Goal: Transaction & Acquisition: Purchase product/service

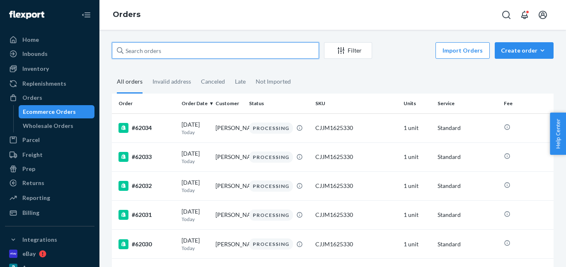
click at [150, 46] on input "text" at bounding box center [215, 50] width 207 height 17
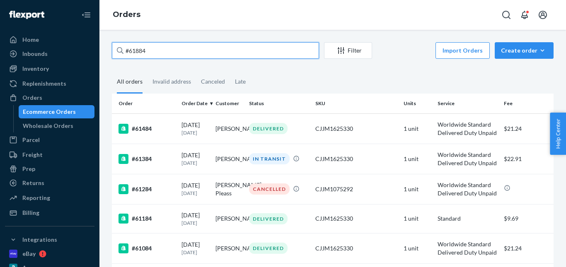
drag, startPoint x: 127, startPoint y: 49, endPoint x: 111, endPoint y: 49, distance: 15.3
click at [111, 49] on div "#61884 Filter Import Orders Create order Ecommerce order Removal order All orde…" at bounding box center [333, 190] width 454 height 297
paste input "[PERSON_NAME]"
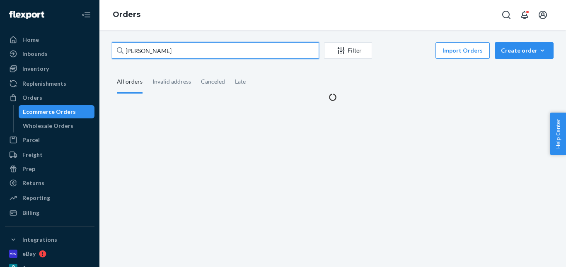
click at [135, 48] on input "[PERSON_NAME]" at bounding box center [215, 50] width 207 height 17
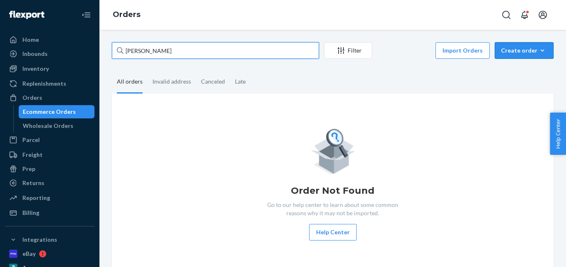
type input "[PERSON_NAME]"
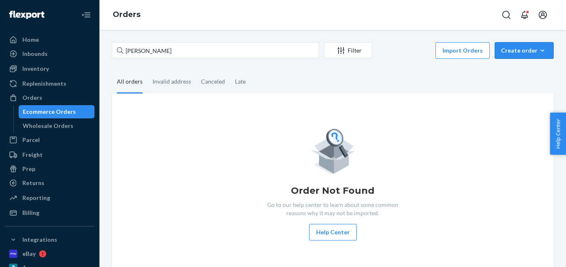
click at [531, 46] on button "Create order Ecommerce order Removal order" at bounding box center [524, 50] width 59 height 17
click at [511, 70] on span "Ecommerce order" at bounding box center [528, 71] width 51 height 6
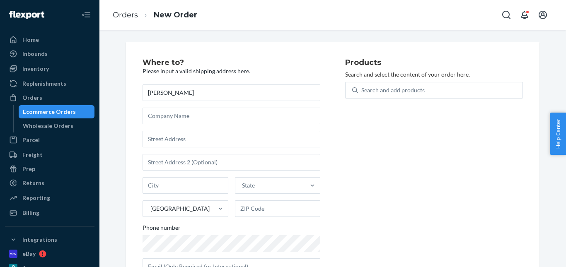
drag, startPoint x: 157, startPoint y: 91, endPoint x: 125, endPoint y: 92, distance: 32.3
click at [126, 92] on div "Where to? Please input a valid shipping address here. [PERSON_NAME] State [GEOG…" at bounding box center [332, 170] width 413 height 256
type input "[PERSON_NAME]"
click at [156, 138] on input "text" at bounding box center [232, 139] width 178 height 17
paste input "[STREET_ADDRESS][PERSON_NAME]"
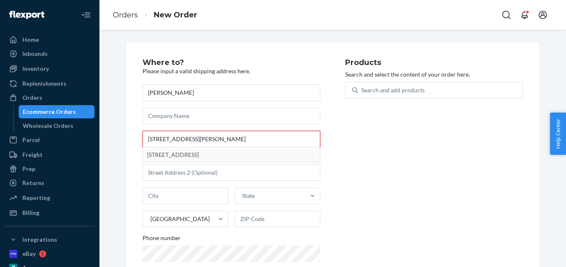
type input "[STREET_ADDRESS][PERSON_NAME]"
type input "Woy Woy"
type input "2256"
type input "[STREET_ADDRESS]"
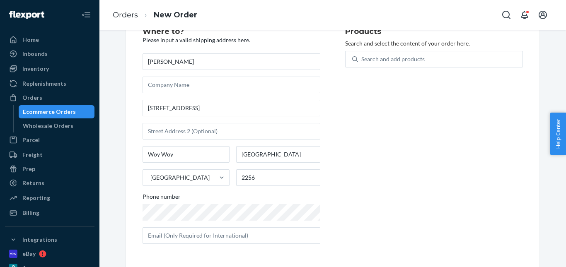
scroll to position [31, 0]
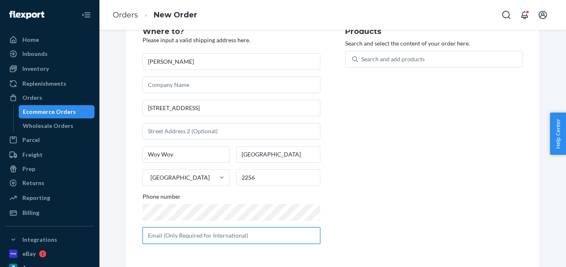
click at [194, 233] on input "text" at bounding box center [232, 235] width 178 height 17
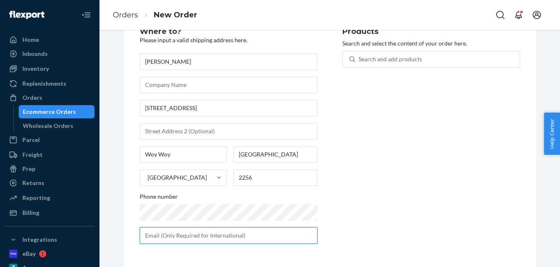
scroll to position [64, 0]
paste input "[EMAIL_ADDRESS][DOMAIN_NAME]"
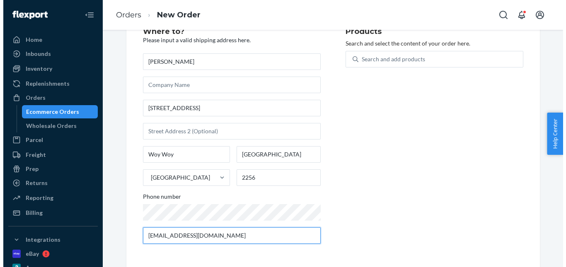
scroll to position [0, 0]
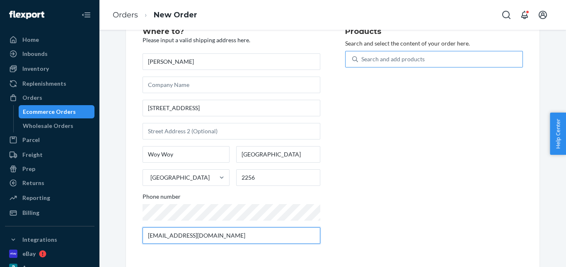
type input "[EMAIL_ADDRESS][DOMAIN_NAME]"
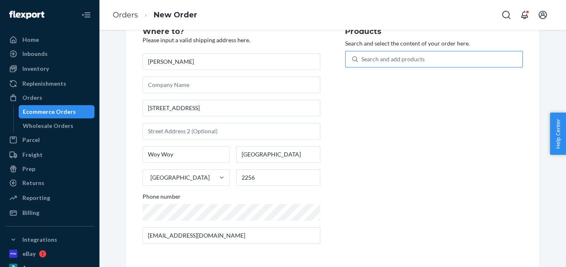
click at [384, 58] on div "Search and add products" at bounding box center [392, 59] width 63 height 8
click at [362, 58] on input "Search and add products" at bounding box center [361, 59] width 1 height 8
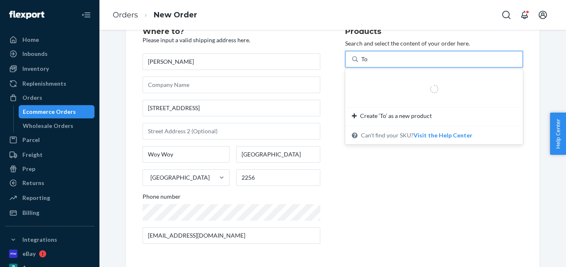
type input "Tor"
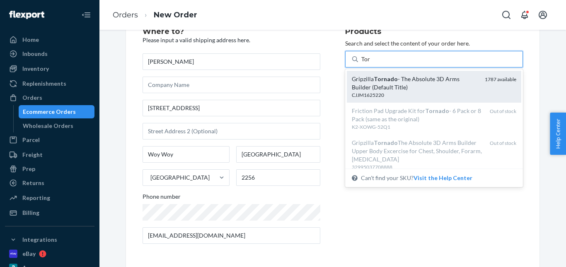
click at [386, 77] on em "Tornado" at bounding box center [386, 78] width 24 height 7
click at [370, 63] on input "Tor" at bounding box center [365, 59] width 9 height 8
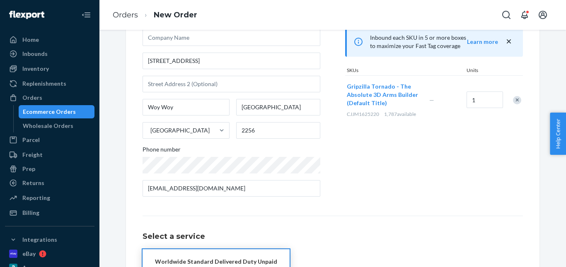
scroll to position [135, 0]
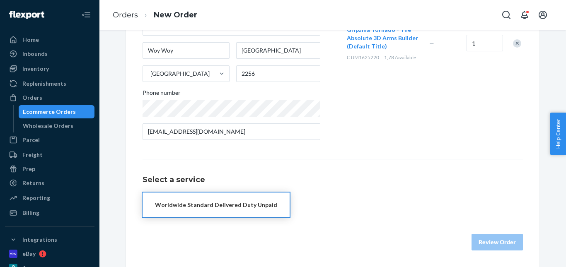
click at [254, 204] on div "Worldwide Standard Delivered Duty Unpaid" at bounding box center [216, 205] width 122 height 8
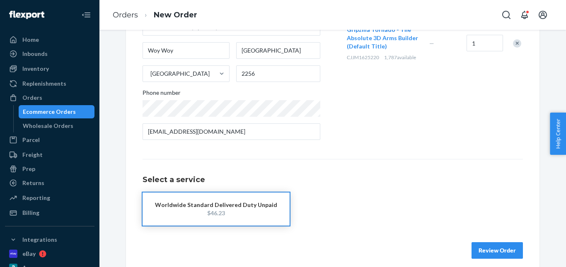
click at [483, 244] on button "Review Order" at bounding box center [496, 250] width 51 height 17
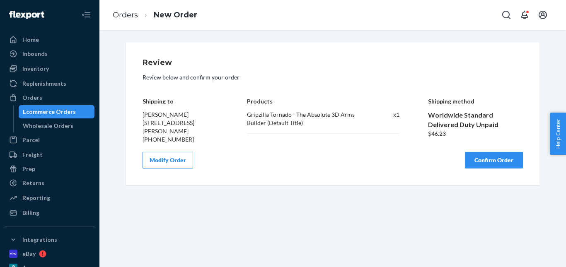
scroll to position [0, 0]
click at [484, 166] on button "Confirm Order" at bounding box center [494, 160] width 58 height 17
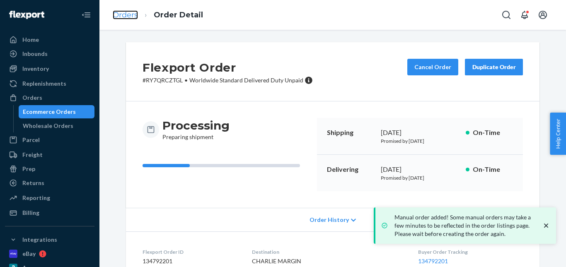
click at [125, 17] on link "Orders" at bounding box center [125, 14] width 25 height 9
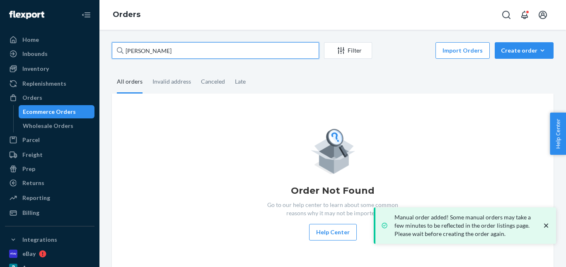
drag, startPoint x: 181, startPoint y: 53, endPoint x: 123, endPoint y: 53, distance: 58.0
click at [123, 53] on div "[PERSON_NAME]" at bounding box center [215, 50] width 207 height 17
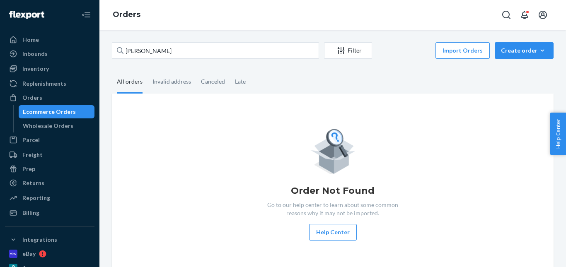
click at [201, 32] on div "[PERSON_NAME] Filter Import Orders Create order Ecommerce order Removal order A…" at bounding box center [332, 148] width 467 height 237
click at [272, 73] on fieldset "All orders Invalid address Canceled Late" at bounding box center [333, 82] width 442 height 23
click at [183, 84] on div "Invalid address" at bounding box center [171, 82] width 39 height 23
click at [206, 83] on div "Canceled" at bounding box center [213, 82] width 24 height 23
click at [196, 71] on input "Canceled" at bounding box center [196, 71] width 0 height 0
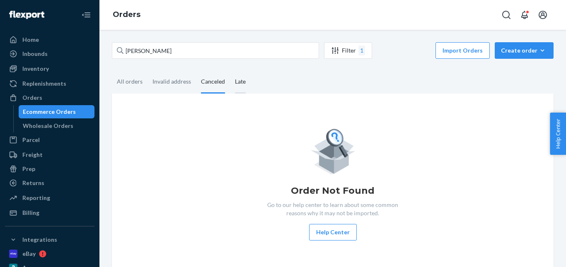
click at [238, 81] on div "Late" at bounding box center [240, 82] width 11 height 23
click at [230, 71] on input "Late" at bounding box center [230, 71] width 0 height 0
click at [164, 82] on div "Invalid address" at bounding box center [171, 82] width 39 height 23
click at [147, 71] on input "Invalid address" at bounding box center [147, 71] width 0 height 0
click at [133, 84] on div "All orders" at bounding box center [130, 82] width 26 height 23
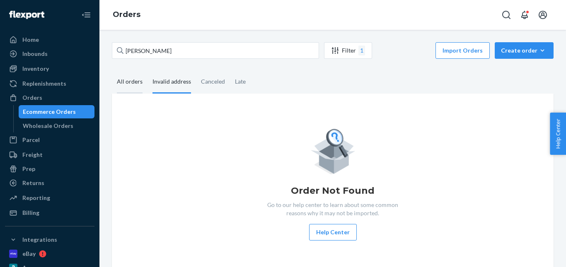
click at [112, 71] on input "All orders" at bounding box center [112, 71] width 0 height 0
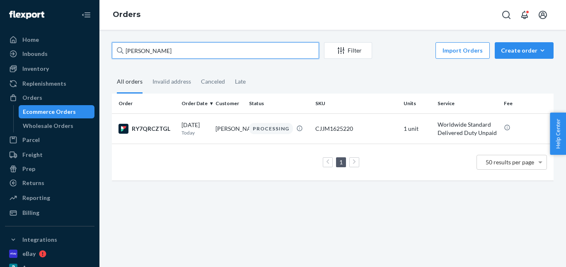
drag, startPoint x: 162, startPoint y: 51, endPoint x: 115, endPoint y: 51, distance: 46.4
click at [115, 51] on input "[PERSON_NAME]" at bounding box center [215, 50] width 207 height 17
paste input "[PERSON_NAME]"
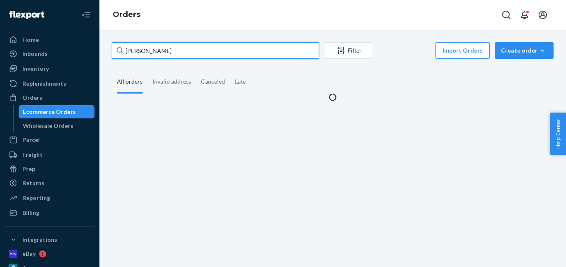
drag, startPoint x: 135, startPoint y: 53, endPoint x: 111, endPoint y: 53, distance: 24.0
click at [111, 53] on div "[PERSON_NAME] Filter Import Orders Create order Ecommerce order Removal order A…" at bounding box center [333, 71] width 454 height 59
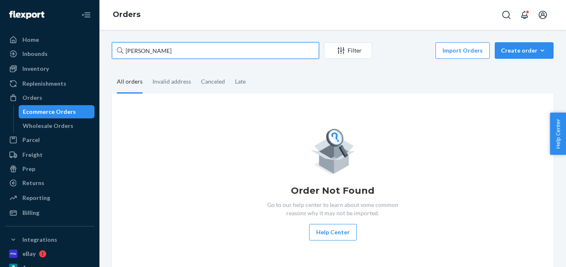
click at [128, 53] on input "[PERSON_NAME]" at bounding box center [215, 50] width 207 height 17
drag, startPoint x: 158, startPoint y: 51, endPoint x: 91, endPoint y: 51, distance: 67.5
click at [91, 51] on div "Home Inbounds Shipping Plans Problems Inventory Products Replenishments Orders …" at bounding box center [283, 133] width 566 height 267
paste input "J"
drag, startPoint x: 136, startPoint y: 52, endPoint x: 113, endPoint y: 51, distance: 22.8
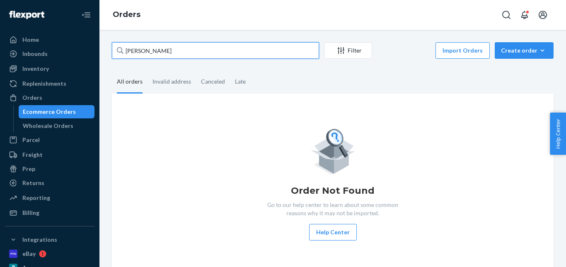
click at [113, 51] on input "[PERSON_NAME]" at bounding box center [215, 50] width 207 height 17
type input "[PERSON_NAME]"
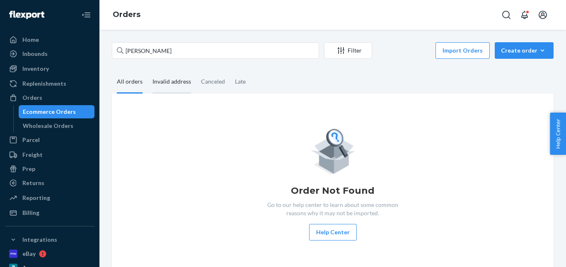
click at [162, 83] on div "Invalid address" at bounding box center [171, 82] width 39 height 23
click at [147, 71] on input "Invalid address" at bounding box center [147, 71] width 0 height 0
click at [205, 85] on div "Canceled" at bounding box center [213, 82] width 24 height 23
click at [196, 71] on input "Canceled" at bounding box center [196, 71] width 0 height 0
click at [232, 85] on div "Late" at bounding box center [240, 82] width 21 height 23
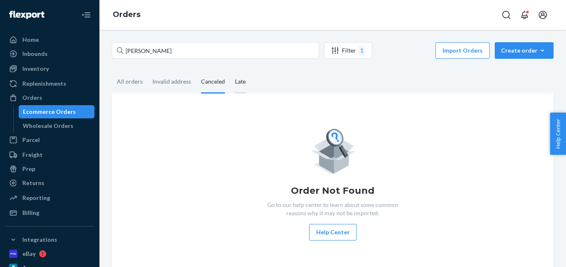
click at [230, 71] on input "Late" at bounding box center [230, 71] width 0 height 0
click at [131, 87] on div "All orders" at bounding box center [130, 82] width 26 height 23
click at [112, 71] on input "All orders" at bounding box center [112, 71] width 0 height 0
click at [166, 87] on div "Invalid address" at bounding box center [171, 82] width 39 height 23
click at [147, 71] on input "Invalid address" at bounding box center [147, 71] width 0 height 0
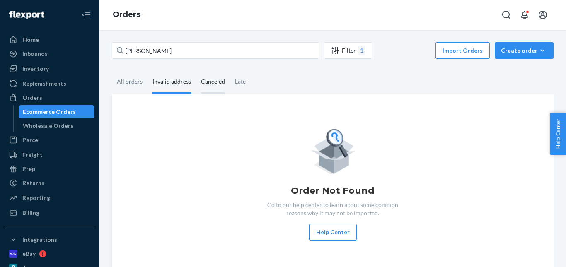
click at [211, 87] on div "Canceled" at bounding box center [213, 82] width 24 height 23
click at [218, 86] on div "Canceled" at bounding box center [213, 82] width 24 height 23
click at [196, 71] on input "Canceled" at bounding box center [196, 71] width 0 height 0
click at [235, 83] on div "Late" at bounding box center [240, 82] width 11 height 23
click at [230, 71] on input "Late" at bounding box center [230, 71] width 0 height 0
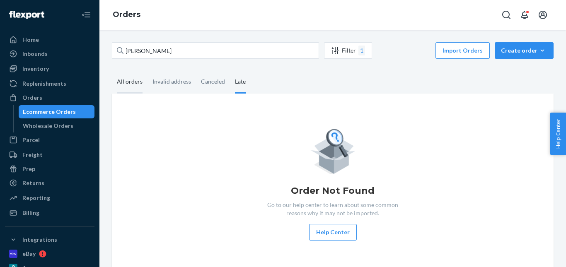
click at [138, 86] on div "All orders" at bounding box center [130, 82] width 26 height 23
click at [112, 71] on input "All orders" at bounding box center [112, 71] width 0 height 0
click at [512, 51] on div "Create order" at bounding box center [524, 50] width 46 height 8
click at [507, 68] on span "Ecommerce order" at bounding box center [528, 71] width 51 height 6
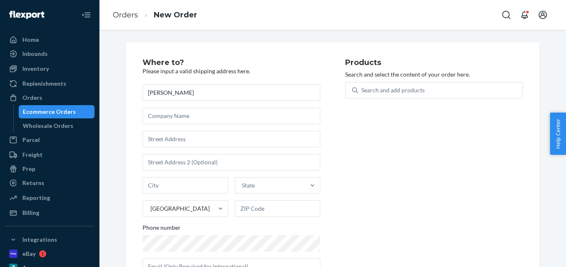
drag, startPoint x: 155, startPoint y: 94, endPoint x: 128, endPoint y: 94, distance: 26.1
click at [128, 94] on div "Where to? Please input a valid shipping address here. [PERSON_NAME] State [GEOG…" at bounding box center [332, 170] width 413 height 256
type input "[PERSON_NAME]"
click at [188, 138] on input "text" at bounding box center [232, 139] width 178 height 17
paste input "Zone 1 stunts Huckleberry, Warner bros studios [GEOGRAPHIC_DATA] WD257LP [GEOGR…"
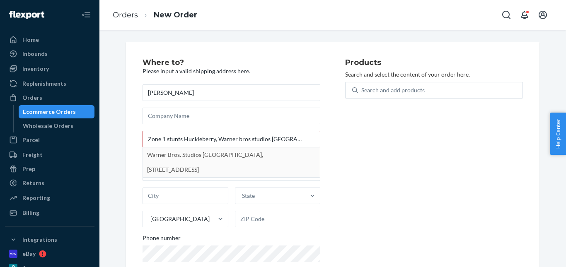
type input "Warner Dr"
type input "[GEOGRAPHIC_DATA] - [GEOGRAPHIC_DATA]"
type input "WD25 7LP"
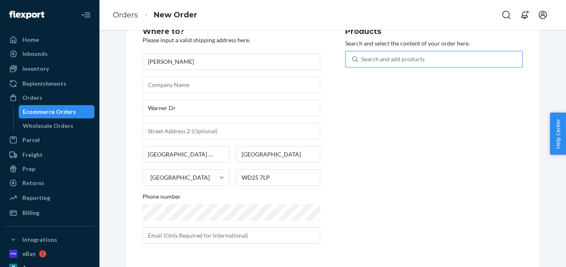
click at [382, 62] on div "Search and add products" at bounding box center [392, 59] width 63 height 8
click at [362, 62] on input "Search and add products" at bounding box center [361, 59] width 1 height 8
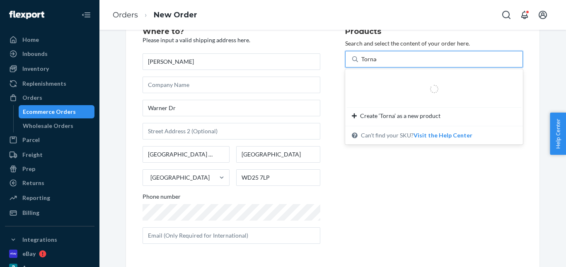
type input "Tornado"
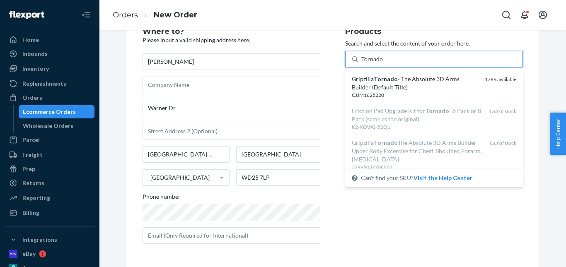
click at [388, 80] on em "Tornado" at bounding box center [386, 78] width 24 height 7
click at [383, 63] on input "Tornado" at bounding box center [372, 59] width 22 height 8
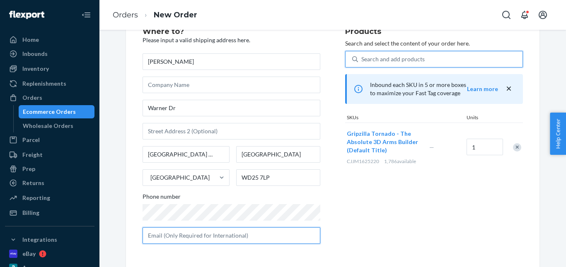
click at [228, 232] on input "text" at bounding box center [232, 235] width 178 height 17
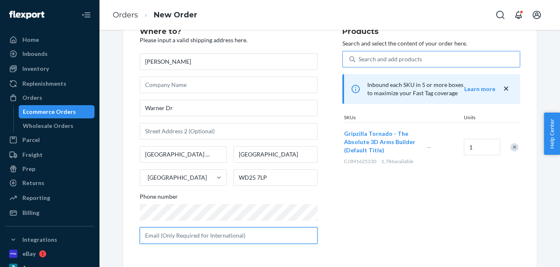
scroll to position [58, 0]
paste input "[EMAIL_ADDRESS][DOMAIN_NAME]"
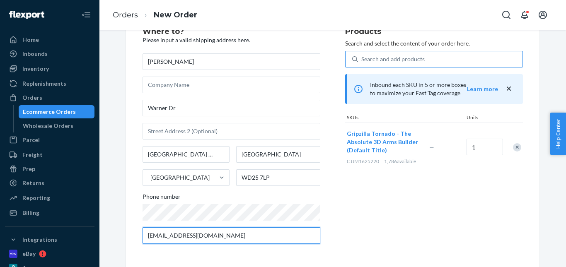
scroll to position [135, 0]
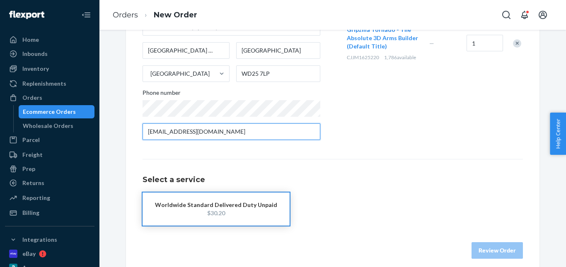
type input "[EMAIL_ADDRESS][DOMAIN_NAME]"
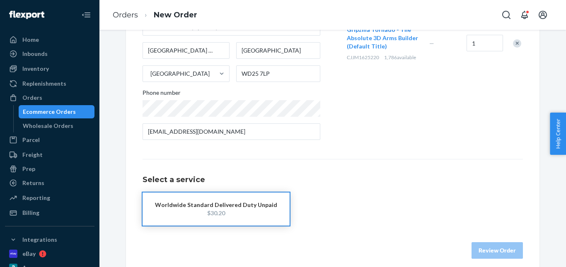
click at [221, 218] on button "Worldwide Standard Delivered Duty Unpaid $30.20" at bounding box center [216, 209] width 147 height 33
click at [479, 251] on button "Review Order" at bounding box center [496, 250] width 51 height 17
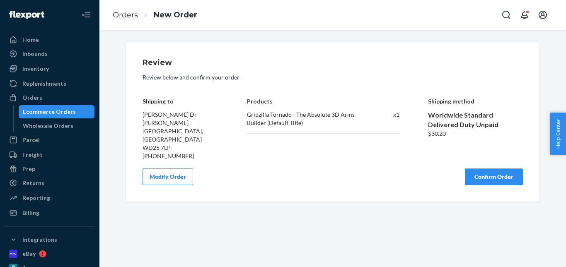
click at [479, 169] on button "Confirm Order" at bounding box center [494, 177] width 58 height 17
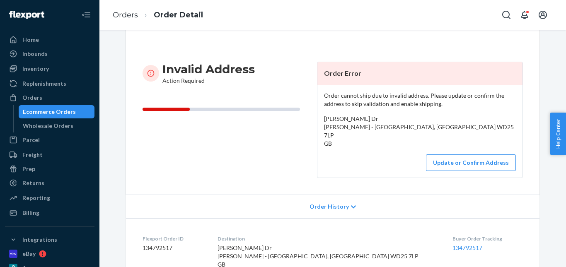
scroll to position [41, 0]
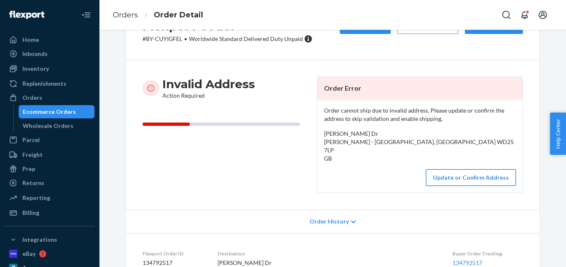
click at [448, 174] on button "Update or Confirm Address" at bounding box center [471, 177] width 90 height 17
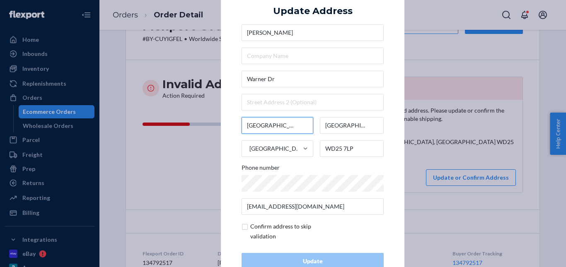
click at [276, 120] on input "[GEOGRAPHIC_DATA] - [GEOGRAPHIC_DATA]" at bounding box center [278, 125] width 72 height 17
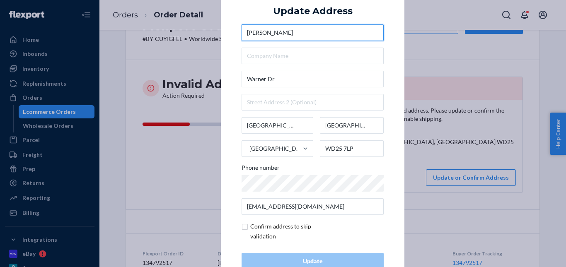
drag, startPoint x: 286, startPoint y: 35, endPoint x: 227, endPoint y: 30, distance: 59.0
click at [227, 30] on div "× Update Address Joe [STREET_ADDRESS][PERSON_NAME] Phone number [PERSON_NAME][E…" at bounding box center [313, 133] width 184 height 313
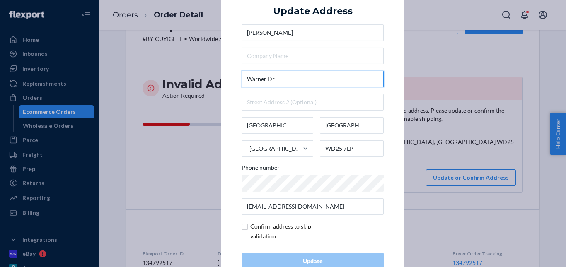
click at [245, 75] on input "Warner Dr" at bounding box center [313, 79] width 142 height 17
paste input "Zone 1 stunts Huckleberry"
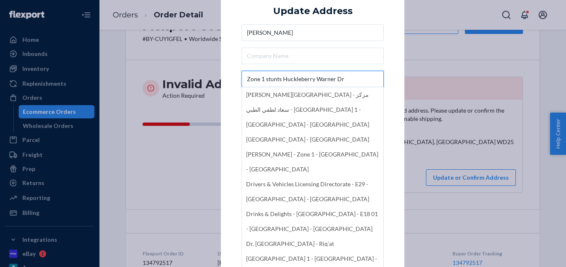
drag, startPoint x: 314, startPoint y: 79, endPoint x: 342, endPoint y: 80, distance: 27.3
click at [342, 80] on input "Zone 1 stunts Huckleberry Warner Dr" at bounding box center [313, 79] width 142 height 17
type input "Zone 1 stunts Huckleberry"
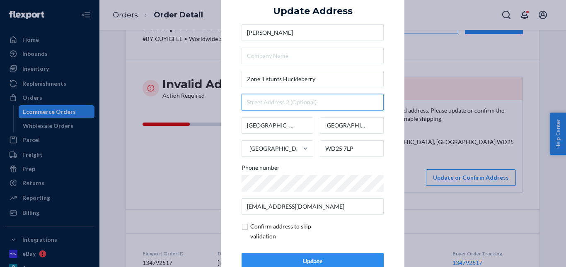
paste input "Warner Dr"
drag, startPoint x: 282, startPoint y: 103, endPoint x: 240, endPoint y: 103, distance: 41.4
click at [242, 103] on input "Warner Dr" at bounding box center [313, 102] width 142 height 17
paste input "bros studios"
type input "Warner bros studios"
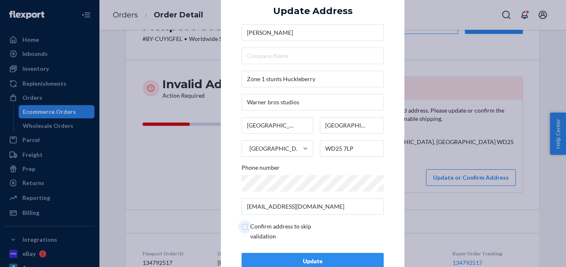
click at [243, 227] on input "checkbox" at bounding box center [290, 232] width 97 height 20
checkbox input "true"
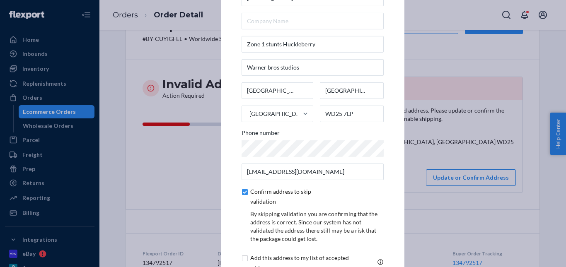
scroll to position [58, 0]
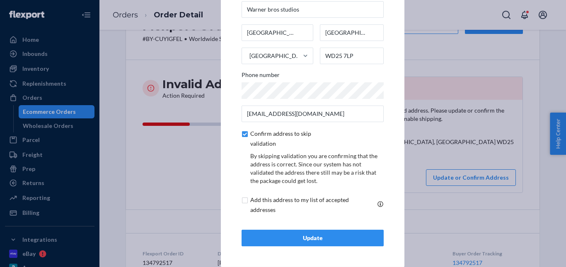
click at [291, 238] on div "Update" at bounding box center [313, 238] width 128 height 8
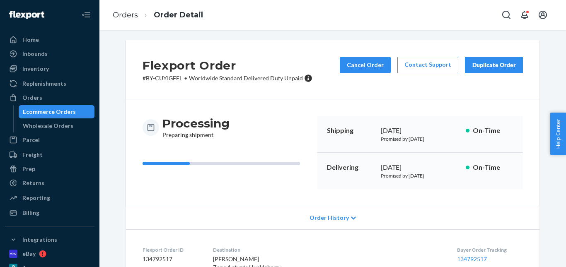
scroll to position [0, 0]
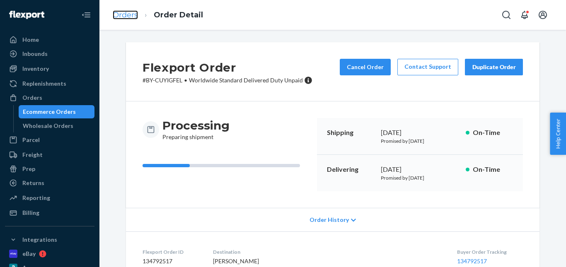
click at [118, 12] on link "Orders" at bounding box center [125, 14] width 25 height 9
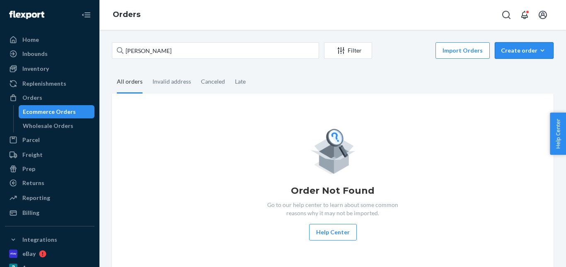
click at [505, 46] on button "Create order Ecommerce order Removal order" at bounding box center [524, 50] width 59 height 17
click at [503, 65] on button "Ecommerce order" at bounding box center [537, 71] width 80 height 18
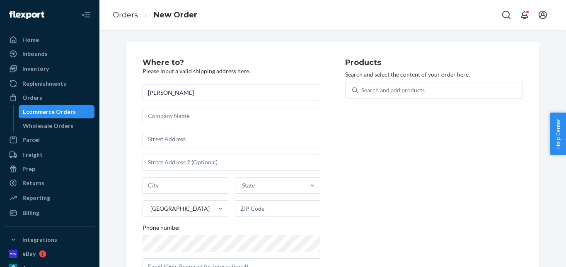
type input "[PERSON_NAME]"
click at [176, 132] on input "text" at bounding box center [232, 139] width 178 height 17
paste input "[STREET_ADDRESS][US_STATE]"
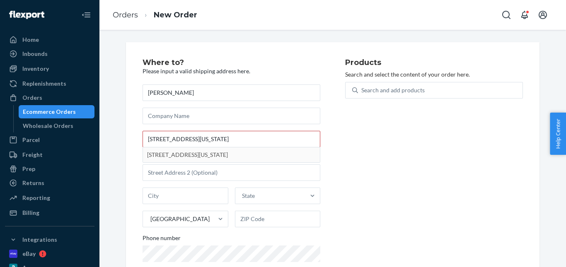
type input "[STREET_ADDRESS]"
type input "[GEOGRAPHIC_DATA]"
type input "32608"
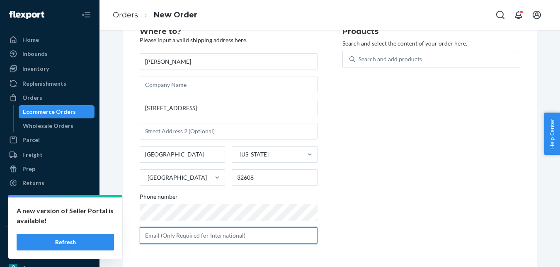
click at [190, 229] on input "text" at bounding box center [229, 235] width 178 height 17
paste input "[EMAIL_ADDRESS][DOMAIN_NAME]"
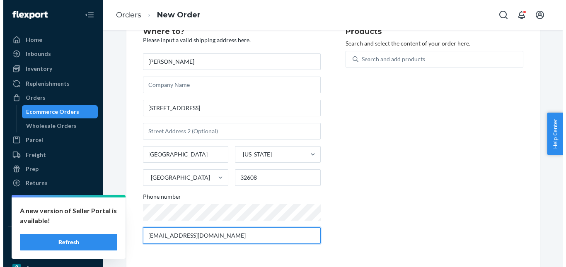
scroll to position [0, 0]
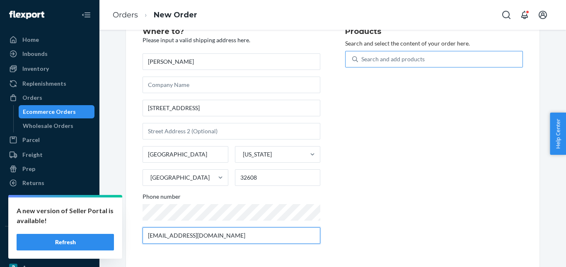
type input "[EMAIL_ADDRESS][DOMAIN_NAME]"
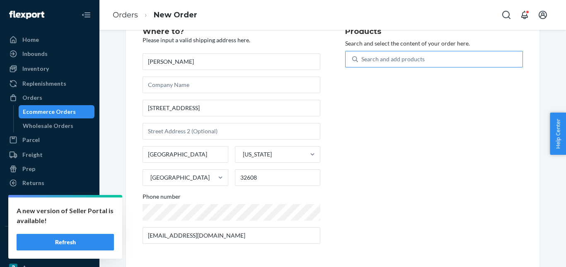
click at [375, 59] on div "Search and add products" at bounding box center [392, 59] width 63 height 8
click at [362, 59] on input "Search and add products" at bounding box center [361, 59] width 1 height 8
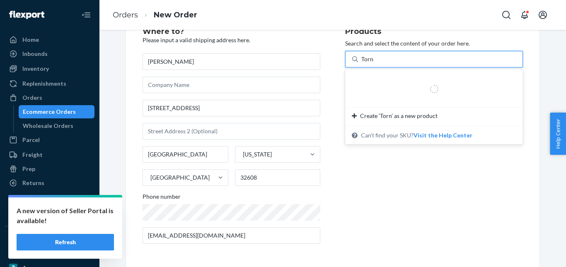
type input "Tornado"
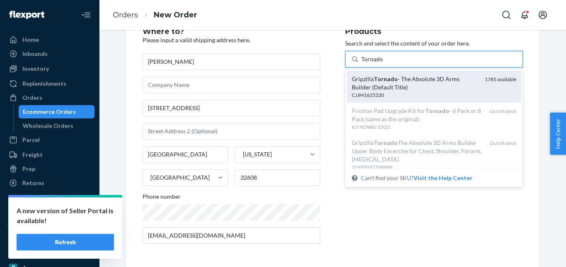
click at [382, 75] on div "Gripzilla Tornado - The Absolute 3D Arms Builder (Default Title)" at bounding box center [415, 83] width 126 height 17
click at [382, 63] on input "Tornado" at bounding box center [372, 59] width 22 height 8
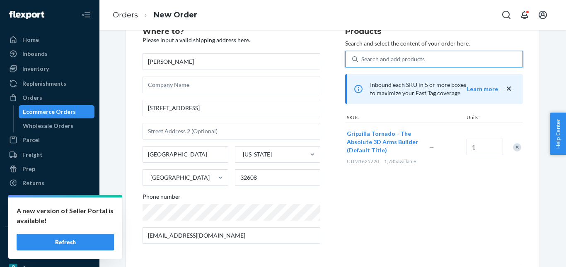
scroll to position [135, 0]
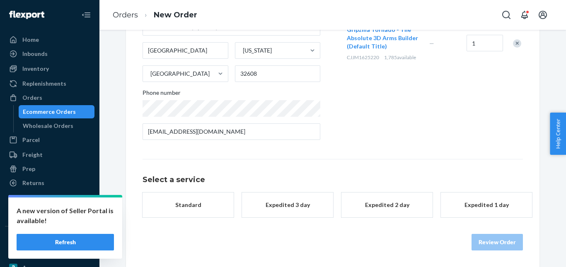
click at [198, 215] on button "Standard" at bounding box center [188, 205] width 91 height 25
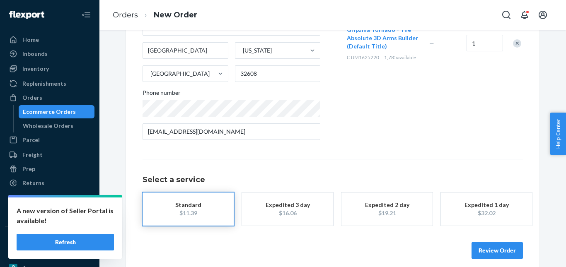
click at [491, 248] on button "Review Order" at bounding box center [496, 250] width 51 height 17
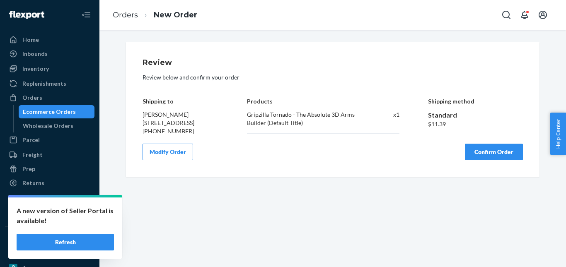
scroll to position [0, 0]
click at [486, 160] on button "Confirm Order" at bounding box center [494, 152] width 58 height 17
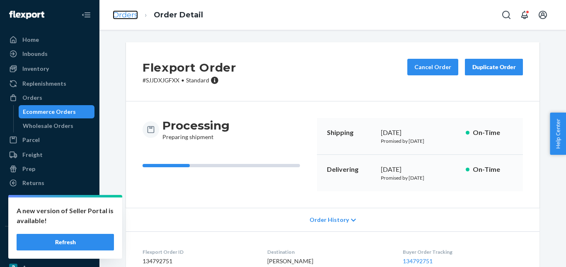
click at [122, 11] on link "Orders" at bounding box center [125, 14] width 25 height 9
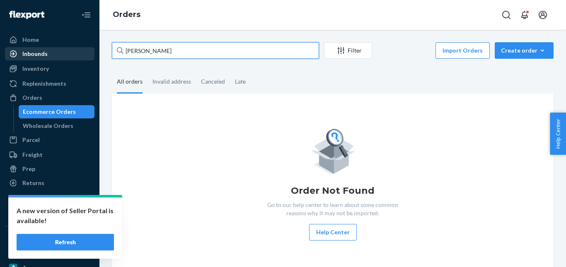
drag, startPoint x: 172, startPoint y: 48, endPoint x: 83, endPoint y: 48, distance: 88.3
click at [83, 48] on div "Home Inbounds Shipping Plans Problems Inventory Products Replenishments Orders …" at bounding box center [283, 133] width 566 height 267
paste input "[PERSON_NAME]"
type input "[PERSON_NAME]"
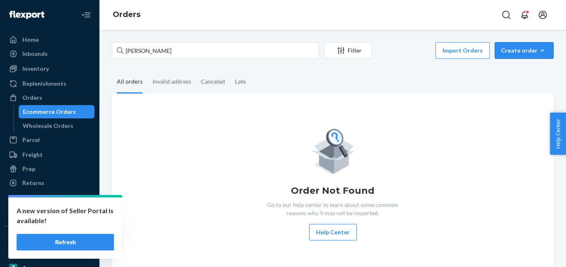
click at [502, 53] on div "Create order" at bounding box center [524, 50] width 46 height 8
click at [504, 68] on span "Ecommerce order" at bounding box center [528, 71] width 51 height 6
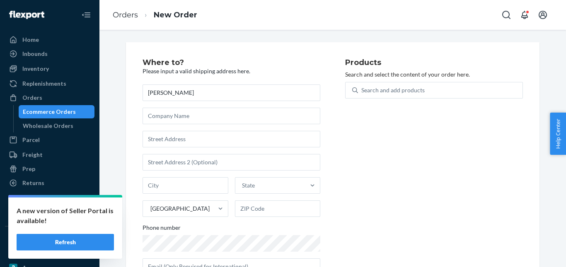
type input "[PERSON_NAME]"
click at [177, 135] on input "text" at bounding box center [232, 139] width 178 height 17
paste input "[STREET_ADDRESS][PERSON_NAME]"
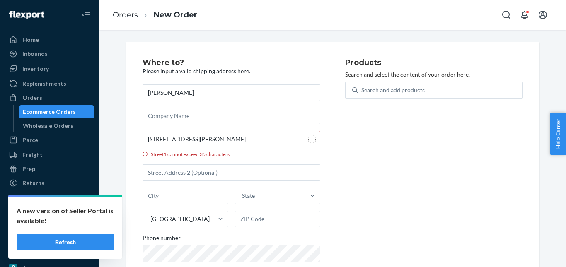
type input "[STREET_ADDRESS]"
type input "[PERSON_NAME] Parva"
type input "LE2 9TP"
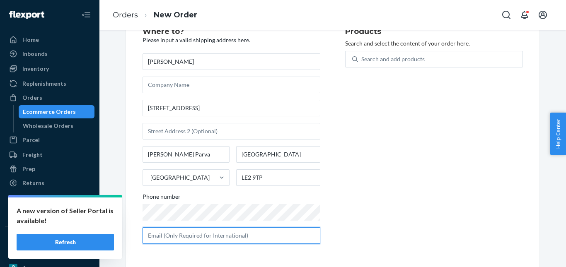
click at [210, 237] on input "text" at bounding box center [232, 235] width 178 height 17
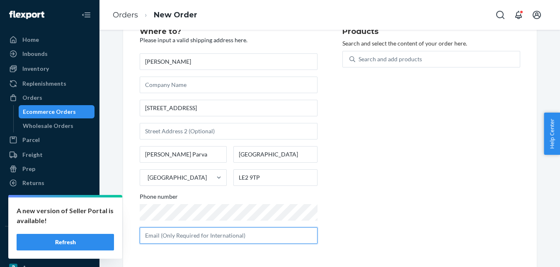
paste input "[EMAIL_ADDRESS][DOMAIN_NAME]"
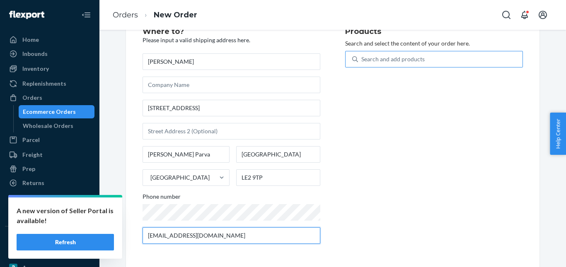
type input "[EMAIL_ADDRESS][DOMAIN_NAME]"
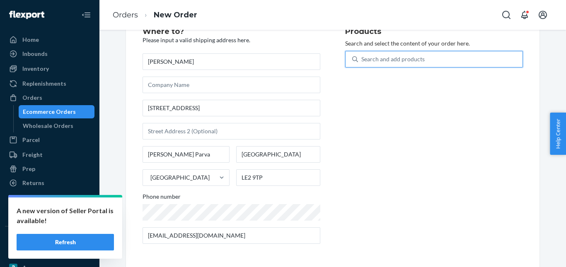
click at [377, 62] on div "Search and add products" at bounding box center [392, 59] width 63 height 8
click at [362, 62] on input "0 results available. Use Up and Down to choose options, press Enter to select t…" at bounding box center [361, 59] width 1 height 8
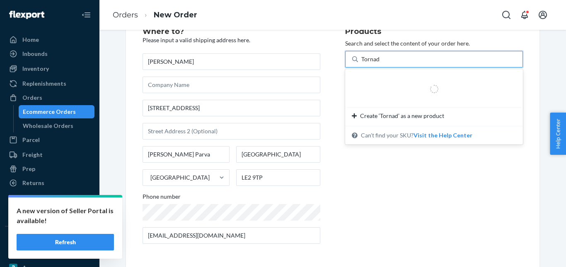
type input "Tornado"
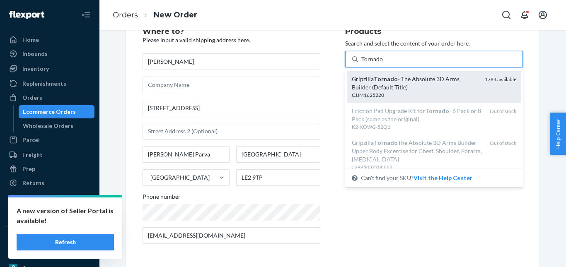
click at [376, 82] on em "Tornado" at bounding box center [386, 78] width 24 height 7
click at [376, 63] on input "Tornado" at bounding box center [372, 59] width 22 height 8
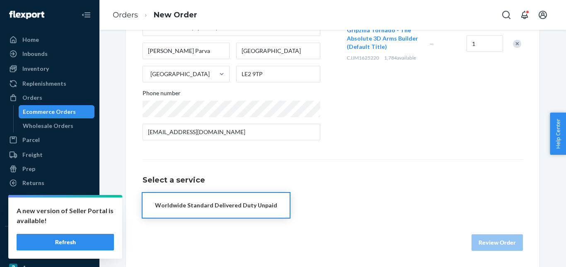
scroll to position [135, 0]
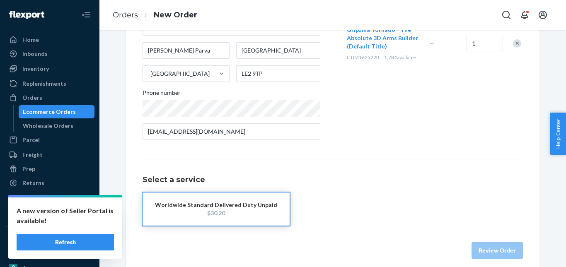
click at [225, 211] on div "$30.20" at bounding box center [216, 213] width 122 height 8
click at [492, 247] on button "Review Order" at bounding box center [496, 250] width 51 height 17
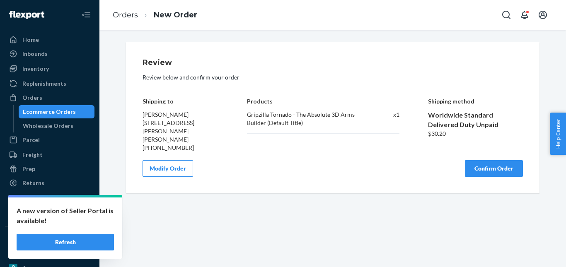
scroll to position [0, 0]
drag, startPoint x: 474, startPoint y: 156, endPoint x: 455, endPoint y: 129, distance: 33.6
click at [474, 160] on button "Confirm Order" at bounding box center [494, 168] width 58 height 17
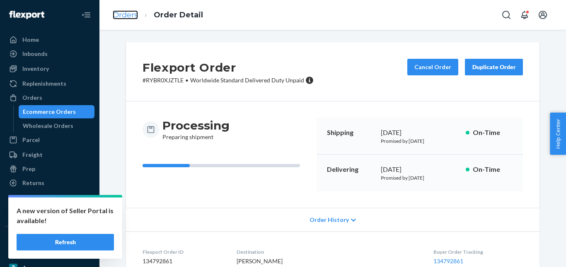
click at [128, 17] on link "Orders" at bounding box center [125, 14] width 25 height 9
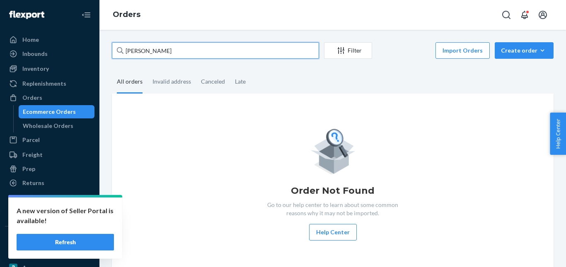
drag, startPoint x: 171, startPoint y: 54, endPoint x: 105, endPoint y: 54, distance: 65.9
click at [105, 54] on div "[PERSON_NAME] Filter Import Orders Create order Ecommerce order Removal order A…" at bounding box center [332, 148] width 467 height 237
paste input "Oudi Amiel"
type input "Oudi Amiel"
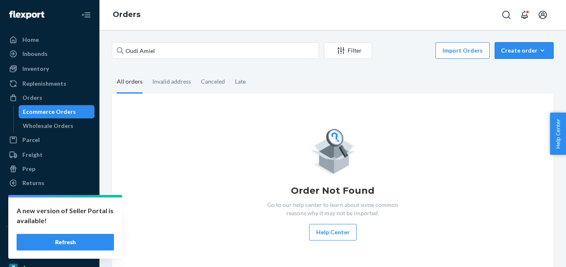
click at [513, 48] on div "Create order" at bounding box center [524, 50] width 46 height 8
click at [514, 68] on span "Ecommerce order" at bounding box center [528, 71] width 51 height 6
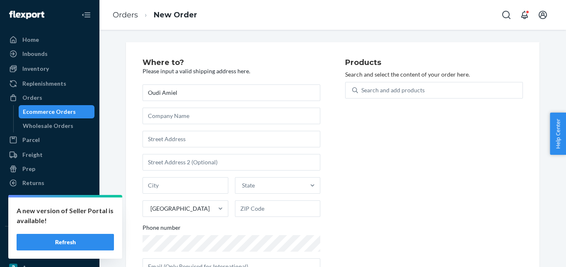
type input "Oudi Amiel"
paste input "[GEOGRAPHIC_DATA]"
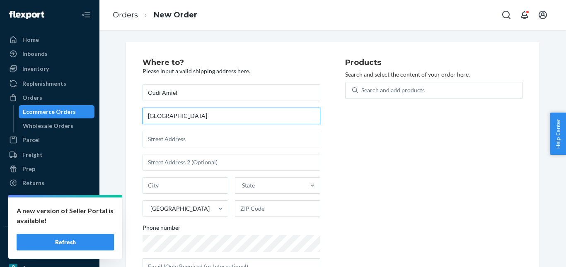
type input "[GEOGRAPHIC_DATA]"
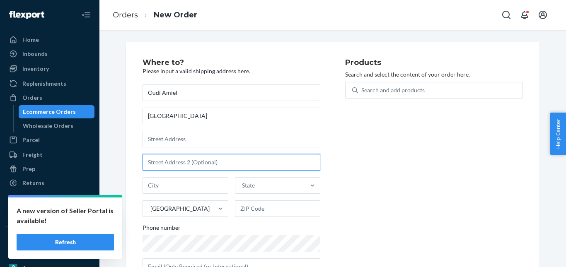
click at [169, 165] on input "text" at bounding box center [232, 162] width 178 height 17
paste input "London NW42BZ [GEOGRAPHIC_DATA] GB 07446511079"
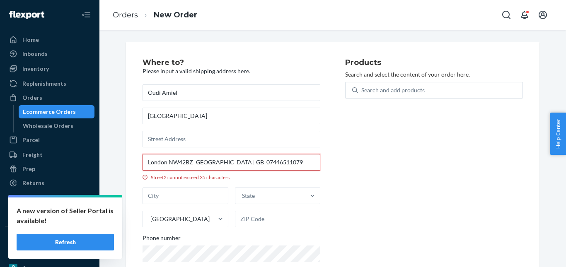
type input "London NW42BZ [GEOGRAPHIC_DATA] GB 07446511079"
click at [191, 141] on input "text" at bounding box center [232, 139] width 178 height 17
paste input "London NW42BZ [GEOGRAPHIC_DATA] GB 07446511079"
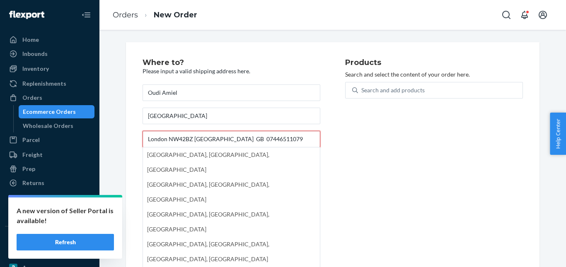
click at [215, 139] on input "London NW42BZ [GEOGRAPHIC_DATA] GB 07446511079" at bounding box center [232, 139] width 178 height 17
type input "London NW42BZ [GEOGRAPHIC_DATA] GB 07446511079"
type input "[GEOGRAPHIC_DATA]"
type input "NW4 2BZ"
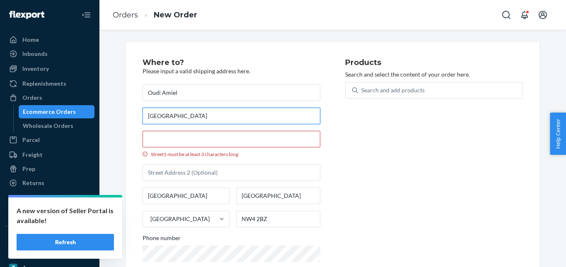
drag, startPoint x: 222, startPoint y: 117, endPoint x: 120, endPoint y: 116, distance: 101.9
click at [120, 116] on div "Where to? Please input a valid shipping address here. [STREET_ADDRESS] Phone nu…" at bounding box center [333, 175] width 426 height 266
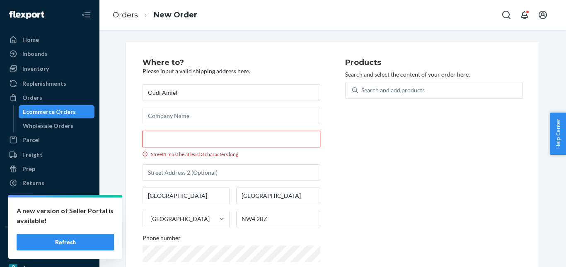
paste input "[GEOGRAPHIC_DATA]"
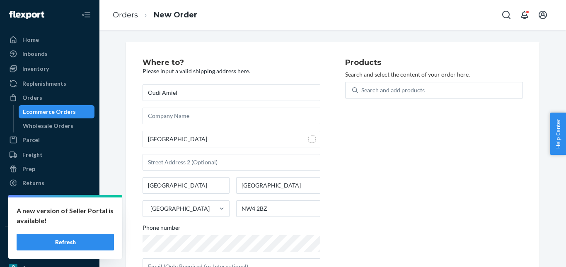
type input "[STREET_ADDRESS]"
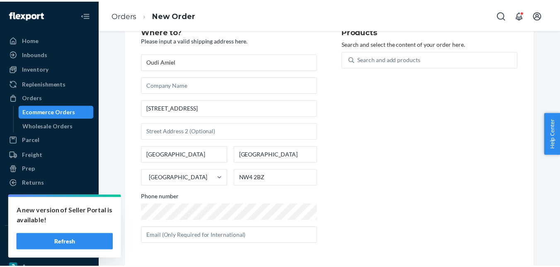
scroll to position [31, 0]
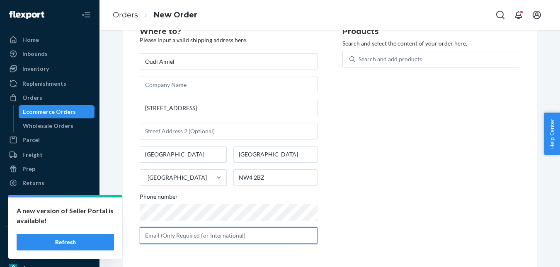
click at [193, 231] on input "text" at bounding box center [229, 235] width 178 height 17
paste input "[EMAIL_ADDRESS][DOMAIN_NAME]"
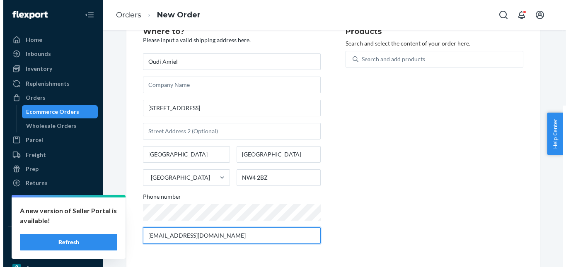
scroll to position [0, 0]
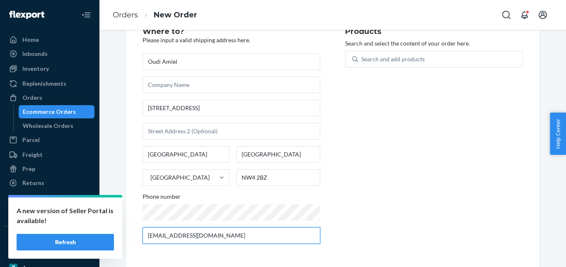
type input "[EMAIL_ADDRESS][DOMAIN_NAME]"
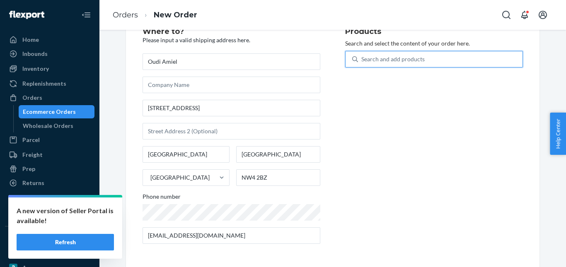
click at [371, 64] on div "Search and add products" at bounding box center [440, 59] width 164 height 15
click at [362, 63] on input "0 results available. Use Up and Down to choose options, press Enter to select t…" at bounding box center [361, 59] width 1 height 8
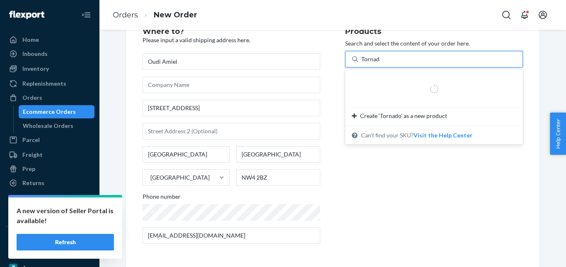
type input "Tornado"
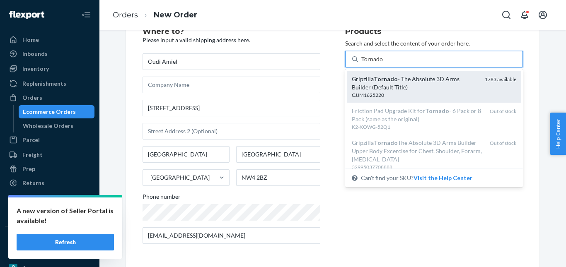
click at [375, 80] on em "Tornado" at bounding box center [386, 78] width 24 height 7
click at [375, 63] on input "Tornado" at bounding box center [372, 59] width 22 height 8
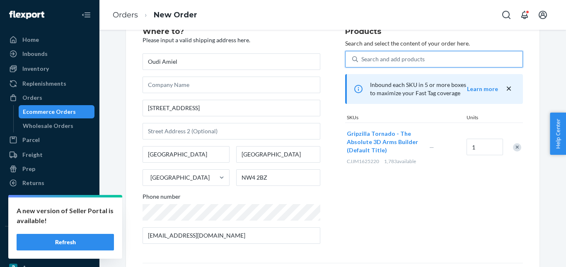
scroll to position [135, 0]
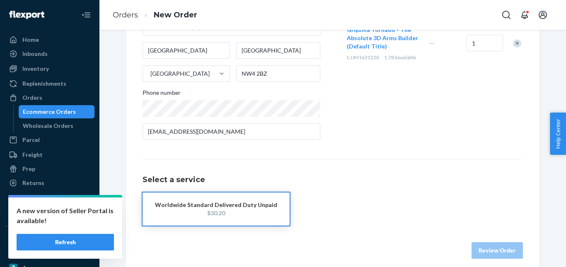
click at [213, 214] on div "$30.20" at bounding box center [216, 213] width 122 height 8
click at [482, 242] on div "Review Order" at bounding box center [333, 246] width 380 height 25
click at [483, 244] on button "Review Order" at bounding box center [496, 250] width 51 height 17
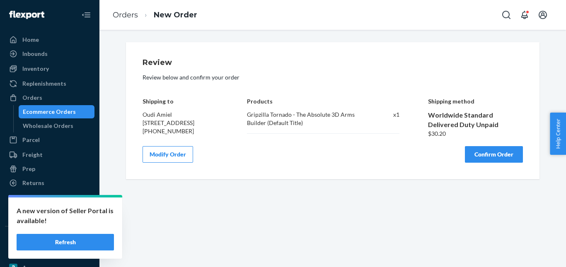
click at [484, 152] on button "Confirm Order" at bounding box center [494, 154] width 58 height 17
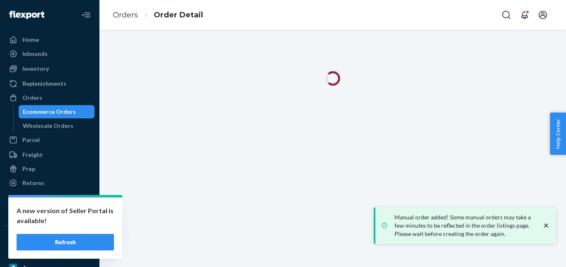
click at [543, 225] on icon "close toast" at bounding box center [546, 226] width 8 height 8
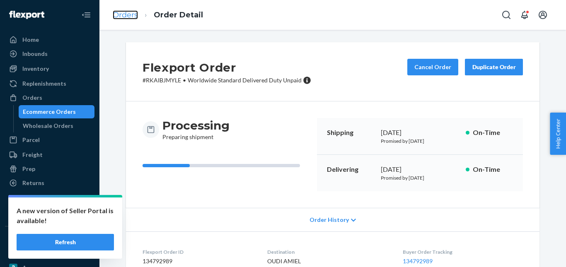
click at [127, 15] on link "Orders" at bounding box center [125, 14] width 25 height 9
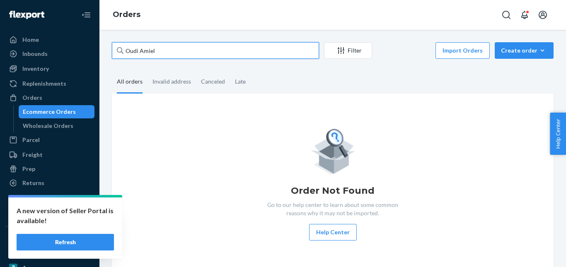
drag, startPoint x: 161, startPoint y: 52, endPoint x: 116, endPoint y: 56, distance: 44.5
click at [116, 56] on input "Oudi Amiel" at bounding box center [215, 50] width 207 height 17
paste input "[PERSON_NAME]"
type input "[PERSON_NAME]"
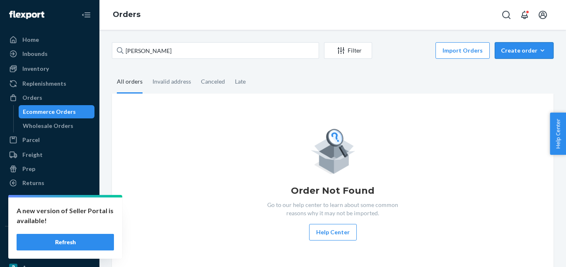
click at [518, 54] on div "Create order" at bounding box center [524, 50] width 46 height 8
click at [515, 72] on span "Ecommerce order" at bounding box center [528, 71] width 51 height 6
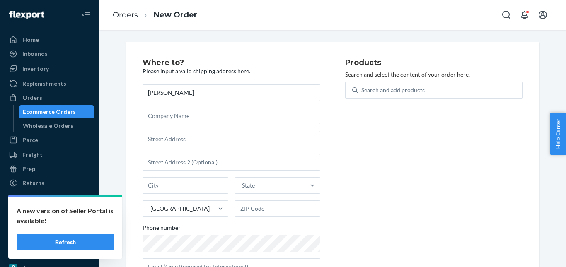
type input "[PERSON_NAME]"
click at [154, 142] on input "text" at bounding box center [232, 139] width 178 height 17
paste input "[STREET_ADDRESS][PERSON_NAME]"
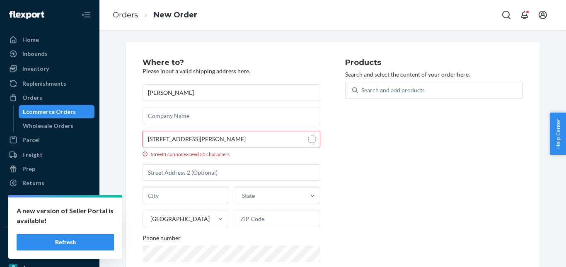
type input "[STREET_ADDRESS]"
type input "[PERSON_NAME]"
type input "FK12 5JX"
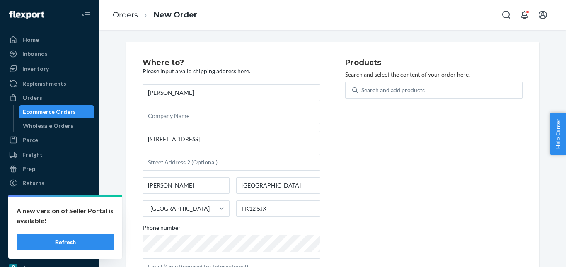
scroll to position [31, 0]
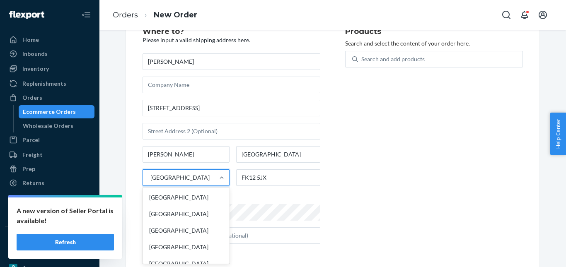
click at [176, 176] on div "[GEOGRAPHIC_DATA]" at bounding box center [179, 178] width 59 height 8
click at [150, 176] on input "option [GEOGRAPHIC_DATA] focused, 228 of 241. 241 results available. Use Up and…" at bounding box center [150, 178] width 1 height 8
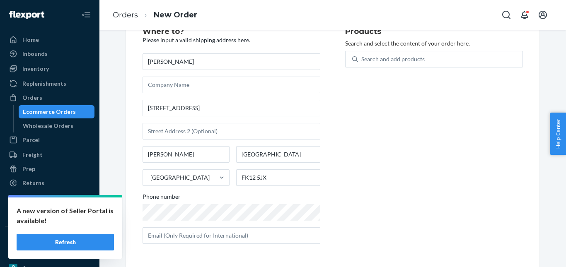
drag, startPoint x: 291, startPoint y: 198, endPoint x: 268, endPoint y: 201, distance: 22.6
click at [290, 198] on div "Phone number" at bounding box center [232, 199] width 178 height 12
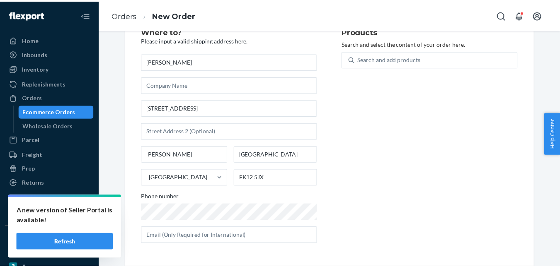
scroll to position [31, 0]
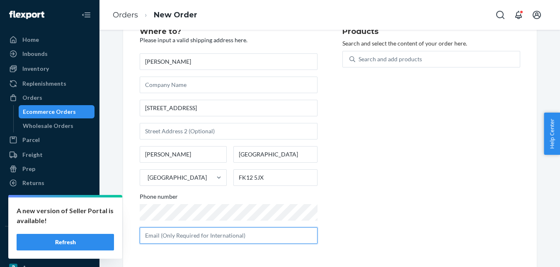
click at [184, 237] on input "text" at bounding box center [229, 235] width 178 height 17
paste input "[PERSON_NAME][EMAIL_ADDRESS][DOMAIN_NAME]"
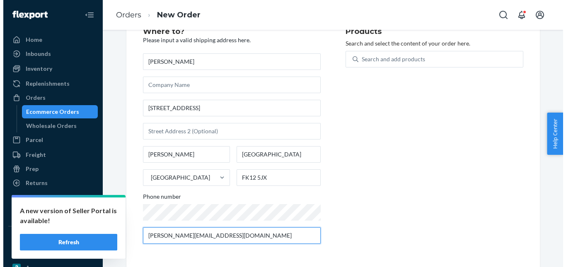
scroll to position [0, 0]
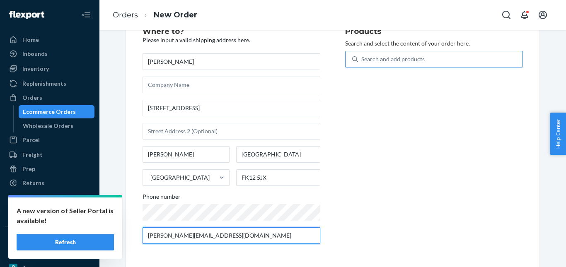
type input "[PERSON_NAME][EMAIL_ADDRESS][DOMAIN_NAME]"
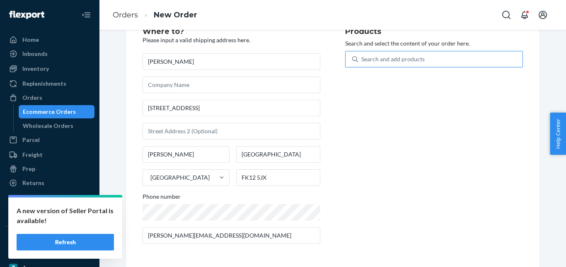
click at [361, 59] on div "Search and add products" at bounding box center [392, 59] width 63 height 8
click at [361, 59] on input "Search and add products" at bounding box center [361, 59] width 1 height 8
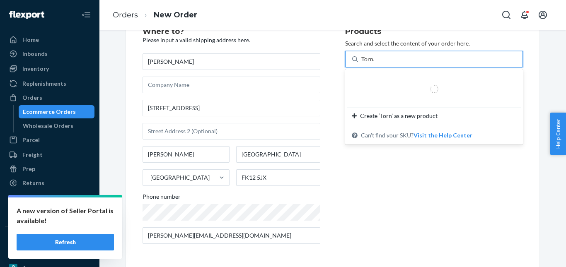
type input "Tornado"
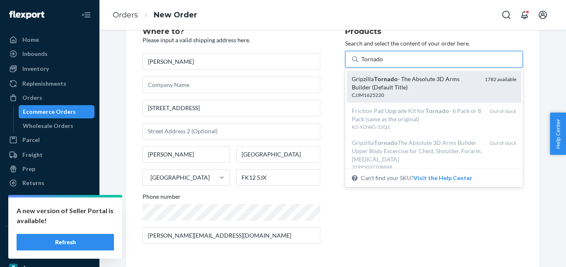
click at [375, 78] on em "Tornado" at bounding box center [386, 78] width 24 height 7
click at [375, 63] on input "Tornado" at bounding box center [372, 59] width 22 height 8
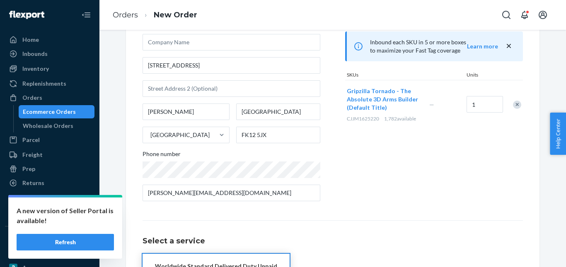
scroll to position [135, 0]
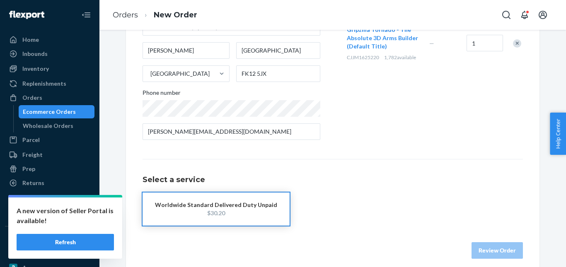
click at [221, 207] on div "Worldwide Standard Delivered Duty Unpaid" at bounding box center [216, 205] width 122 height 8
drag, startPoint x: 487, startPoint y: 250, endPoint x: 487, endPoint y: 239, distance: 10.8
click at [487, 249] on button "Review Order" at bounding box center [496, 250] width 51 height 17
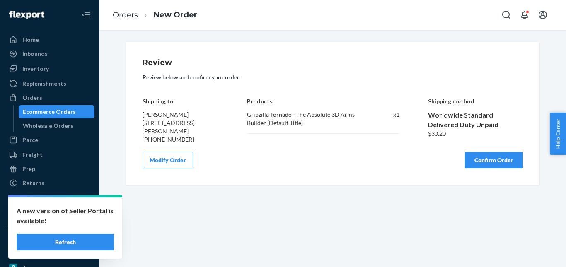
scroll to position [0, 0]
click at [489, 157] on button "Confirm Order" at bounding box center [494, 160] width 58 height 17
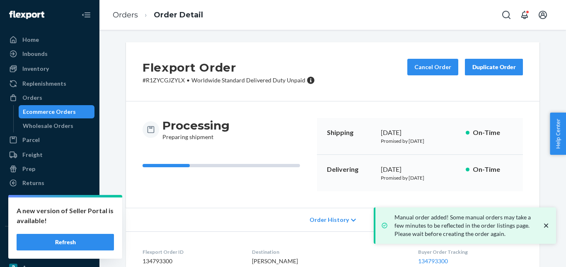
drag, startPoint x: 128, startPoint y: 10, endPoint x: 260, endPoint y: 38, distance: 134.3
click at [128, 10] on li "Orders" at bounding box center [125, 15] width 25 height 11
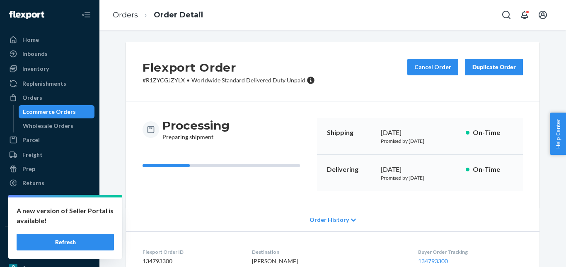
click at [122, 6] on ol "Orders Order Detail" at bounding box center [158, 15] width 104 height 24
drag, startPoint x: 125, startPoint y: 13, endPoint x: 337, endPoint y: 40, distance: 214.3
click at [125, 13] on link "Orders" at bounding box center [125, 14] width 25 height 9
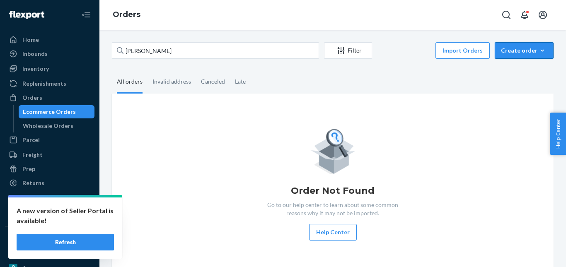
click at [501, 49] on div "Create order" at bounding box center [524, 50] width 46 height 8
click at [511, 68] on span "Ecommerce order" at bounding box center [528, 71] width 51 height 6
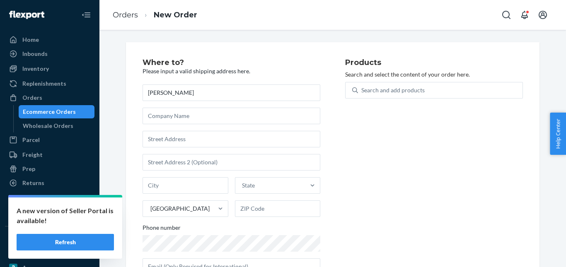
type input "[PERSON_NAME]"
click at [214, 140] on input "text" at bounding box center [232, 139] width 178 height 17
paste input "[STREET_ADDRESS][PERSON_NAME][US_STATE]"
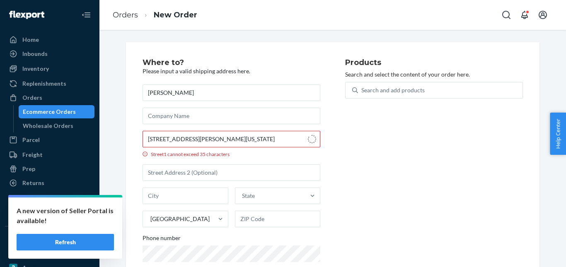
type input "[STREET_ADDRESS][PERSON_NAME]"
type input "[GEOGRAPHIC_DATA]"
type input "90077"
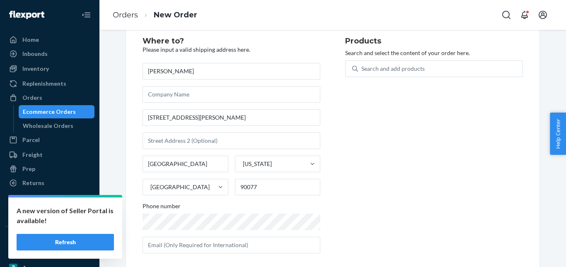
scroll to position [31, 0]
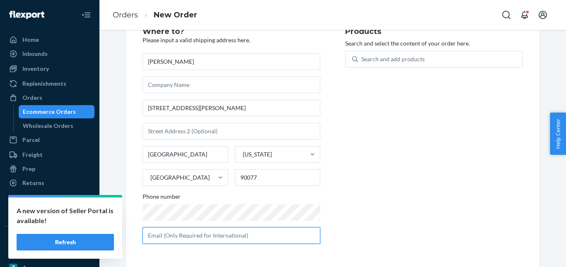
click at [186, 240] on input "text" at bounding box center [232, 235] width 178 height 17
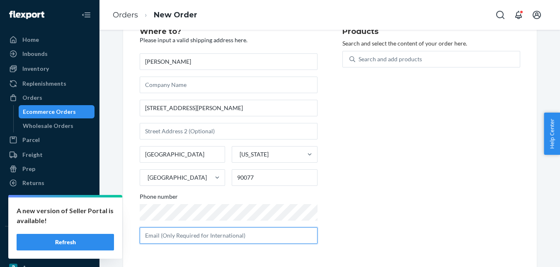
paste input "[EMAIL_ADDRESS][DOMAIN_NAME]"
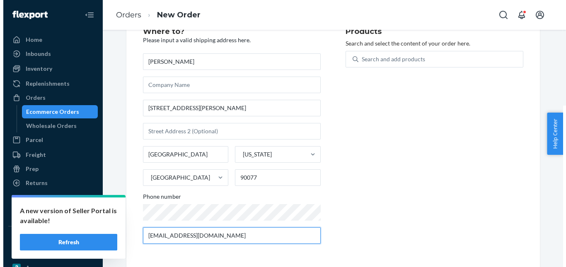
scroll to position [0, 0]
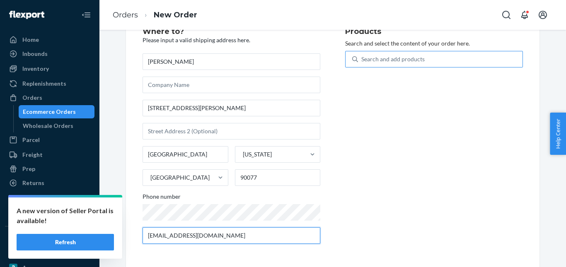
type input "[EMAIL_ADDRESS][DOMAIN_NAME]"
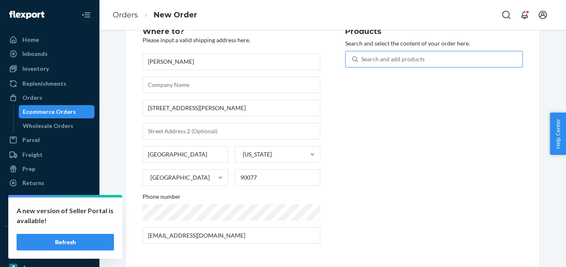
click at [377, 58] on div "Search and add products" at bounding box center [392, 59] width 63 height 8
click at [362, 58] on input "Search and add products" at bounding box center [361, 59] width 1 height 8
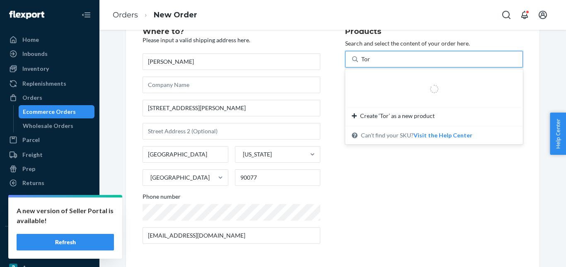
type input "Tornado"
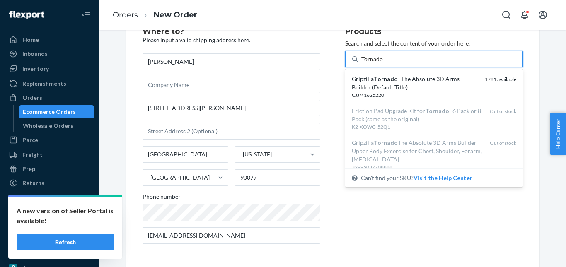
click at [384, 73] on div "Gripzilla Tornado - The Absolute 3D Arms Builder (Default Title) CJJM1625220 17…" at bounding box center [434, 87] width 174 height 32
click at [383, 63] on input "Tornado" at bounding box center [372, 59] width 22 height 8
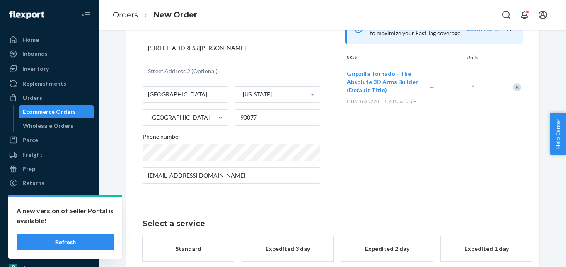
scroll to position [135, 0]
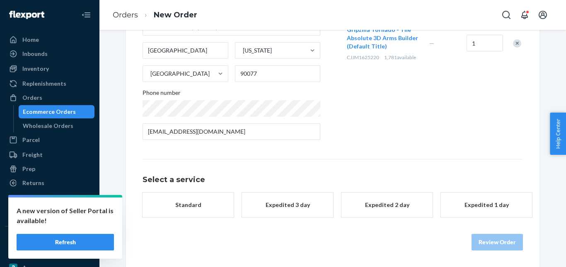
click at [194, 199] on button "Standard" at bounding box center [188, 205] width 91 height 25
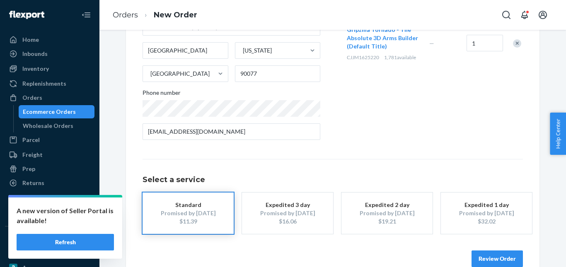
drag, startPoint x: 486, startPoint y: 259, endPoint x: 474, endPoint y: 219, distance: 41.7
click at [486, 258] on button "Review Order" at bounding box center [496, 259] width 51 height 17
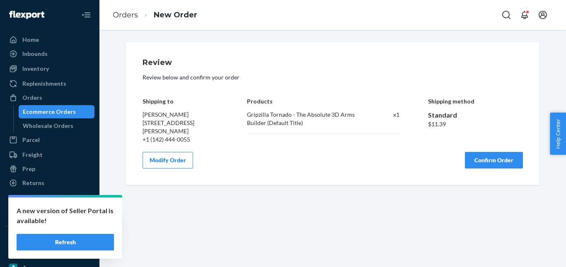
click at [476, 155] on button "Confirm Order" at bounding box center [494, 160] width 58 height 17
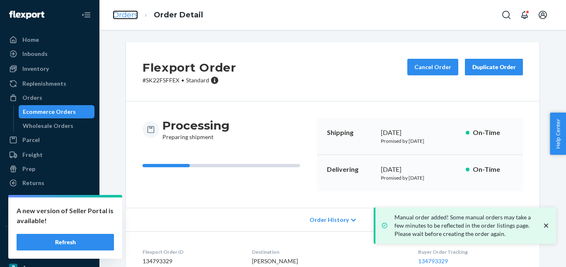
click at [128, 15] on link "Orders" at bounding box center [125, 14] width 25 height 9
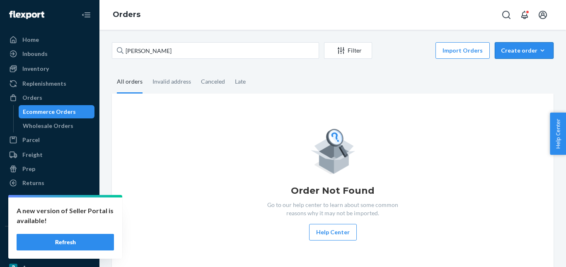
drag, startPoint x: 514, startPoint y: 53, endPoint x: 514, endPoint y: 68, distance: 14.1
click at [514, 53] on div "Create order" at bounding box center [524, 50] width 46 height 8
click at [515, 72] on span "Ecommerce order" at bounding box center [528, 71] width 51 height 6
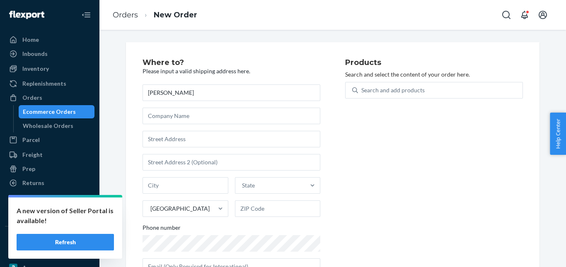
type input "[PERSON_NAME]"
click at [162, 135] on input "text" at bounding box center [232, 139] width 178 height 17
paste input "[STREET_ADDRESS][PERSON_NAME][US_STATE]"
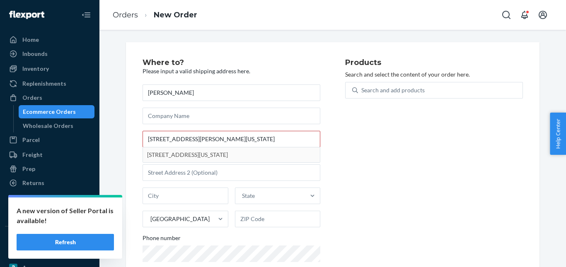
type input "67555 Antioch Dr"
type input "[GEOGRAPHIC_DATA]"
type input "70471"
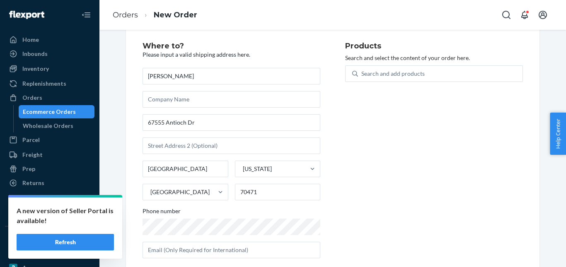
scroll to position [31, 0]
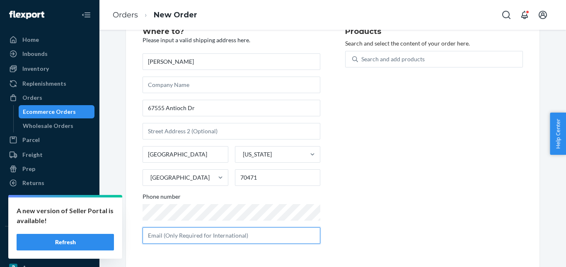
click at [194, 238] on input "text" at bounding box center [232, 235] width 178 height 17
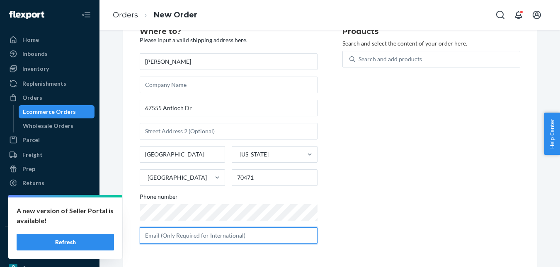
scroll to position [58, 0]
paste input "[EMAIL_ADDRESS][DOMAIN_NAME]"
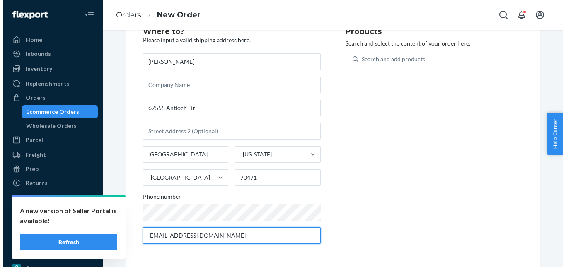
scroll to position [0, 0]
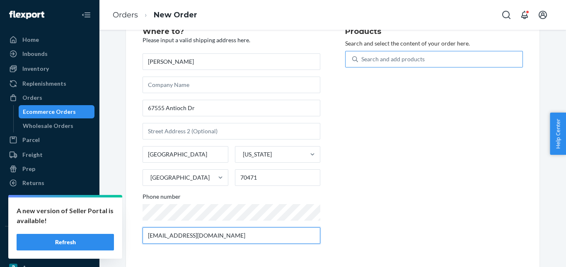
type input "[EMAIL_ADDRESS][DOMAIN_NAME]"
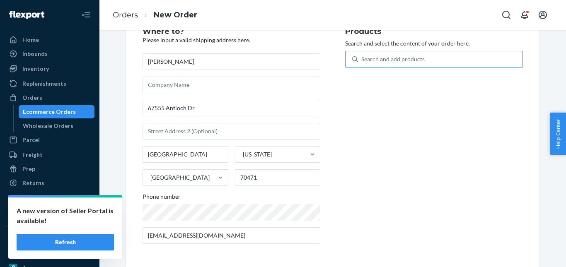
click at [361, 54] on div at bounding box center [361, 59] width 1 height 10
click at [361, 55] on input "Search and add products" at bounding box center [361, 59] width 1 height 8
click at [370, 63] on div "Search and add products" at bounding box center [440, 59] width 164 height 15
click at [362, 63] on input "0 results available. Use Up and Down to choose options, press Enter to select t…" at bounding box center [361, 59] width 1 height 8
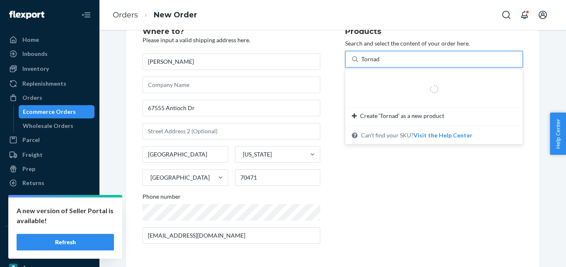
type input "Tornado"
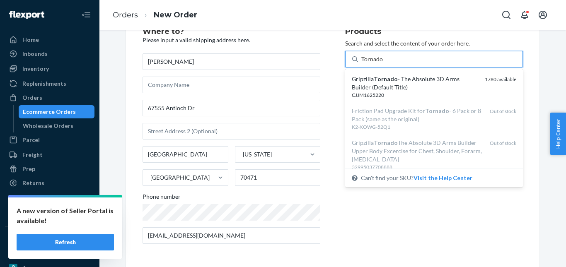
click at [374, 75] on em "Tornado" at bounding box center [386, 78] width 24 height 7
click at [373, 63] on input "Tornado" at bounding box center [372, 59] width 22 height 8
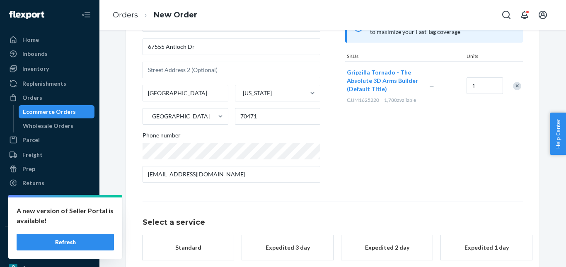
scroll to position [135, 0]
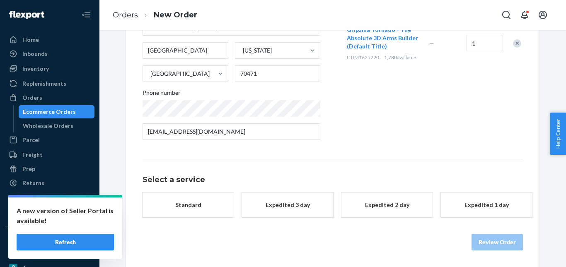
click at [208, 209] on button "Standard" at bounding box center [188, 205] width 91 height 25
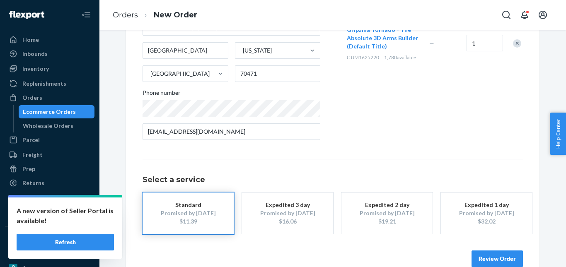
click at [501, 255] on button "Review Order" at bounding box center [496, 259] width 51 height 17
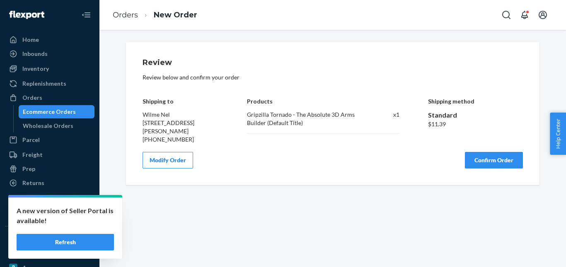
scroll to position [0, 0]
click at [493, 162] on button "Confirm Order" at bounding box center [494, 160] width 58 height 17
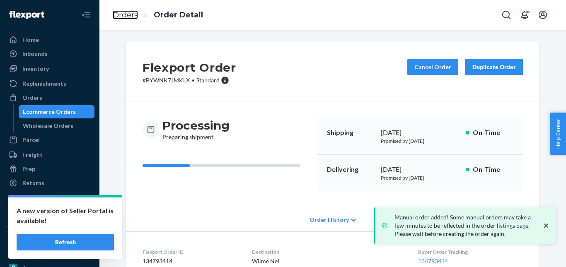
drag, startPoint x: 129, startPoint y: 16, endPoint x: 289, endPoint y: 42, distance: 162.0
click at [129, 16] on link "Orders" at bounding box center [125, 14] width 25 height 9
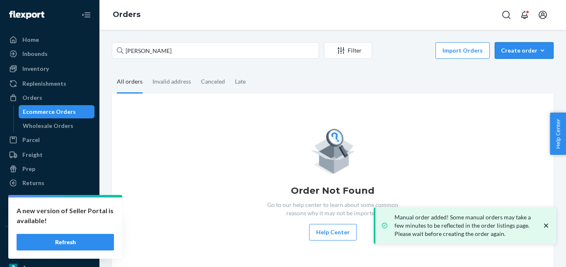
click at [508, 53] on div "Create order" at bounding box center [524, 50] width 46 height 8
click at [508, 69] on span "Ecommerce order" at bounding box center [528, 71] width 51 height 6
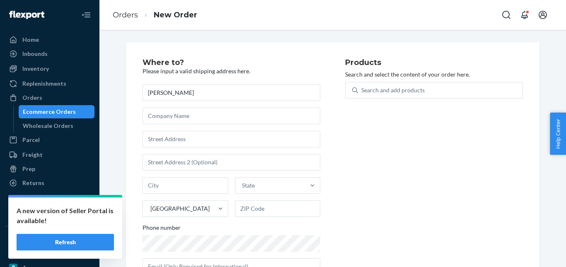
type input "[PERSON_NAME]"
click at [191, 138] on input "text" at bounding box center [232, 139] width 178 height 17
paste input "[STREET_ADDRESS][US_STATE]"
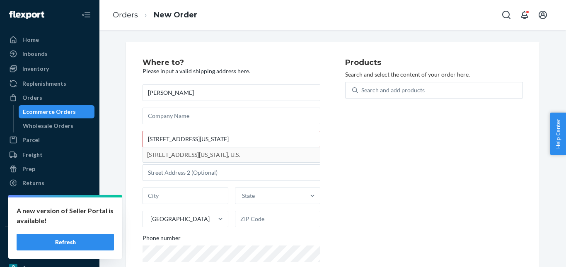
type input "[STREET_ADDRESS]"
type input "Kailua-Kona"
type input "96740"
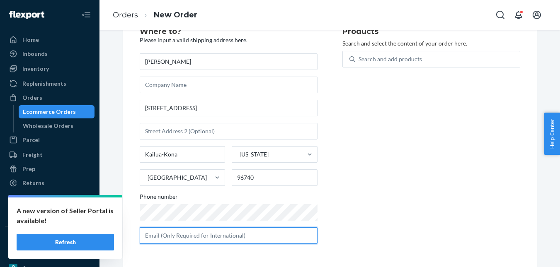
click at [201, 237] on input "text" at bounding box center [229, 235] width 178 height 17
paste input "[EMAIL_ADDRESS][DOMAIN_NAME]"
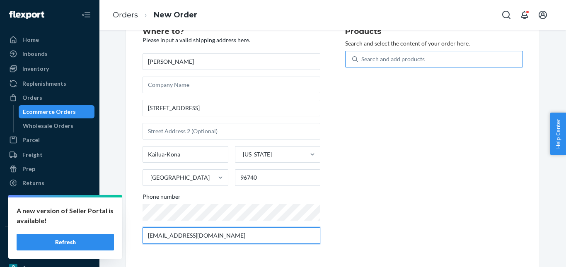
type input "[EMAIL_ADDRESS][DOMAIN_NAME]"
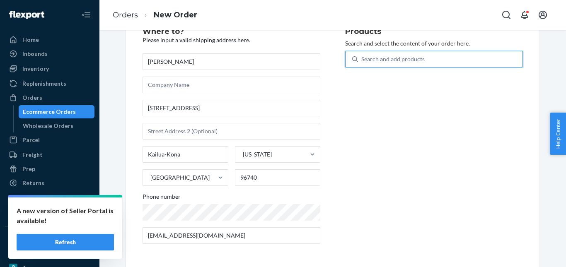
click at [391, 65] on div "Search and add products" at bounding box center [440, 59] width 164 height 15
click at [362, 63] on input "0 results available. Use Up and Down to choose options, press Enter to select t…" at bounding box center [361, 59] width 1 height 8
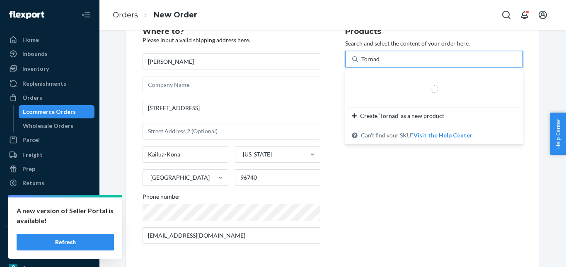
type input "Tornado"
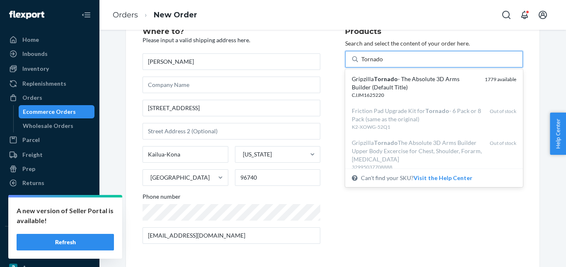
click at [389, 72] on div "Gripzilla Tornado - The Absolute 3D Arms Builder (Default Title) CJJM1625220 17…" at bounding box center [434, 87] width 174 height 32
click at [383, 63] on input "Tornado" at bounding box center [372, 59] width 22 height 8
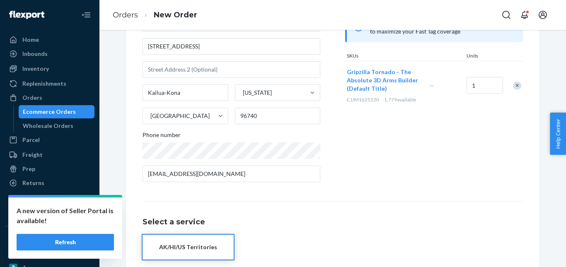
scroll to position [135, 0]
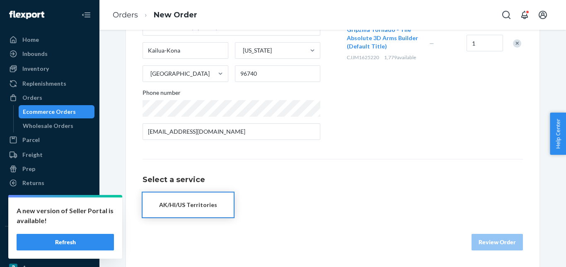
click at [213, 203] on div "AK/HI/US Territories" at bounding box center [188, 205] width 66 height 8
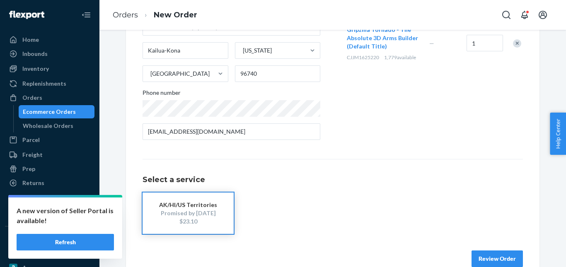
click at [212, 208] on div "AK/HI/US Territories" at bounding box center [188, 205] width 66 height 8
click at [476, 253] on button "Review Order" at bounding box center [496, 259] width 51 height 17
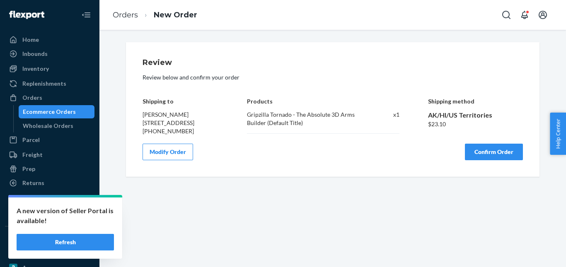
scroll to position [0, 0]
drag, startPoint x: 476, startPoint y: 154, endPoint x: 471, endPoint y: 154, distance: 5.0
click at [476, 154] on button "Confirm Order" at bounding box center [494, 152] width 58 height 17
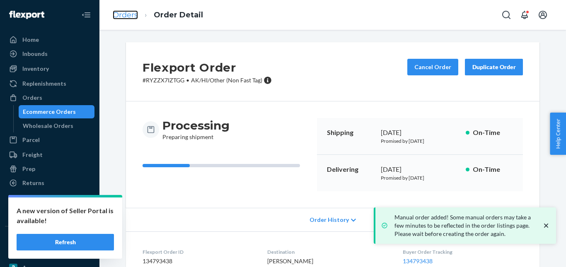
click at [124, 12] on link "Orders" at bounding box center [125, 14] width 25 height 9
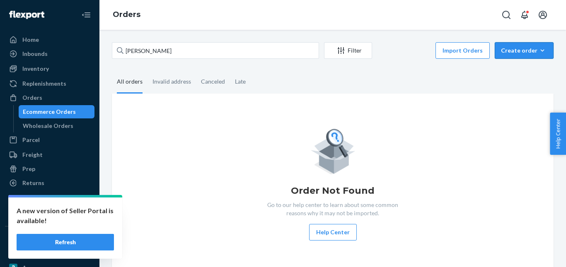
drag, startPoint x: 531, startPoint y: 50, endPoint x: 527, endPoint y: 70, distance: 21.2
click at [530, 51] on div "Create order" at bounding box center [524, 50] width 46 height 8
click at [526, 73] on span "Ecommerce order" at bounding box center [528, 71] width 51 height 6
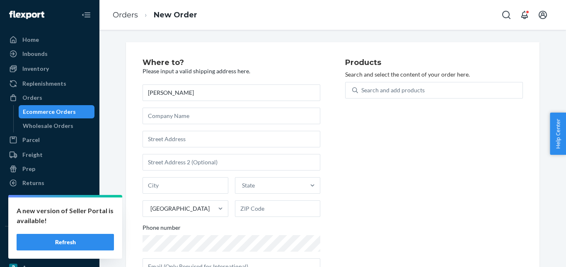
type input "[PERSON_NAME]"
click at [183, 135] on input "text" at bounding box center [232, 139] width 178 height 17
paste input "[STREET_ADDRESS][PERSON_NAME][US_STATE][US_STATE]"
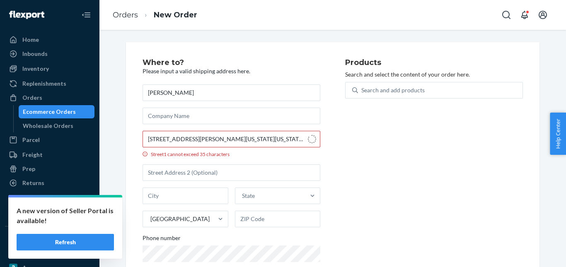
type input "6718 Dream [PERSON_NAME] Dr"
type input "[US_STATE][GEOGRAPHIC_DATA]"
type input "80923"
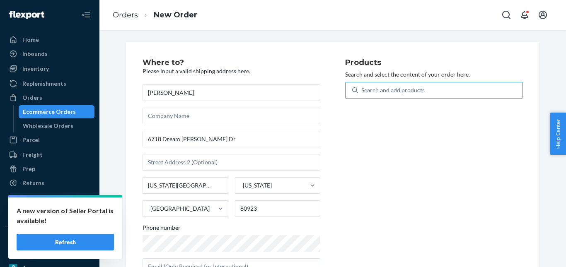
click at [375, 93] on div "Search and add products" at bounding box center [392, 90] width 63 height 8
click at [362, 93] on input "Search and add products" at bounding box center [361, 90] width 1 height 8
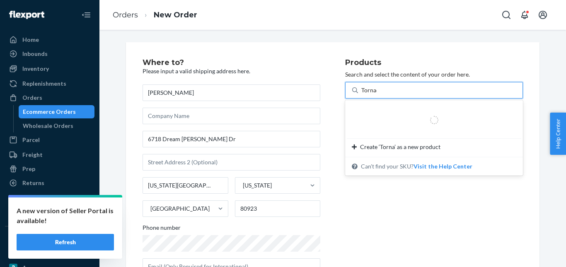
type input "Tornado"
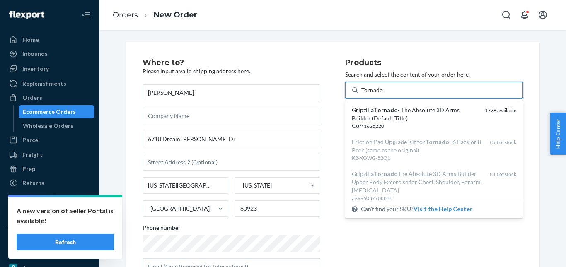
click at [374, 109] on em "Tornado" at bounding box center [386, 109] width 24 height 7
click at [373, 94] on input "Tornado" at bounding box center [372, 90] width 22 height 8
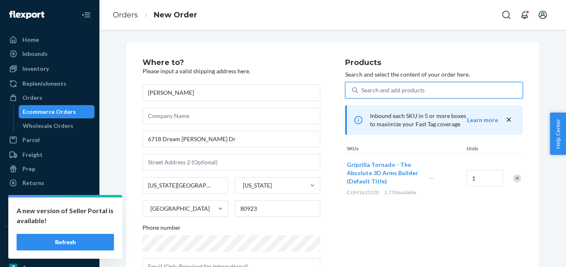
scroll to position [124, 0]
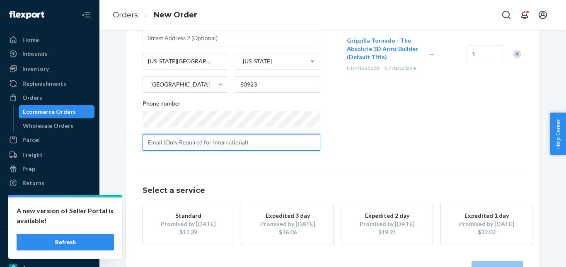
click at [200, 142] on input "text" at bounding box center [232, 142] width 178 height 17
paste input "[EMAIL_ADDRESS][DOMAIN_NAME]"
type input "[EMAIL_ADDRESS][DOMAIN_NAME]"
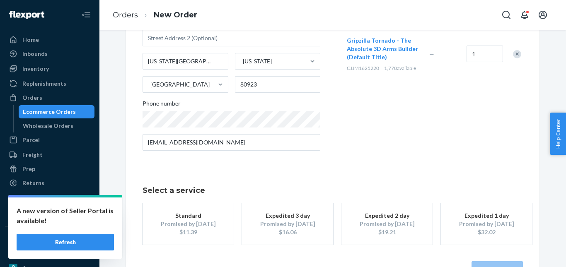
drag, startPoint x: 360, startPoint y: 155, endPoint x: 261, endPoint y: 195, distance: 107.1
click at [360, 155] on div "Products Search and select the content of your order here. Search and add produ…" at bounding box center [434, 46] width 178 height 223
click at [208, 223] on div "Promised by [DATE]" at bounding box center [188, 224] width 66 height 8
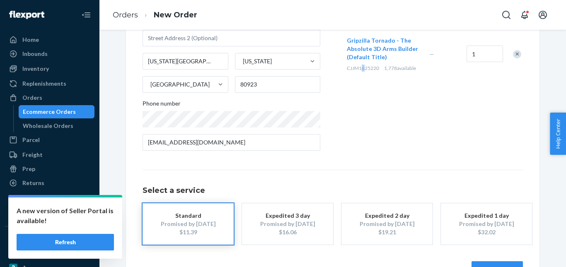
click at [482, 261] on button "Review Order" at bounding box center [496, 269] width 51 height 17
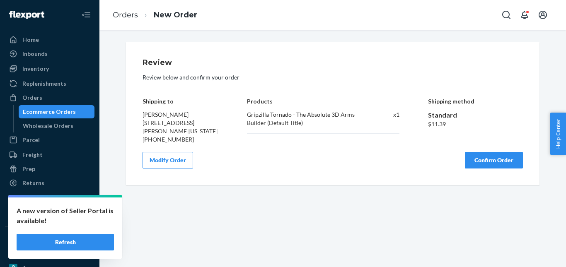
click at [485, 152] on div "Review Review below and confirm your order Shipping to [PERSON_NAME] [STREET_AD…" at bounding box center [333, 114] width 380 height 110
click at [482, 152] on button "Confirm Order" at bounding box center [494, 160] width 58 height 17
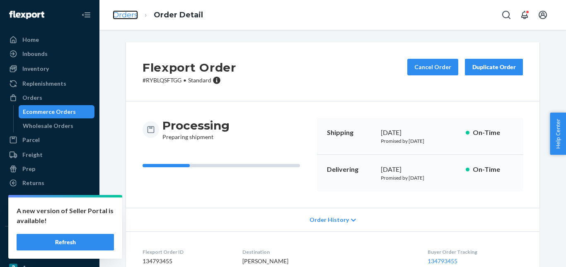
click at [128, 12] on link "Orders" at bounding box center [125, 14] width 25 height 9
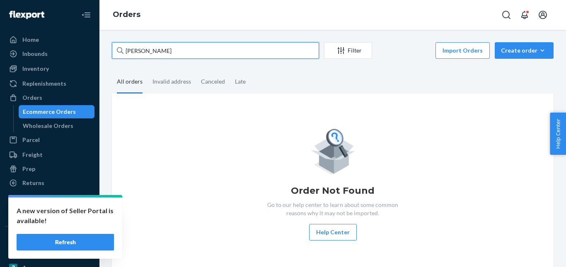
drag, startPoint x: 160, startPoint y: 48, endPoint x: 117, endPoint y: 51, distance: 42.8
click at [117, 51] on div "[PERSON_NAME]" at bounding box center [215, 50] width 207 height 17
paste input "[PERSON_NAME]"
type input "[PERSON_NAME]"
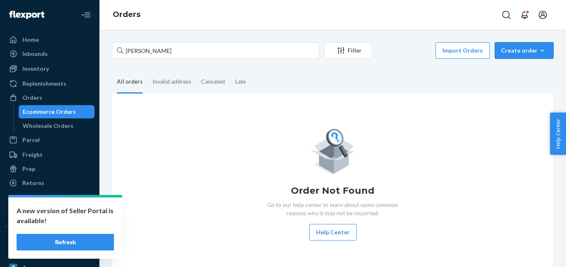
click at [504, 52] on div "Create order" at bounding box center [524, 50] width 46 height 8
click at [505, 69] on span "Ecommerce order" at bounding box center [528, 71] width 51 height 6
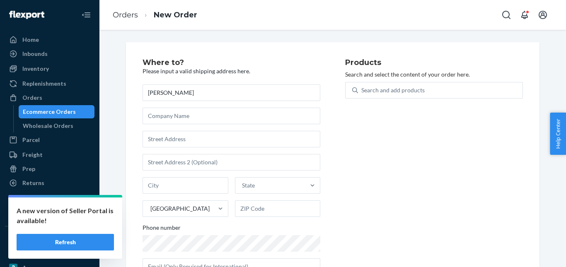
type input "[PERSON_NAME]"
click at [197, 137] on input "text" at bounding box center [232, 139] width 178 height 17
paste input "[STREET_ADDRESS][US_STATE]"
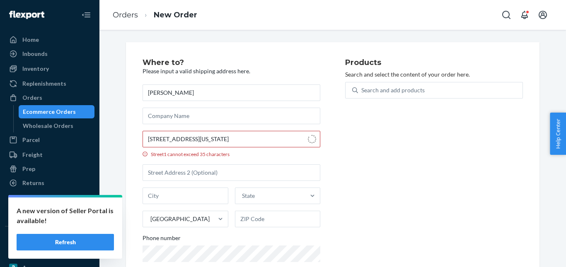
type input "[STREET_ADDRESS]"
type input "[GEOGRAPHIC_DATA]"
type input "38310"
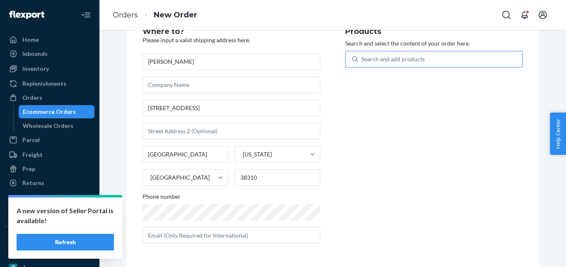
click at [386, 51] on div "Search and add products" at bounding box center [434, 59] width 178 height 17
click at [362, 55] on input "Search and add products" at bounding box center [361, 59] width 1 height 8
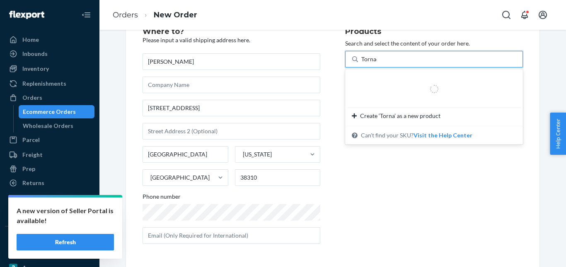
type input "Tornado"
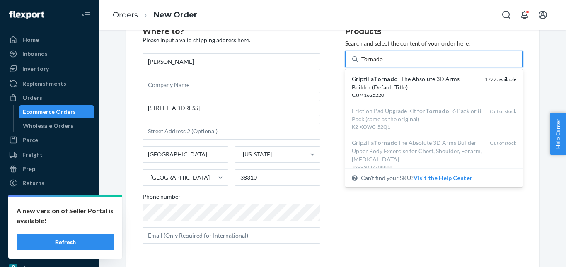
click at [403, 82] on div "Gripzilla Tornado - The Absolute 3D Arms Builder (Default Title)" at bounding box center [415, 83] width 126 height 17
click at [383, 63] on input "Tornado" at bounding box center [372, 59] width 22 height 8
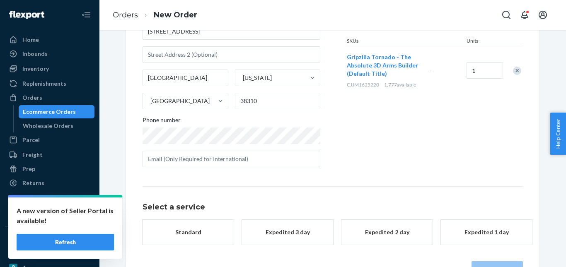
scroll to position [135, 0]
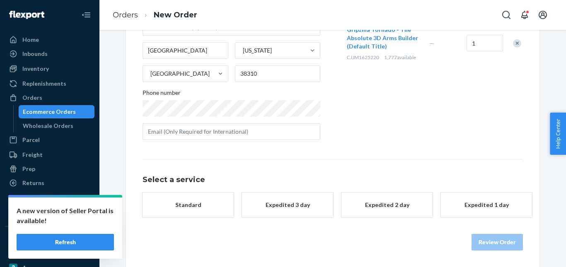
click at [204, 207] on div "Standard" at bounding box center [188, 205] width 66 height 8
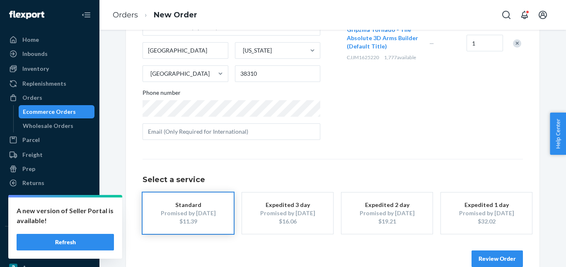
drag, startPoint x: 485, startPoint y: 256, endPoint x: 488, endPoint y: 218, distance: 37.4
click at [486, 256] on button "Review Order" at bounding box center [496, 259] width 51 height 17
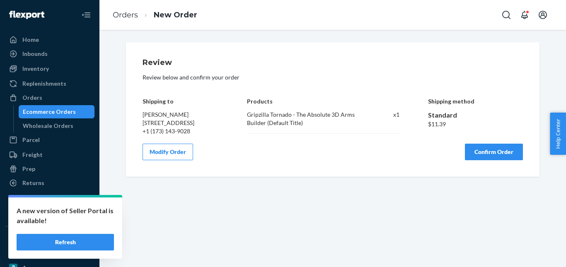
scroll to position [0, 0]
click at [482, 157] on button "Confirm Order" at bounding box center [494, 152] width 58 height 17
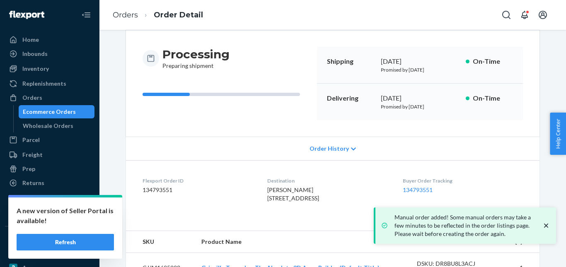
scroll to position [31, 0]
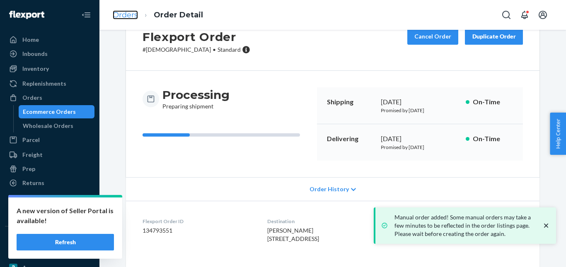
click at [121, 17] on link "Orders" at bounding box center [125, 14] width 25 height 9
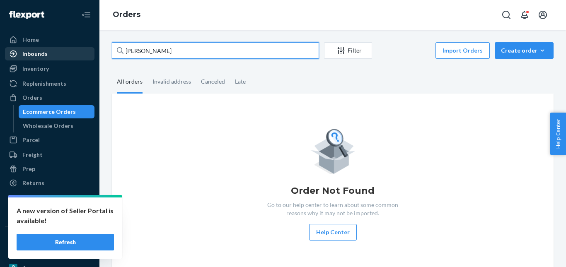
drag, startPoint x: 193, startPoint y: 55, endPoint x: 71, endPoint y: 54, distance: 121.8
click at [71, 54] on div "Home Inbounds Shipping Plans Problems Inventory Products Replenishments Orders …" at bounding box center [283, 133] width 566 height 267
paste input "ark [PERSON_NAME]"
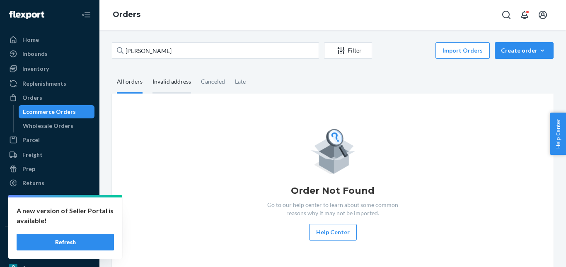
click at [162, 81] on div "Invalid address" at bounding box center [171, 82] width 39 height 23
click at [147, 71] on input "Invalid address" at bounding box center [147, 71] width 0 height 0
click at [202, 82] on div "Canceled" at bounding box center [213, 82] width 24 height 23
click at [196, 71] on input "Canceled" at bounding box center [196, 71] width 0 height 0
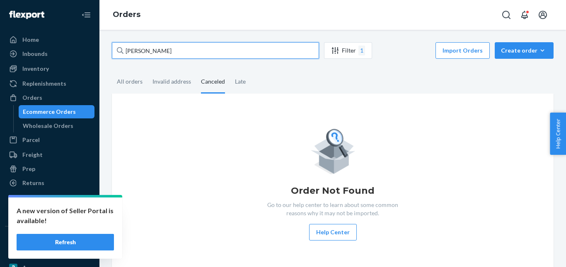
drag, startPoint x: 166, startPoint y: 53, endPoint x: 107, endPoint y: 52, distance: 58.4
click at [107, 52] on div "[PERSON_NAME] Filter 1 Import Orders Create order Ecommerce order Removal order…" at bounding box center [333, 158] width 454 height 232
paste input "[PERSON_NAME]"
drag, startPoint x: 136, startPoint y: 52, endPoint x: 121, endPoint y: 53, distance: 15.7
click at [121, 53] on div "[PERSON_NAME]" at bounding box center [215, 50] width 207 height 17
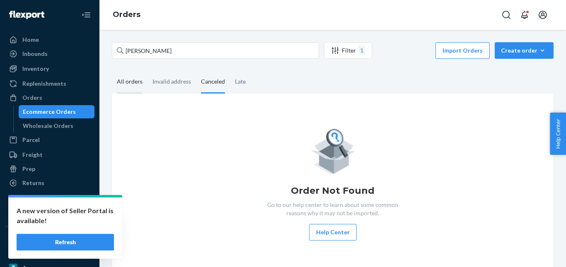
click at [129, 84] on div "All orders" at bounding box center [130, 82] width 26 height 23
click at [112, 71] on input "All orders" at bounding box center [112, 71] width 0 height 0
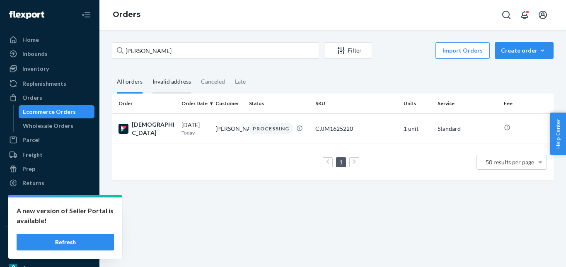
click at [164, 83] on div "Invalid address" at bounding box center [171, 82] width 39 height 23
click at [147, 71] on input "Invalid address" at bounding box center [147, 71] width 0 height 0
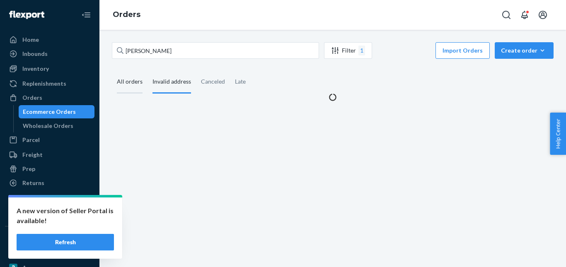
drag, startPoint x: 128, startPoint y: 83, endPoint x: 207, endPoint y: 85, distance: 79.2
click at [127, 83] on div "All orders" at bounding box center [130, 82] width 26 height 22
click at [112, 71] on input "All orders" at bounding box center [112, 71] width 0 height 0
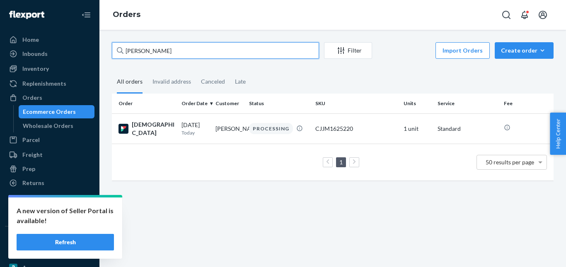
drag, startPoint x: 150, startPoint y: 51, endPoint x: 108, endPoint y: 45, distance: 42.3
click at [108, 45] on div "[PERSON_NAME] Filter Import Orders Create order Ecommerce order Removal order A…" at bounding box center [333, 115] width 454 height 147
paste input "[PERSON_NAME]"
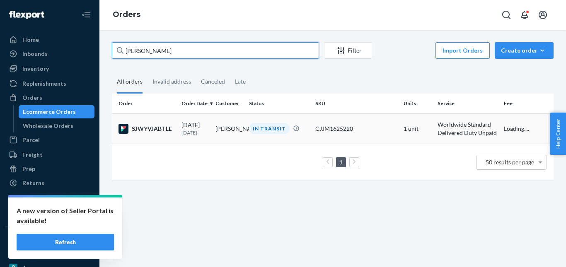
type input "[PERSON_NAME]"
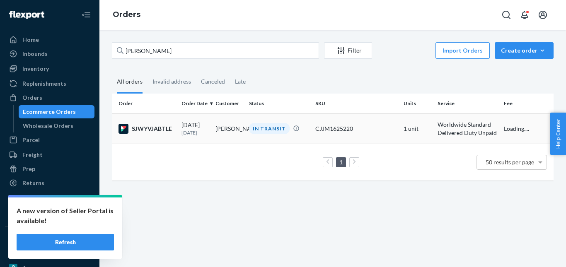
click at [266, 126] on div "IN TRANSIT" at bounding box center [269, 128] width 41 height 11
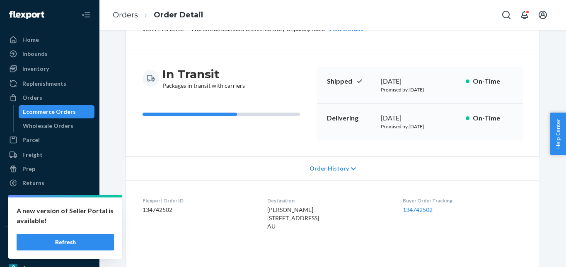
scroll to position [217, 0]
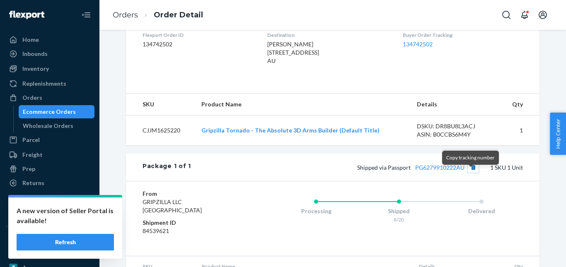
click at [471, 173] on button "Copy tracking number" at bounding box center [473, 167] width 11 height 11
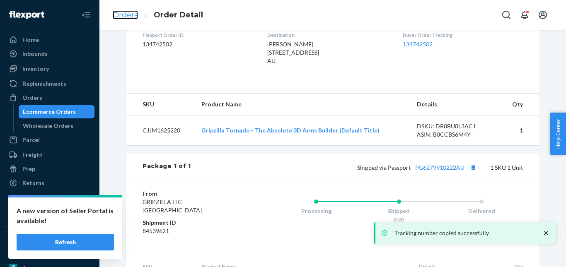
click at [128, 18] on link "Orders" at bounding box center [125, 14] width 25 height 9
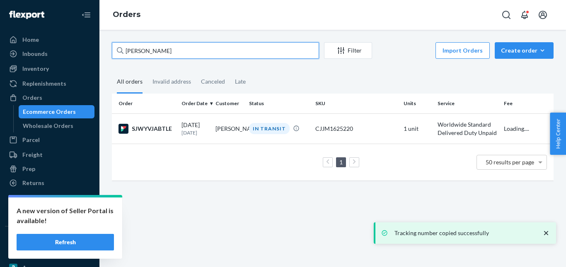
drag, startPoint x: 156, startPoint y: 51, endPoint x: 89, endPoint y: 51, distance: 67.1
click at [89, 51] on div "Home Inbounds Shipping Plans Problems Inventory Products Replenishments Orders …" at bounding box center [283, 133] width 566 height 267
paste input "[PERSON_NAME]"
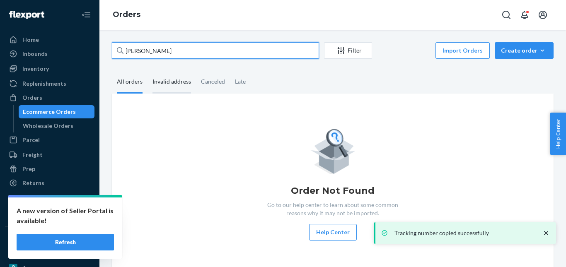
type input "[PERSON_NAME]"
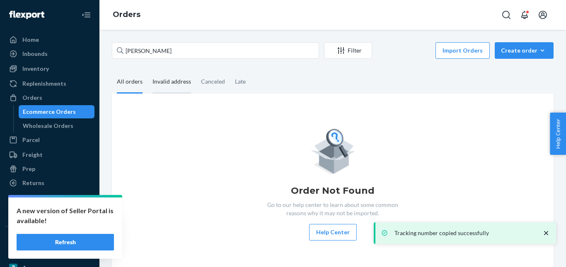
click at [148, 80] on div "Invalid address" at bounding box center [171, 82] width 48 height 23
click at [147, 71] on input "Invalid address" at bounding box center [147, 71] width 0 height 0
click at [121, 82] on div "All orders" at bounding box center [130, 82] width 26 height 23
click at [112, 71] on input "All orders" at bounding box center [112, 71] width 0 height 0
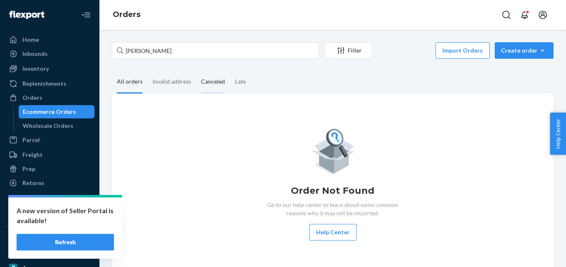
click at [206, 86] on div "Canceled" at bounding box center [213, 82] width 24 height 23
click at [196, 71] on input "Canceled" at bounding box center [196, 71] width 0 height 0
click at [239, 82] on div "Late" at bounding box center [240, 82] width 11 height 23
click at [230, 71] on input "Late" at bounding box center [230, 71] width 0 height 0
click at [123, 77] on div "All orders" at bounding box center [130, 82] width 26 height 23
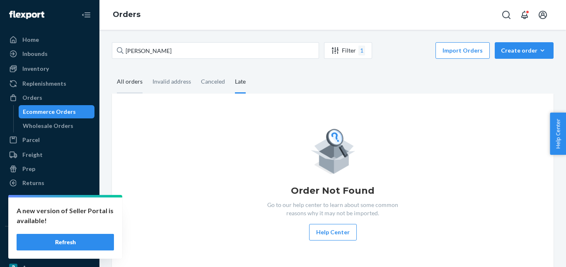
click at [112, 71] on input "All orders" at bounding box center [112, 71] width 0 height 0
click at [516, 49] on div "Create order" at bounding box center [524, 50] width 46 height 8
click at [515, 69] on span "Ecommerce order" at bounding box center [528, 71] width 51 height 6
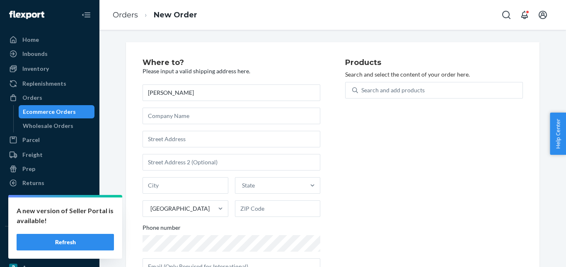
type input "[PERSON_NAME]"
click at [183, 138] on input "text" at bounding box center [232, 139] width 178 height 17
paste input "[STREET_ADDRESS][PERSON_NAME][US_STATE]"
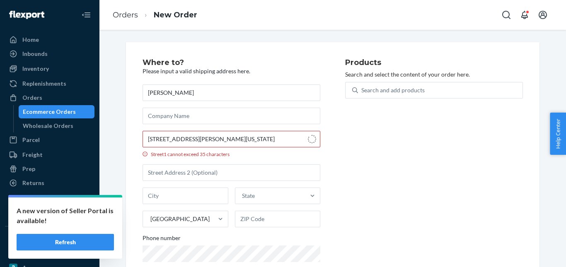
type input "[STREET_ADDRESS]"
type input "[PERSON_NAME]"
type input "23141"
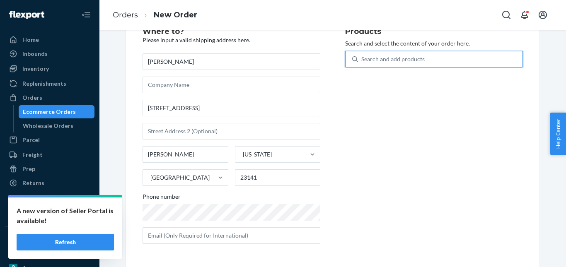
click at [385, 54] on div "Search and add products" at bounding box center [440, 59] width 164 height 15
click at [362, 55] on input "0 results available. Use Up and Down to choose options, press Enter to select t…" at bounding box center [361, 59] width 1 height 8
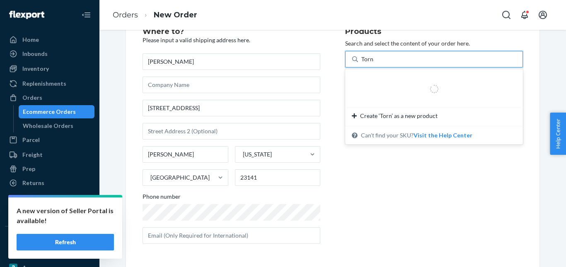
type input "Tornado"
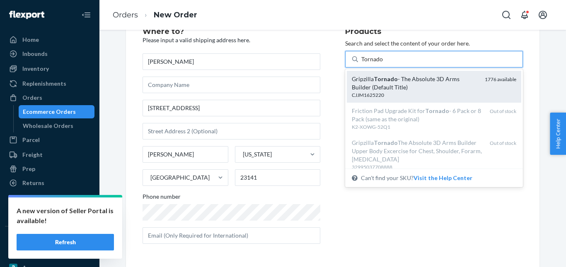
click at [390, 81] on em "Tornado" at bounding box center [386, 78] width 24 height 7
click at [383, 63] on input "Tornado" at bounding box center [372, 59] width 22 height 8
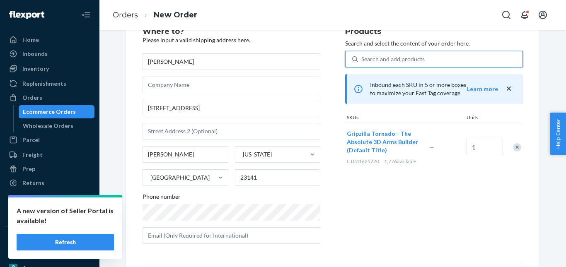
scroll to position [135, 0]
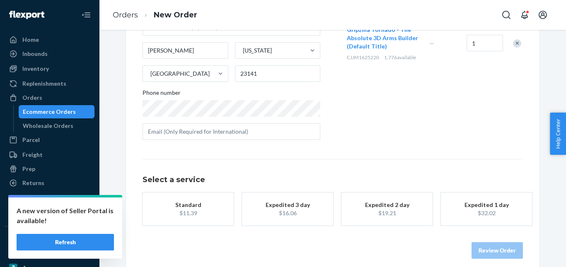
click at [207, 204] on div "Standard" at bounding box center [188, 205] width 66 height 8
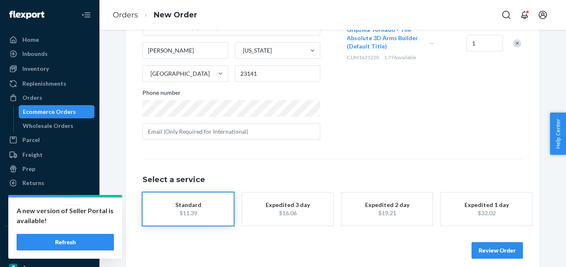
click at [499, 254] on button "Review Order" at bounding box center [496, 250] width 51 height 17
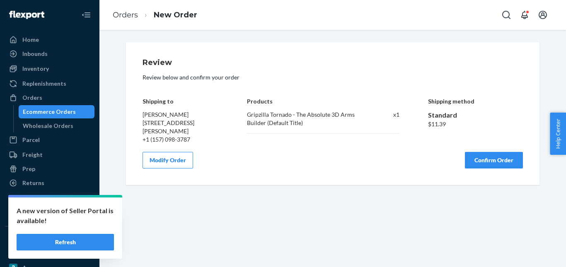
scroll to position [0, 0]
drag, startPoint x: 496, startPoint y: 162, endPoint x: 481, endPoint y: 131, distance: 35.0
click at [496, 162] on button "Confirm Order" at bounding box center [494, 160] width 58 height 17
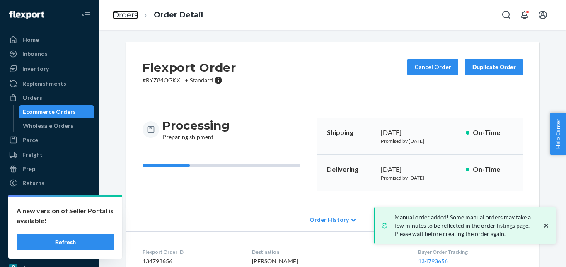
drag, startPoint x: 126, startPoint y: 17, endPoint x: 136, endPoint y: 32, distance: 18.2
click at [126, 17] on link "Orders" at bounding box center [125, 14] width 25 height 9
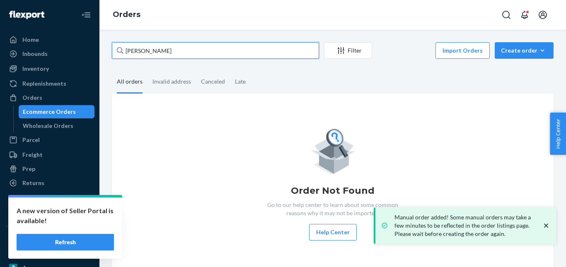
drag, startPoint x: 172, startPoint y: 53, endPoint x: 107, endPoint y: 48, distance: 65.2
click at [107, 48] on div "[PERSON_NAME] Filter Import Orders Create order Ecommerce order Removal order A…" at bounding box center [333, 158] width 454 height 232
paste input "[PERSON_NAME]"
drag, startPoint x: 136, startPoint y: 51, endPoint x: 107, endPoint y: 52, distance: 29.0
click at [107, 52] on div "[PERSON_NAME] Filter Import Orders Create order Ecommerce order Removal order A…" at bounding box center [333, 158] width 454 height 232
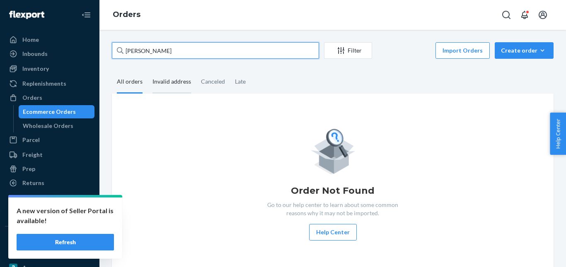
type input "[PERSON_NAME]"
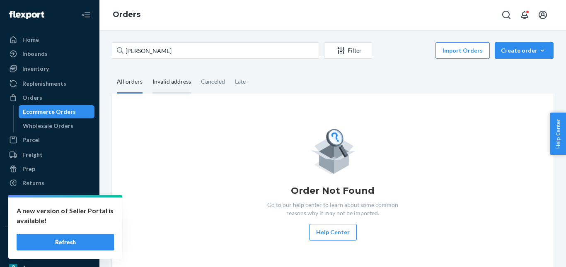
click at [171, 82] on div "Invalid address" at bounding box center [171, 82] width 39 height 23
click at [147, 71] on input "Invalid address" at bounding box center [147, 71] width 0 height 0
click at [211, 77] on div "Canceled" at bounding box center [213, 82] width 24 height 23
click at [196, 71] on input "Canceled" at bounding box center [196, 71] width 0 height 0
drag, startPoint x: 141, startPoint y: 80, endPoint x: 217, endPoint y: 85, distance: 76.0
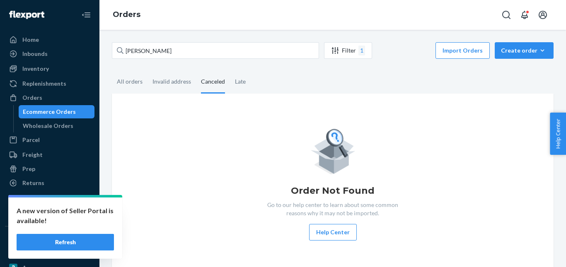
click at [142, 80] on div "All orders" at bounding box center [130, 82] width 36 height 22
click at [112, 71] on input "All orders" at bounding box center [112, 71] width 0 height 0
click at [230, 85] on div "Late" at bounding box center [240, 82] width 21 height 23
click at [230, 71] on input "Late" at bounding box center [230, 71] width 0 height 0
click at [520, 52] on div "Create order" at bounding box center [524, 50] width 46 height 8
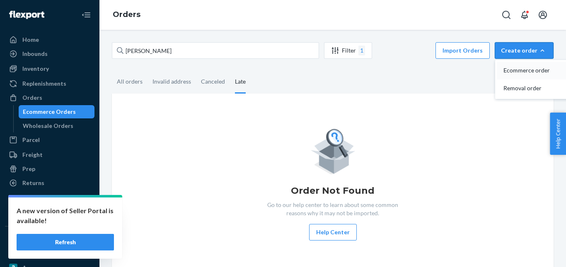
click at [515, 69] on span "Ecommerce order" at bounding box center [528, 71] width 51 height 6
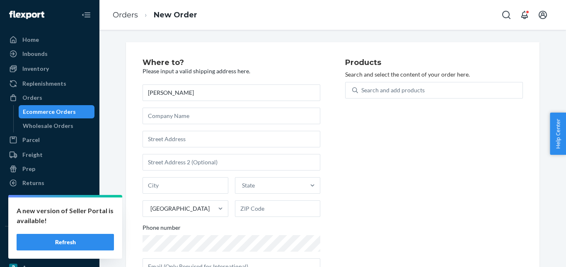
drag, startPoint x: 155, startPoint y: 89, endPoint x: 119, endPoint y: 89, distance: 35.6
click at [120, 89] on div "Where to? Please input a valid shipping address here. [PERSON_NAME] State [GEOG…" at bounding box center [333, 170] width 426 height 256
type input "[PERSON_NAME]"
click at [203, 142] on input "text" at bounding box center [232, 139] width 178 height 17
paste input "[STREET_ADDRESS][PERSON_NAME][PERSON_NAME][US_STATE]"
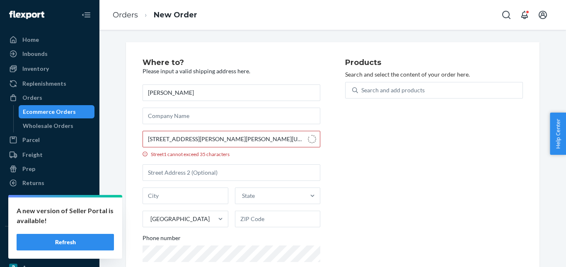
type input "[STREET_ADDRESS][PERSON_NAME]"
type input "[US_STATE]"
type input "48045"
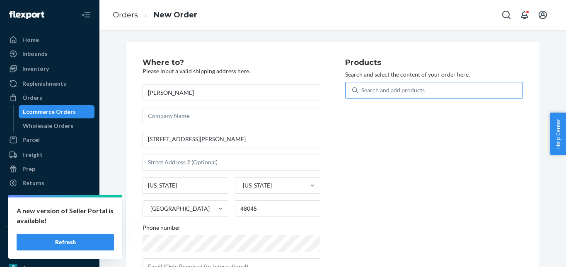
click at [370, 90] on div "Search and add products" at bounding box center [392, 90] width 63 height 8
click at [362, 90] on input "Search and add products" at bounding box center [361, 90] width 1 height 8
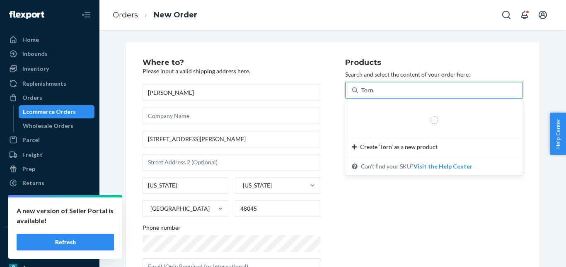
type input "Tornado"
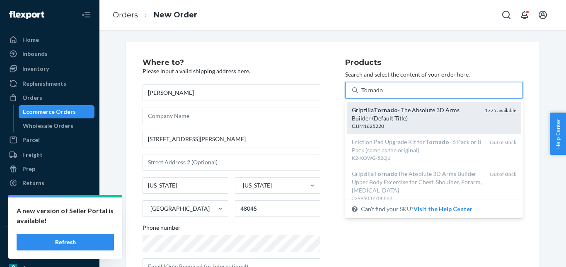
click at [368, 116] on div "Gripzilla Tornado - The Absolute 3D Arms Builder (Default Title)" at bounding box center [415, 114] width 126 height 17
click at [368, 94] on input "Tornado" at bounding box center [372, 90] width 22 height 8
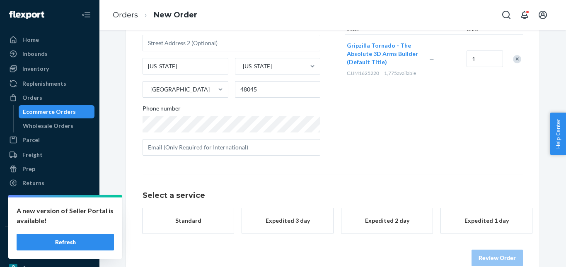
scroll to position [135, 0]
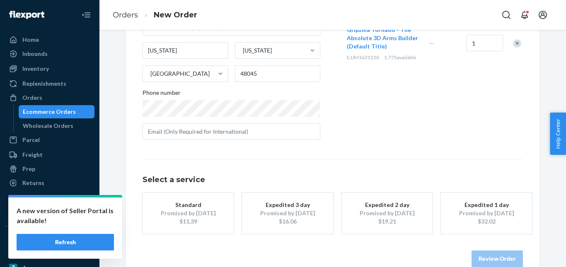
drag, startPoint x: 217, startPoint y: 201, endPoint x: 225, endPoint y: 201, distance: 7.9
click at [215, 202] on div "Standard" at bounding box center [188, 205] width 66 height 8
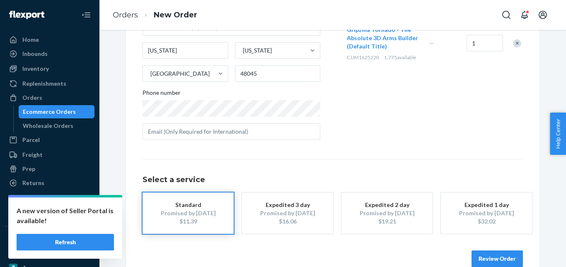
click at [479, 260] on button "Review Order" at bounding box center [496, 259] width 51 height 17
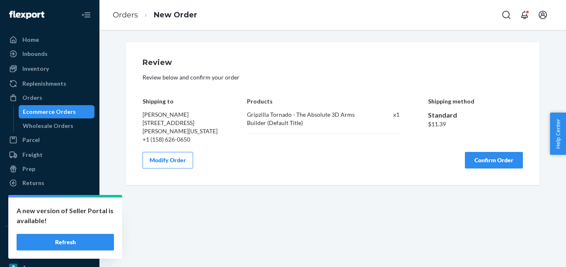
scroll to position [0, 0]
click at [470, 156] on button "Confirm Order" at bounding box center [494, 160] width 58 height 17
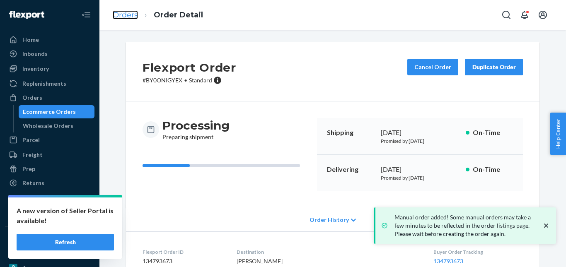
click at [125, 15] on link "Orders" at bounding box center [125, 14] width 25 height 9
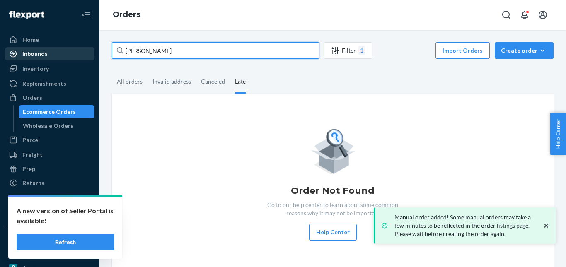
drag, startPoint x: 163, startPoint y: 51, endPoint x: 61, endPoint y: 52, distance: 101.9
click at [61, 52] on div "Home Inbounds Shipping Plans Problems Inventory Products Replenishments Orders …" at bounding box center [283, 133] width 566 height 267
paste input "[PERSON_NAME]"
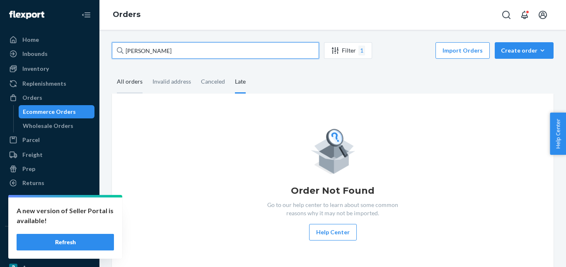
type input "[PERSON_NAME]"
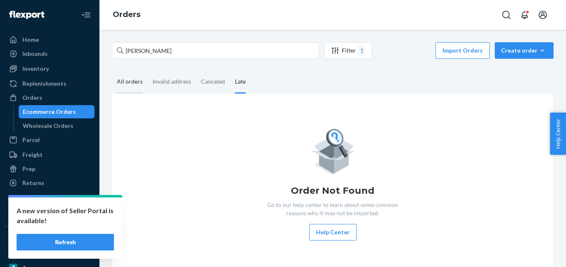
click at [132, 87] on div "All orders" at bounding box center [130, 82] width 26 height 23
click at [112, 71] on input "All orders" at bounding box center [112, 71] width 0 height 0
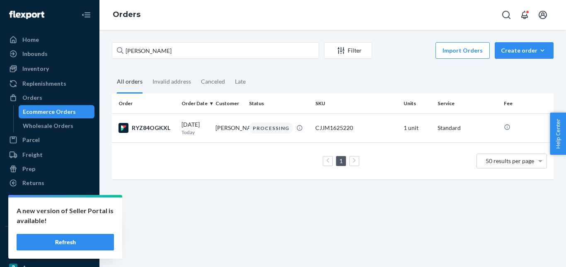
drag, startPoint x: 229, startPoint y: 126, endPoint x: 164, endPoint y: 43, distance: 105.1
click at [227, 126] on td "[PERSON_NAME]" at bounding box center [229, 128] width 34 height 29
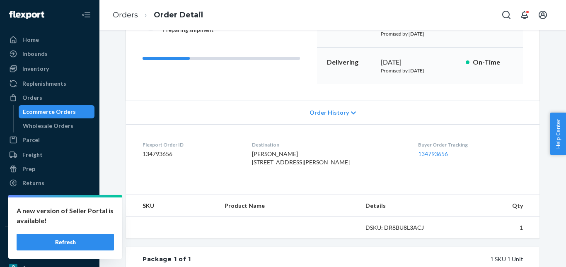
scroll to position [166, 0]
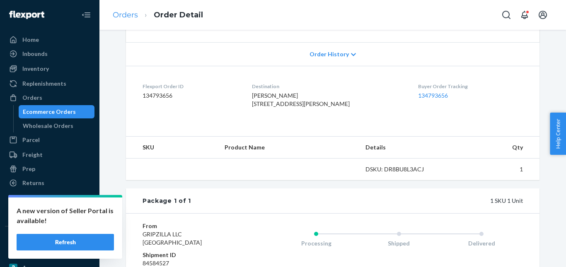
drag, startPoint x: 109, startPoint y: 14, endPoint x: 114, endPoint y: 15, distance: 4.3
click at [111, 15] on ol "Orders Order Detail" at bounding box center [158, 15] width 104 height 24
click at [128, 16] on link "Orders" at bounding box center [125, 14] width 25 height 9
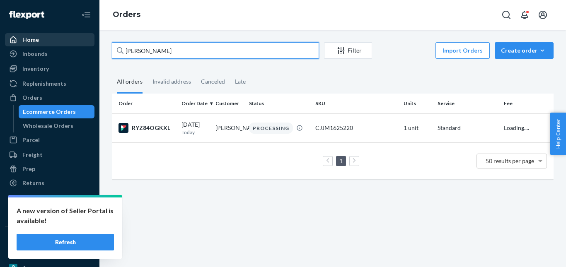
drag, startPoint x: 179, startPoint y: 50, endPoint x: 70, endPoint y: 39, distance: 109.5
click at [61, 41] on div "Home Inbounds Shipping Plans Problems Inventory Products Replenishments Orders …" at bounding box center [283, 133] width 566 height 267
paste input "[PERSON_NAME]"
drag, startPoint x: 159, startPoint y: 51, endPoint x: 114, endPoint y: 52, distance: 44.8
click at [114, 52] on input "[PERSON_NAME]" at bounding box center [215, 50] width 207 height 17
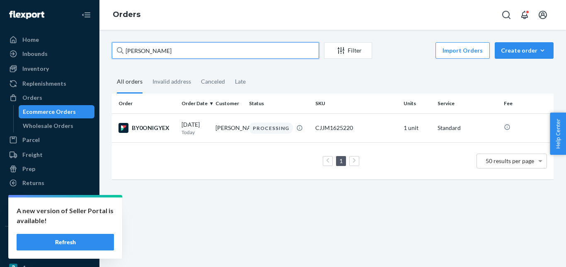
paste input "Iliad [PERSON_NAME] Moradnia"
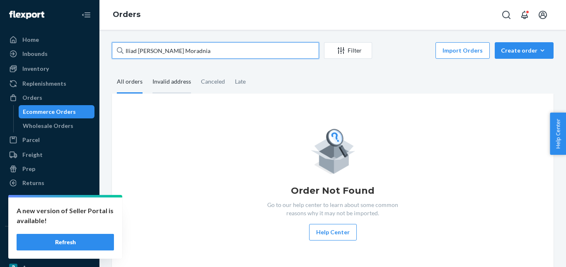
type input "Iliad [PERSON_NAME] Moradnia"
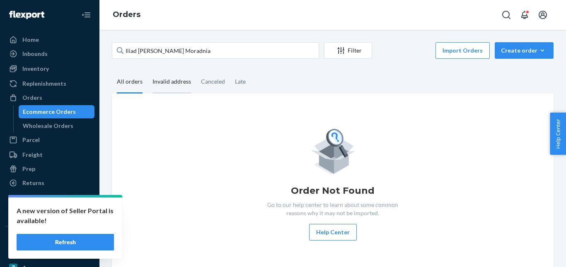
click at [172, 83] on div "Invalid address" at bounding box center [171, 82] width 39 height 23
click at [147, 71] on input "Invalid address" at bounding box center [147, 71] width 0 height 0
click at [210, 84] on div "Canceled" at bounding box center [213, 82] width 24 height 23
click at [196, 71] on input "Canceled" at bounding box center [196, 71] width 0 height 0
drag, startPoint x: 240, startPoint y: 87, endPoint x: 163, endPoint y: 87, distance: 77.1
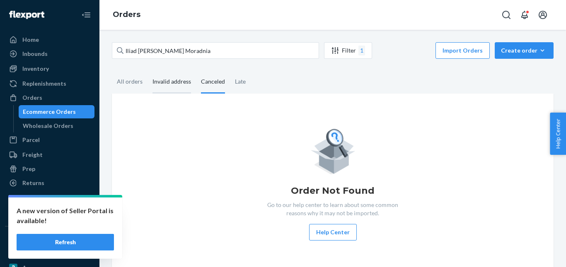
click at [239, 87] on div "Late" at bounding box center [240, 82] width 11 height 22
click at [230, 71] on input "Late" at bounding box center [230, 71] width 0 height 0
drag, startPoint x: 138, startPoint y: 87, endPoint x: 363, endPoint y: 103, distance: 225.6
click at [136, 87] on div "All orders" at bounding box center [130, 82] width 26 height 22
click at [112, 71] on input "All orders" at bounding box center [112, 71] width 0 height 0
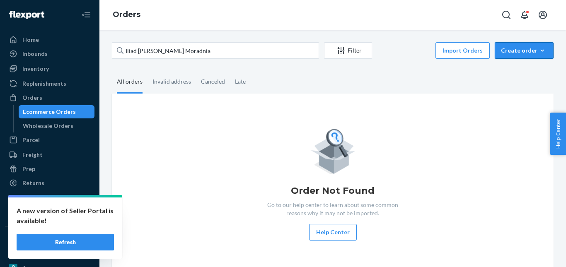
click at [517, 55] on button "Create order Ecommerce order Removal order" at bounding box center [524, 50] width 59 height 17
click at [517, 69] on span "Ecommerce order" at bounding box center [528, 71] width 51 height 6
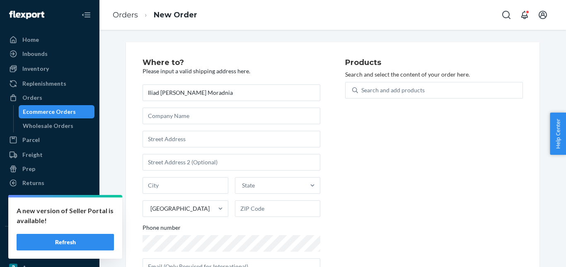
type input "Iliad [PERSON_NAME] Moradnia"
click at [174, 134] on input "text" at bounding box center [232, 139] width 178 height 17
paste input "[STREET_ADDRESS][PERSON_NAME][US_STATE]"
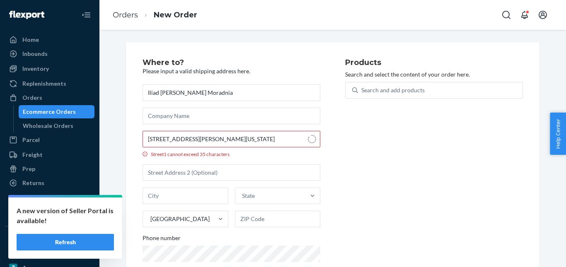
type input "[STREET_ADDRESS][PERSON_NAME]"
type input "Mesa"
type input "85203"
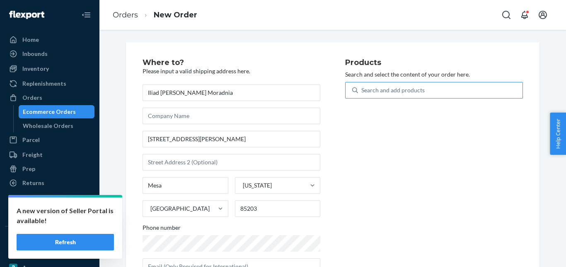
click at [378, 84] on div "Search and add products" at bounding box center [440, 90] width 164 height 15
click at [362, 86] on input "Search and add products" at bounding box center [361, 90] width 1 height 8
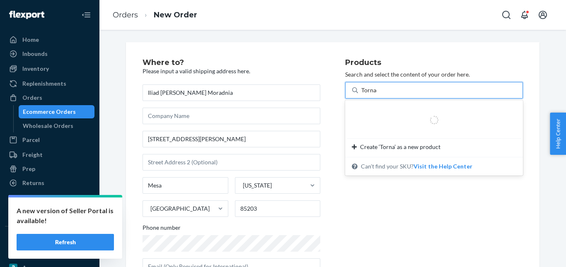
type input "Tornado"
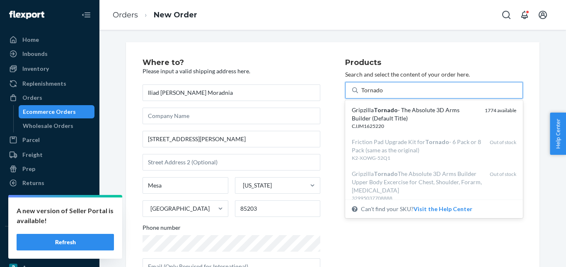
click at [369, 121] on div "Gripzilla Tornado - The Absolute 3D Arms Builder (Default Title)" at bounding box center [415, 114] width 126 height 17
click at [369, 94] on input "Tornado" at bounding box center [372, 90] width 22 height 8
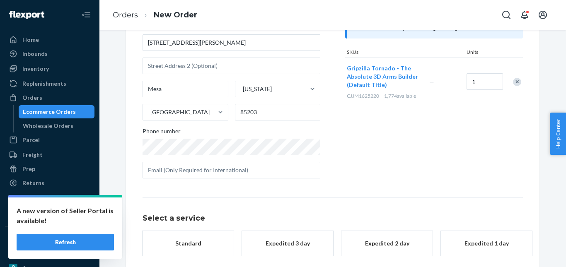
scroll to position [135, 0]
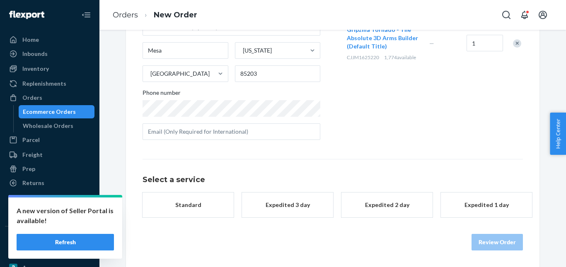
click at [187, 199] on button "Standard" at bounding box center [188, 205] width 91 height 25
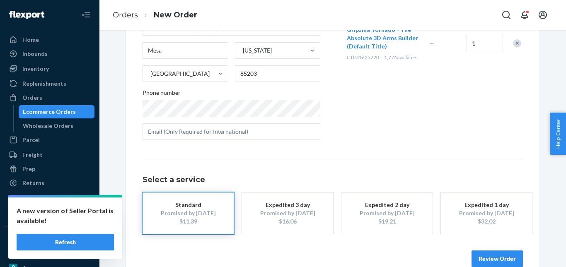
drag, startPoint x: 498, startPoint y: 259, endPoint x: 499, endPoint y: 249, distance: 10.4
click at [498, 259] on button "Review Order" at bounding box center [496, 259] width 51 height 17
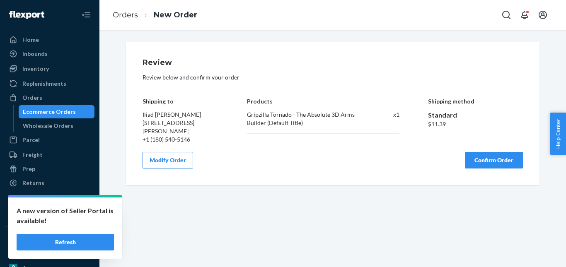
scroll to position [0, 0]
click at [497, 164] on button "Confirm Order" at bounding box center [494, 160] width 58 height 17
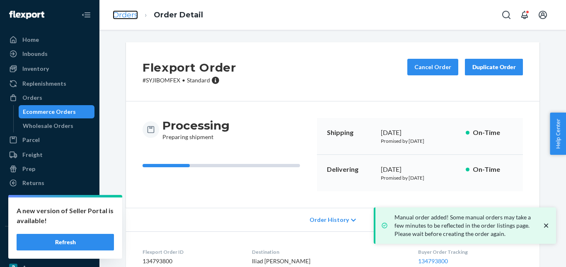
click at [125, 14] on link "Orders" at bounding box center [125, 14] width 25 height 9
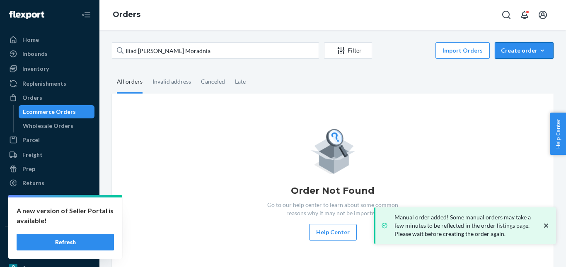
click at [510, 47] on div "Create order" at bounding box center [524, 50] width 46 height 8
click at [514, 68] on span "Ecommerce order" at bounding box center [528, 71] width 51 height 6
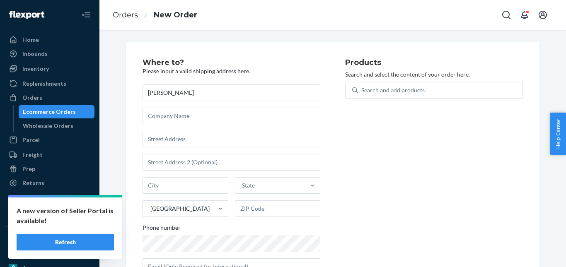
type input "[PERSON_NAME]"
click at [177, 131] on input "text" at bounding box center [232, 139] width 178 height 17
paste input "[STREET_ADDRESS][US_STATE]"
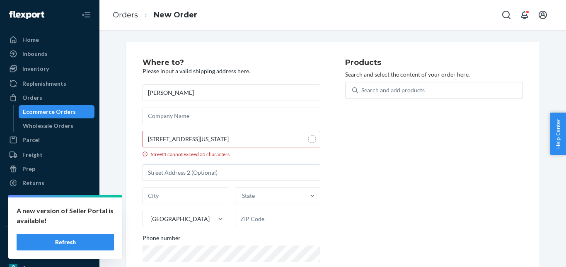
type input "105 Acton Dr"
type input "[GEOGRAPHIC_DATA]"
type input "30215"
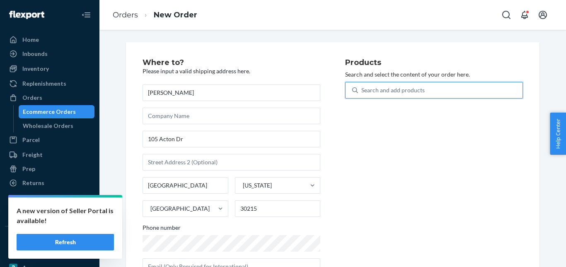
click at [361, 92] on div "Search and add products" at bounding box center [392, 90] width 63 height 8
click at [361, 92] on input "0 results available. Use Up and Down to choose options, press Enter to select t…" at bounding box center [361, 90] width 1 height 8
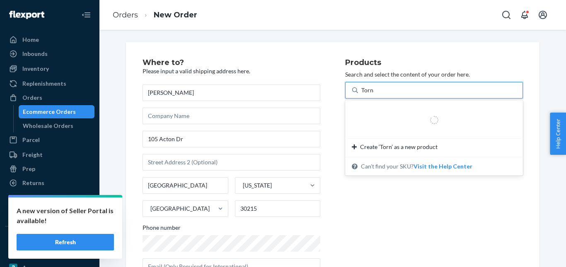
type input "Tornado"
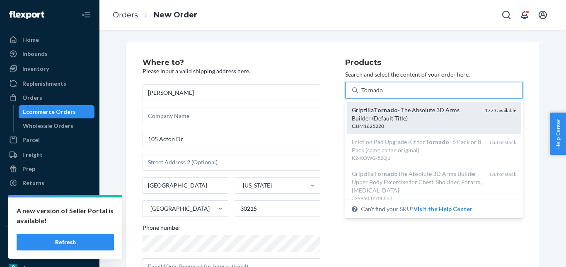
click at [368, 115] on div "Gripzilla Tornado - The Absolute 3D Arms Builder (Default Title)" at bounding box center [415, 114] width 126 height 17
click at [368, 94] on input "Tornado" at bounding box center [372, 90] width 22 height 8
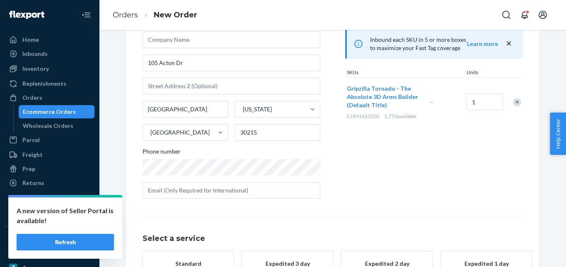
scroll to position [135, 0]
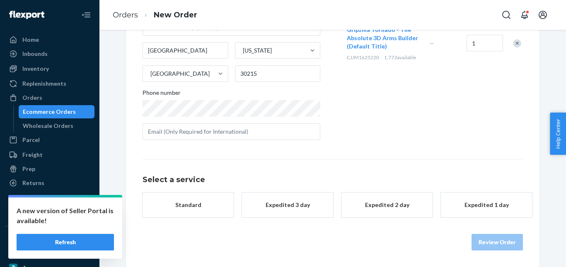
click at [213, 201] on div "Standard" at bounding box center [188, 205] width 66 height 8
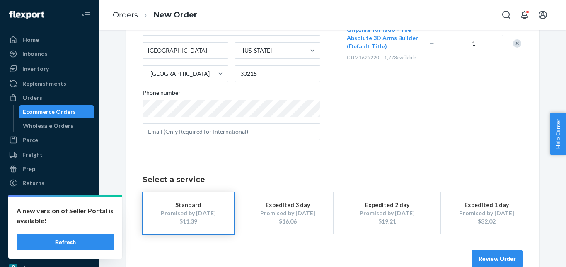
click at [483, 254] on button "Review Order" at bounding box center [496, 259] width 51 height 17
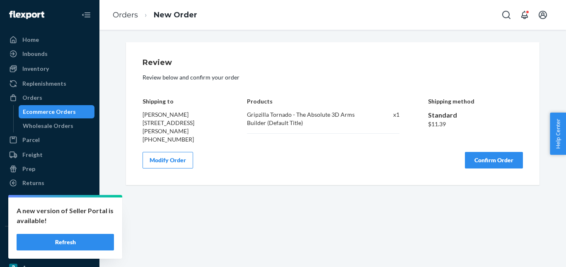
click at [490, 159] on button "Confirm Order" at bounding box center [494, 160] width 58 height 17
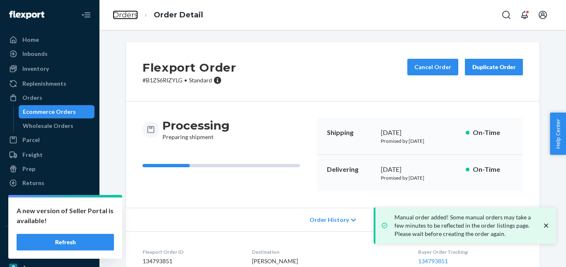
drag, startPoint x: 114, startPoint y: 11, endPoint x: 163, endPoint y: 36, distance: 54.5
click at [114, 11] on link "Orders" at bounding box center [125, 14] width 25 height 9
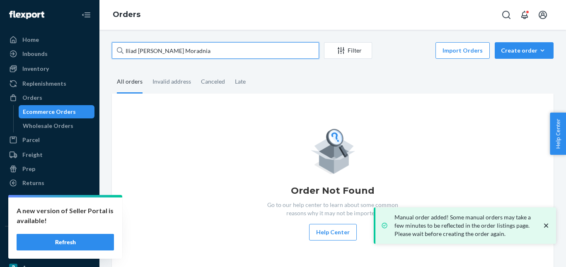
drag, startPoint x: 182, startPoint y: 49, endPoint x: 128, endPoint y: 49, distance: 53.9
click at [128, 49] on input "Iliad [PERSON_NAME] Moradnia" at bounding box center [215, 50] width 207 height 17
paste input "[PERSON_NAME]"
type input "[PERSON_NAME]"
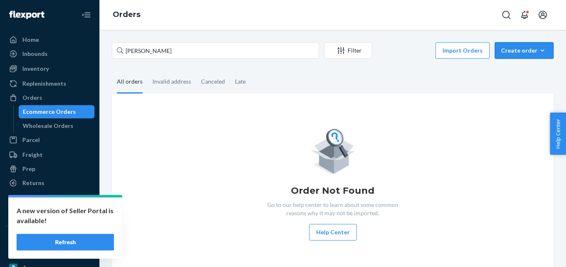
click at [512, 48] on div "Create order" at bounding box center [524, 50] width 46 height 8
click at [515, 70] on span "Ecommerce order" at bounding box center [528, 71] width 51 height 6
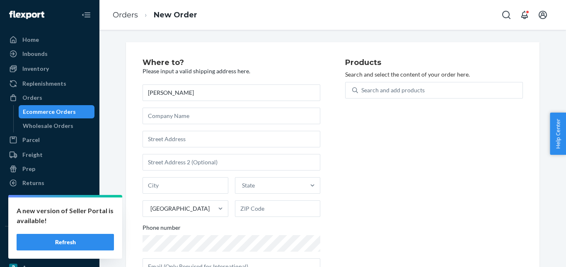
type input "[PERSON_NAME]"
click at [175, 132] on input "text" at bounding box center [232, 139] width 178 height 17
click at [176, 135] on input "text" at bounding box center [232, 139] width 178 height 17
paste input "[STREET_ADDRESS][PERSON_NAME][US_STATE]"
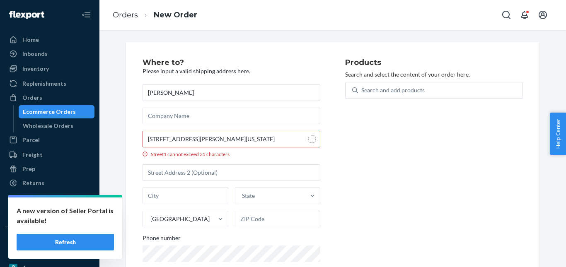
type input "[STREET_ADDRESS]"
type input "[GEOGRAPHIC_DATA][PERSON_NAME]"
type input "95123"
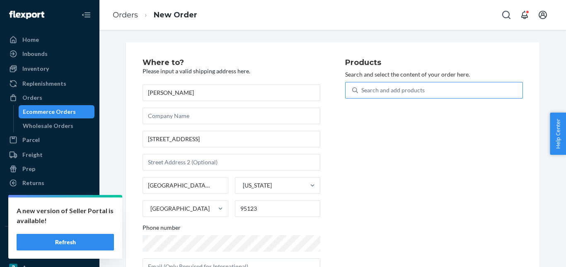
click at [384, 88] on div "Search and add products" at bounding box center [392, 90] width 63 height 8
click at [362, 88] on input "Search and add products" at bounding box center [361, 90] width 1 height 8
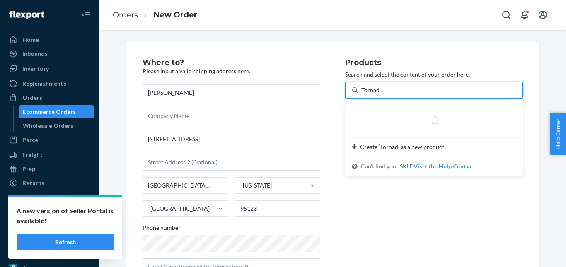
type input "Tornado"
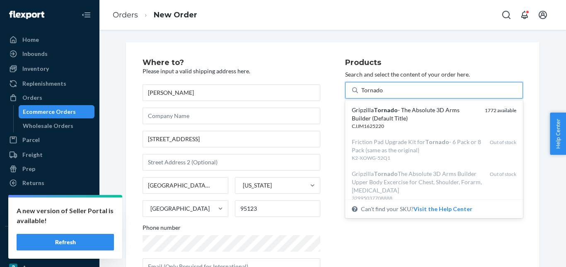
click at [385, 112] on em "Tornado" at bounding box center [386, 109] width 24 height 7
click at [383, 94] on input "Tornado" at bounding box center [372, 90] width 22 height 8
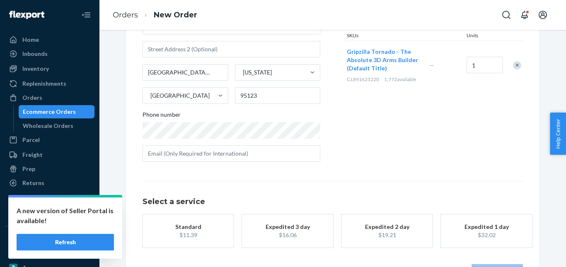
scroll to position [124, 0]
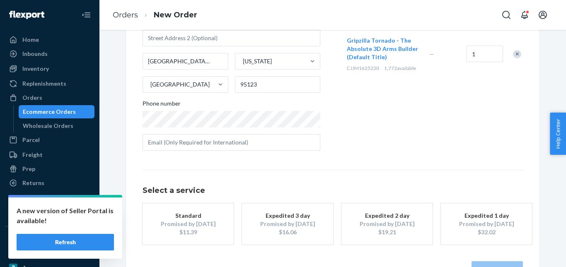
click at [193, 206] on button "Standard Promised by [DATE] $11.39" at bounding box center [188, 223] width 91 height 41
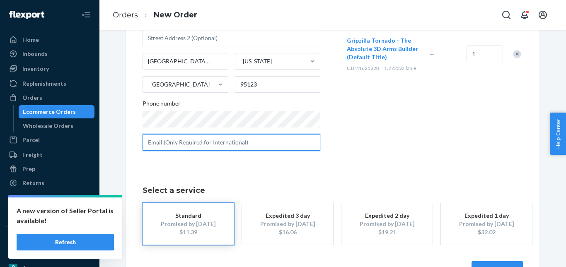
click at [207, 143] on input "text" at bounding box center [232, 142] width 178 height 17
paste input "[EMAIL_ADDRESS][DOMAIN_NAME]"
type input "[EMAIL_ADDRESS][DOMAIN_NAME]"
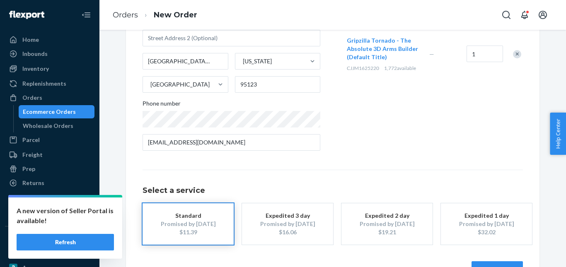
click at [365, 131] on div "Products Search and select the content of your order here. Search and add produ…" at bounding box center [434, 46] width 178 height 223
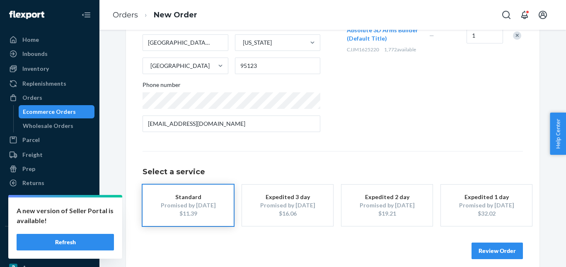
scroll to position [152, 0]
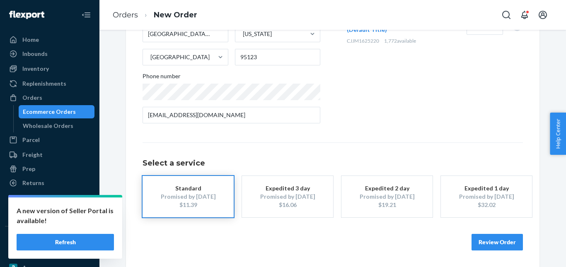
click at [482, 237] on button "Review Order" at bounding box center [496, 242] width 51 height 17
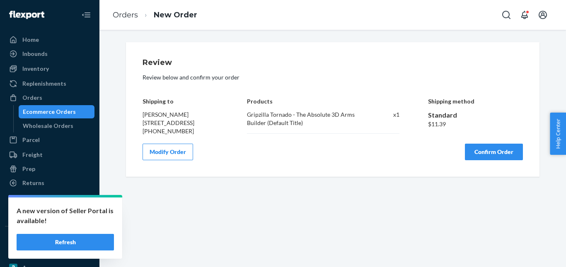
scroll to position [0, 0]
click at [473, 157] on button "Confirm Order" at bounding box center [494, 152] width 58 height 17
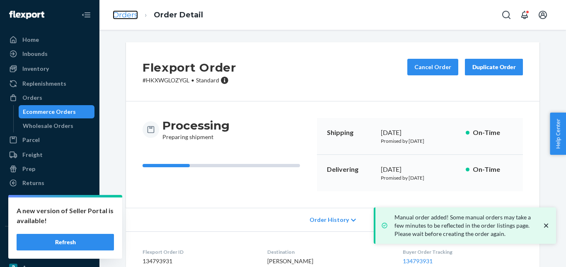
click at [116, 13] on link "Orders" at bounding box center [125, 14] width 25 height 9
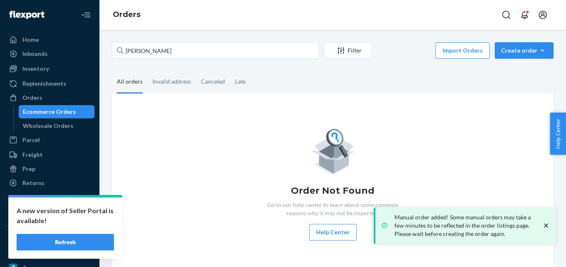
click at [487, 53] on div "Import Orders Create order Ecommerce order Removal order" at bounding box center [465, 51] width 177 height 19
click at [508, 55] on button "Create order Ecommerce order Removal order" at bounding box center [524, 50] width 59 height 17
click at [512, 62] on button "Ecommerce order" at bounding box center [537, 71] width 80 height 18
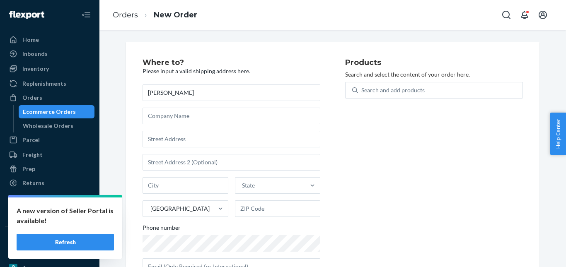
drag, startPoint x: 155, startPoint y: 94, endPoint x: 127, endPoint y: 95, distance: 28.6
click at [127, 95] on div "Where to? Please input a valid shipping address here. [PERSON_NAME] State [GEOG…" at bounding box center [332, 170] width 413 height 256
type input "[PERSON_NAME]"
click at [181, 138] on input "text" at bounding box center [232, 139] width 178 height 17
paste input "[STREET_ADDRESS][PERSON_NAME][US_STATE]"
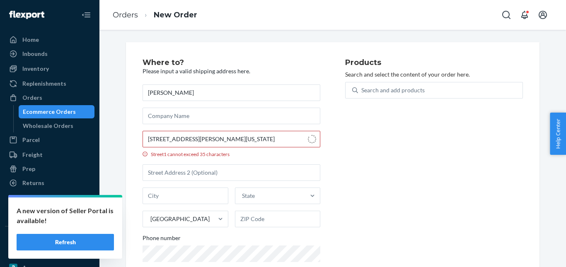
type input "[STREET_ADDRESS][PERSON_NAME]"
type input "[GEOGRAPHIC_DATA]"
type input "76109"
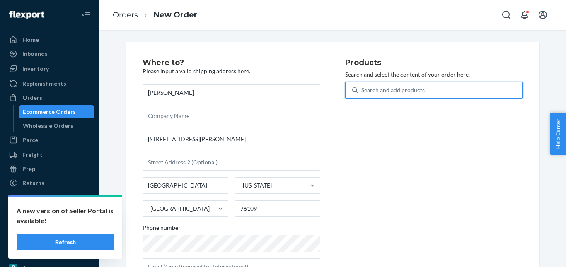
click at [395, 89] on div "Search and add products" at bounding box center [392, 90] width 63 height 8
click at [362, 89] on input "0 results available. Use Up and Down to choose options, press Enter to select t…" at bounding box center [361, 90] width 1 height 8
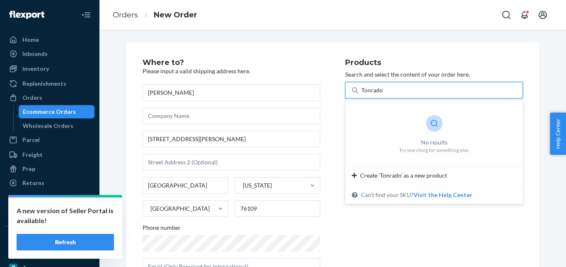
click at [369, 91] on input "Tonrado" at bounding box center [372, 90] width 22 height 8
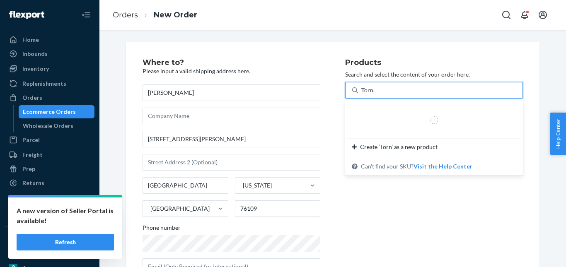
type input "Tornado"
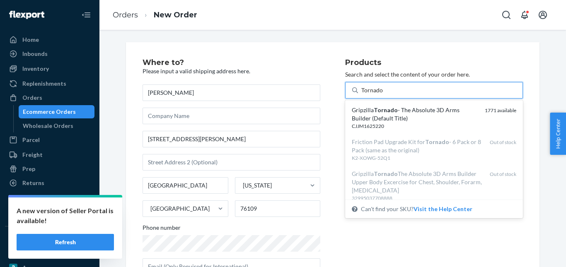
click at [375, 110] on em "Tornado" at bounding box center [386, 109] width 24 height 7
click at [375, 94] on input "Tornado" at bounding box center [372, 90] width 22 height 8
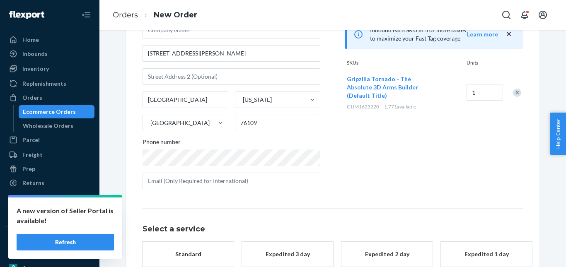
scroll to position [135, 0]
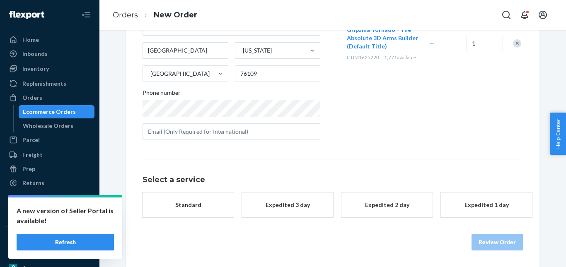
click at [198, 202] on div "Standard" at bounding box center [188, 205] width 66 height 8
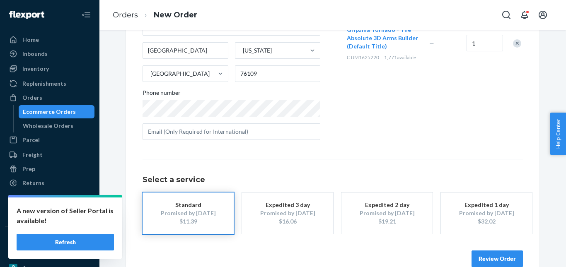
click at [484, 255] on button "Review Order" at bounding box center [496, 259] width 51 height 17
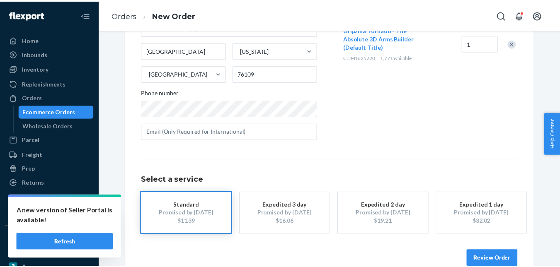
scroll to position [0, 0]
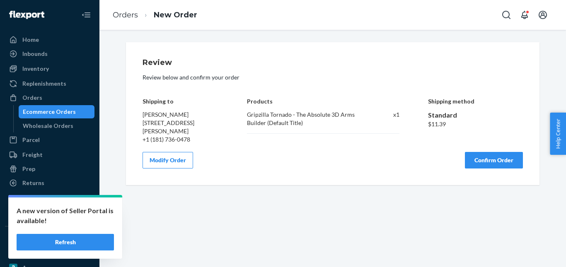
click at [481, 156] on button "Confirm Order" at bounding box center [494, 160] width 58 height 17
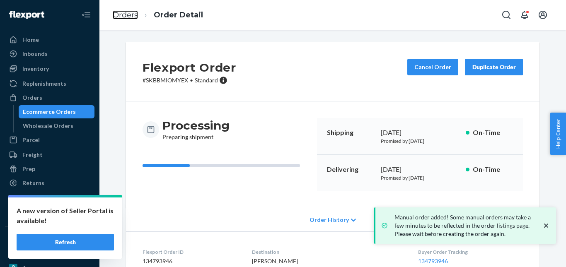
click at [131, 16] on link "Orders" at bounding box center [125, 14] width 25 height 9
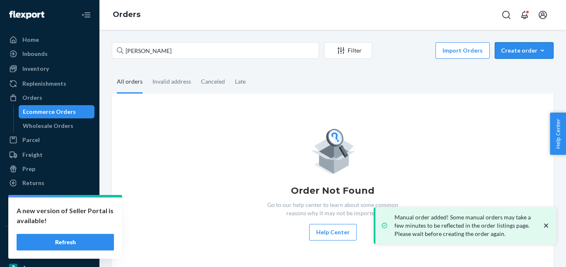
click at [528, 44] on button "Create order Ecommerce order Removal order" at bounding box center [524, 50] width 59 height 17
click at [520, 70] on span "Ecommerce order" at bounding box center [528, 71] width 51 height 6
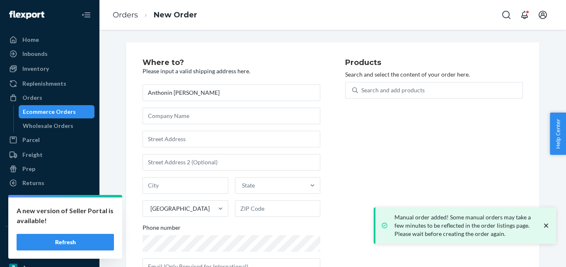
type input "Anthonin [PERSON_NAME]"
click at [170, 142] on input "text" at bounding box center [232, 139] width 178 height 17
paste input "[STREET_ADDRESS][PERSON_NAME][PERSON_NAME]"
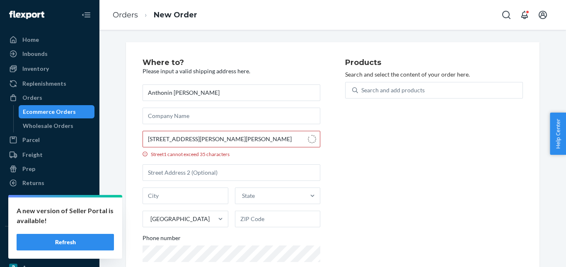
type input "[STREET_ADDRESS][PERSON_NAME]"
type input "Thetford Mines"
type input "G6G 7V7"
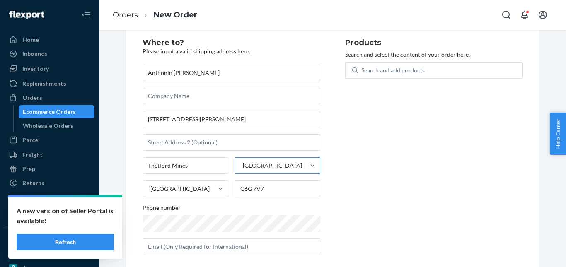
scroll to position [31, 0]
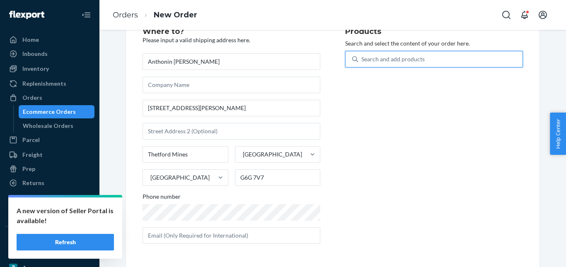
click at [377, 60] on div "Search and add products" at bounding box center [392, 59] width 63 height 8
click at [362, 60] on input "0 results available. Use Up and Down to choose options, press Enter to select t…" at bounding box center [361, 59] width 1 height 8
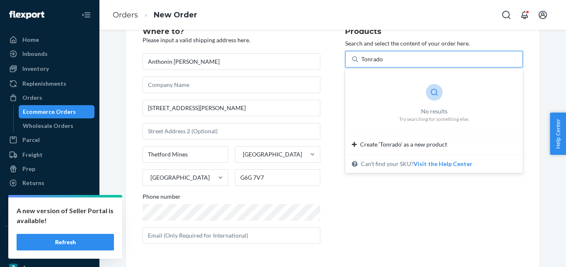
click at [374, 60] on input "Tonrado" at bounding box center [372, 59] width 22 height 8
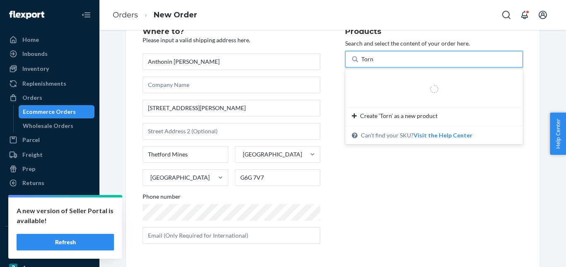
type input "Tornado"
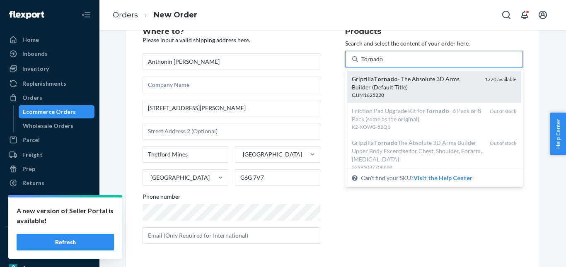
click at [387, 86] on div "Gripzilla Tornado - The Absolute 3D Arms Builder (Default Title)" at bounding box center [415, 83] width 126 height 17
click at [383, 63] on input "Tornado" at bounding box center [372, 59] width 22 height 8
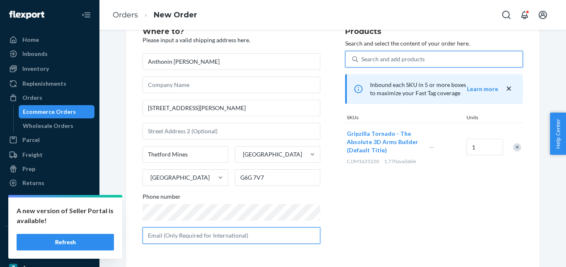
click at [233, 230] on input "text" at bounding box center [232, 235] width 178 height 17
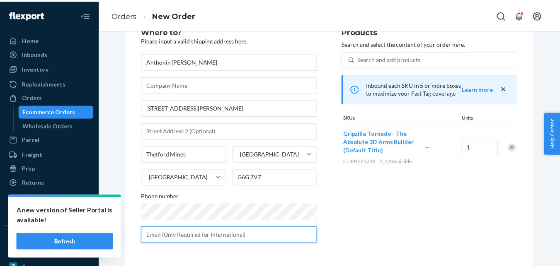
scroll to position [58, 0]
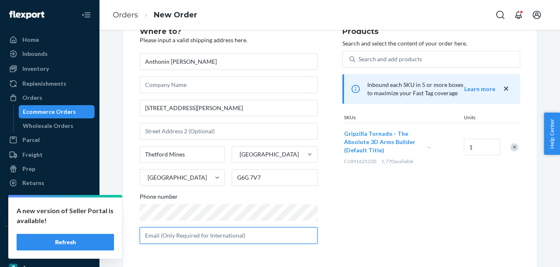
paste input "[EMAIL_ADDRESS][DOMAIN_NAME]"
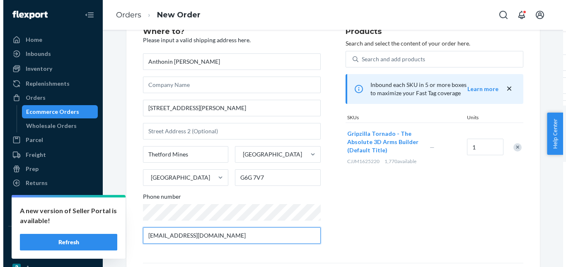
scroll to position [0, 0]
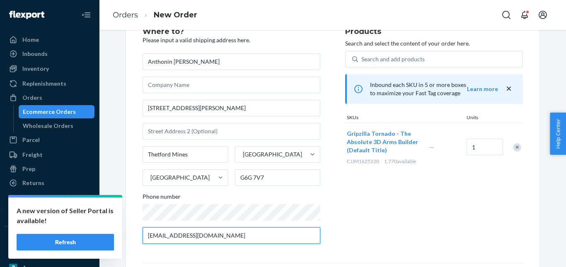
type input "[EMAIL_ADDRESS][DOMAIN_NAME]"
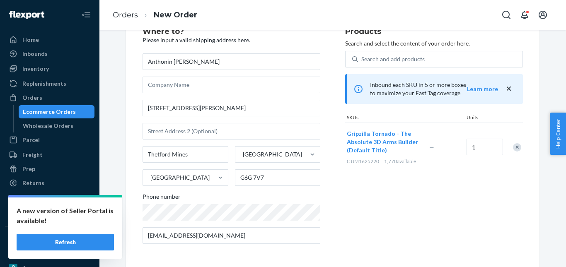
click at [346, 219] on div "Products Search and select the content of your order here. Search and add produ…" at bounding box center [434, 139] width 178 height 223
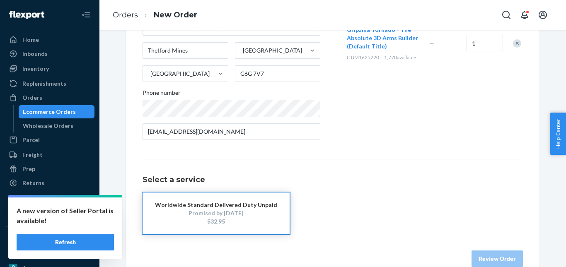
drag, startPoint x: 187, startPoint y: 207, endPoint x: 368, endPoint y: 223, distance: 182.2
click at [188, 207] on div "Worldwide Standard Delivered Duty Unpaid" at bounding box center [216, 205] width 122 height 8
drag, startPoint x: 491, startPoint y: 256, endPoint x: 491, endPoint y: 217, distance: 39.8
click at [492, 256] on button "Review Order" at bounding box center [496, 259] width 51 height 17
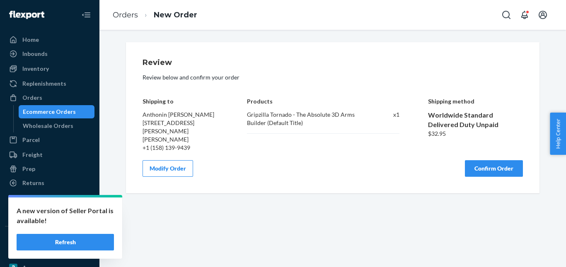
click at [490, 160] on button "Confirm Order" at bounding box center [494, 168] width 58 height 17
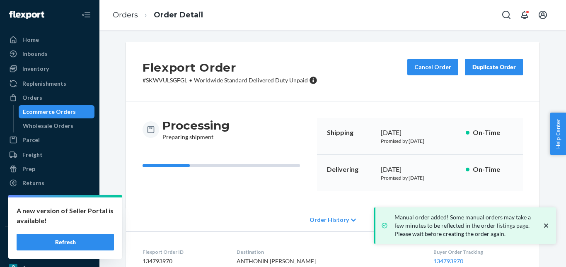
click at [138, 23] on ol "Orders Order Detail" at bounding box center [158, 15] width 104 height 24
click at [122, 15] on link "Orders" at bounding box center [125, 14] width 25 height 9
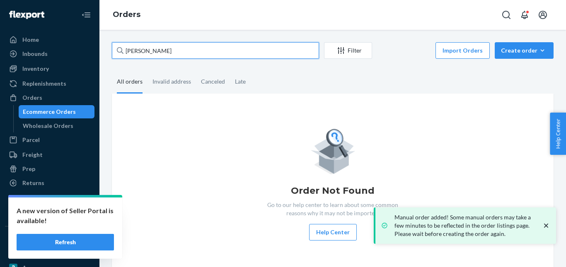
drag, startPoint x: 158, startPoint y: 53, endPoint x: 117, endPoint y: 46, distance: 41.9
click at [104, 53] on div "[PERSON_NAME] Filter Import Orders Create order Ecommerce order Removal order A…" at bounding box center [332, 148] width 467 height 237
paste input "[PERSON_NAME]"
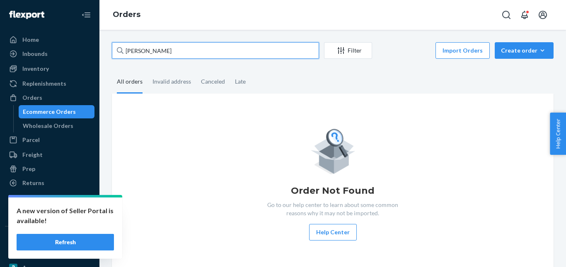
drag, startPoint x: 137, startPoint y: 53, endPoint x: 112, endPoint y: 53, distance: 24.4
click at [112, 53] on input "[PERSON_NAME]" at bounding box center [215, 50] width 207 height 17
type input "[PERSON_NAME]"
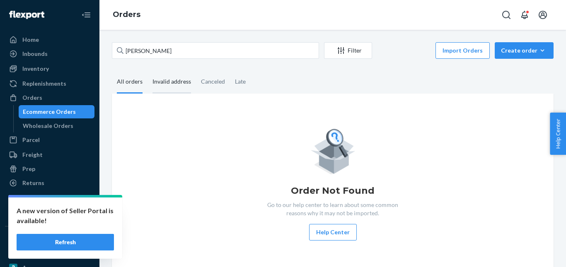
click at [172, 82] on div "Invalid address" at bounding box center [171, 82] width 39 height 23
click at [147, 71] on input "Invalid address" at bounding box center [147, 71] width 0 height 0
drag, startPoint x: 123, startPoint y: 79, endPoint x: 154, endPoint y: 76, distance: 31.6
click at [123, 79] on div "All orders" at bounding box center [130, 82] width 26 height 22
drag, startPoint x: 135, startPoint y: 82, endPoint x: 148, endPoint y: 79, distance: 12.9
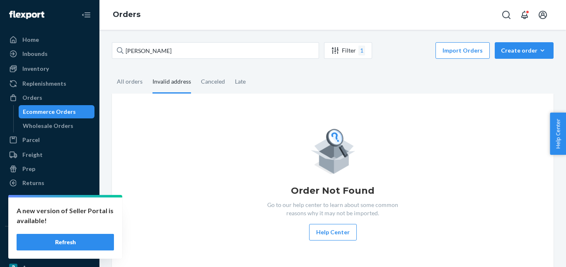
click at [135, 82] on div "All orders" at bounding box center [130, 82] width 26 height 22
click at [142, 77] on div "All orders" at bounding box center [130, 82] width 36 height 23
click at [112, 71] on input "All orders" at bounding box center [112, 71] width 0 height 0
click at [542, 59] on div "Import Orders Create order Ecommerce order Removal order" at bounding box center [465, 51] width 177 height 19
click at [538, 50] on icon "button" at bounding box center [542, 50] width 8 height 8
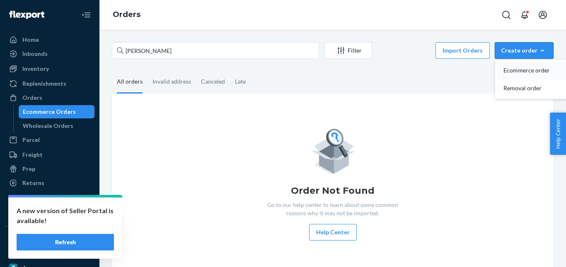
click at [528, 69] on span "Ecommerce order" at bounding box center [528, 71] width 51 height 6
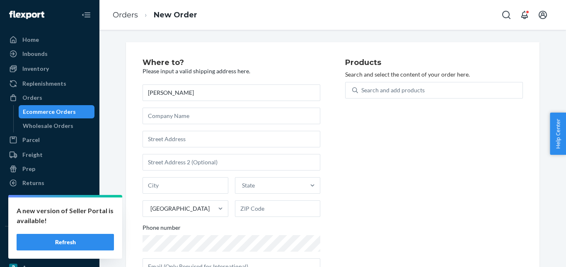
drag, startPoint x: 157, startPoint y: 93, endPoint x: 128, endPoint y: 93, distance: 29.0
click at [128, 93] on div "Where to? Please input a valid shipping address here. [PERSON_NAME][GEOGRAPHIC_…" at bounding box center [332, 170] width 413 height 256
type input "[PERSON_NAME]"
click at [174, 144] on input "text" at bounding box center [232, 139] width 178 height 17
paste input "[STREET_ADDRESS][PERSON_NAME]"
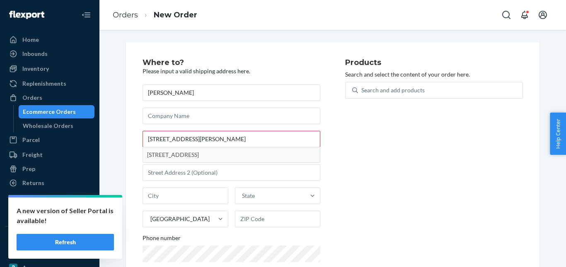
type input "[STREET_ADDRESS]"
type input "Whitby"
type input "L1P 1W8"
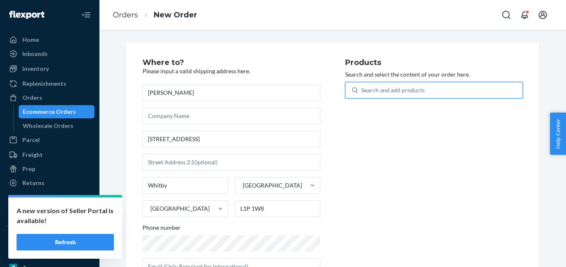
click at [366, 89] on div "Search and add products" at bounding box center [392, 90] width 63 height 8
click at [362, 89] on input "0 results available. Use Up and Down to choose options, press Enter to select t…" at bounding box center [361, 90] width 1 height 8
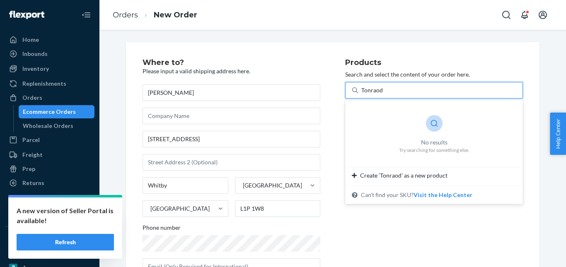
click at [366, 88] on input "Tonraod" at bounding box center [372, 90] width 22 height 8
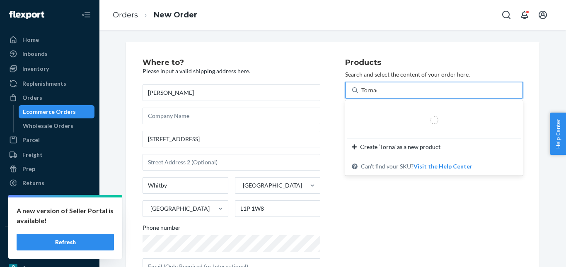
type input "Tornado"
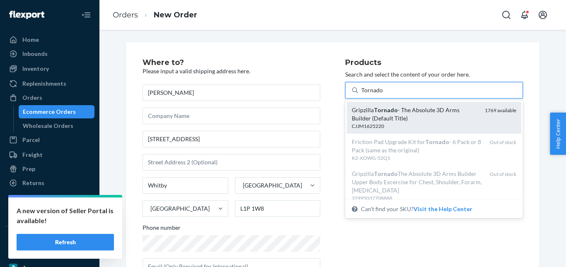
click at [375, 109] on em "Tornado" at bounding box center [386, 109] width 24 height 7
click at [375, 94] on input "Tornado" at bounding box center [372, 90] width 22 height 8
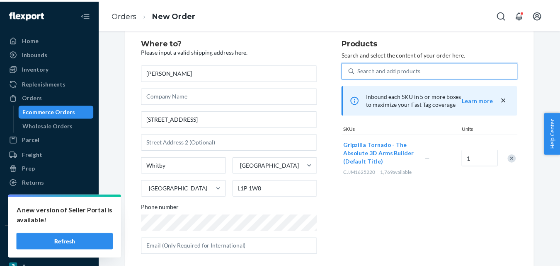
scroll to position [31, 0]
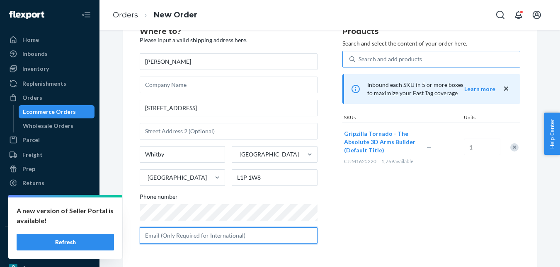
click at [189, 237] on input "text" at bounding box center [229, 235] width 178 height 17
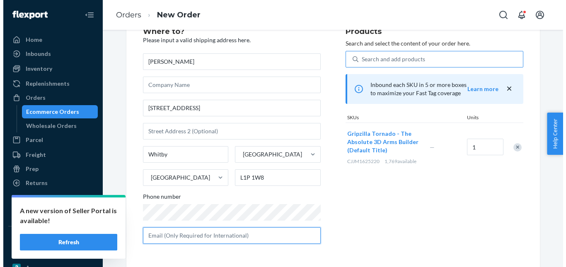
scroll to position [0, 0]
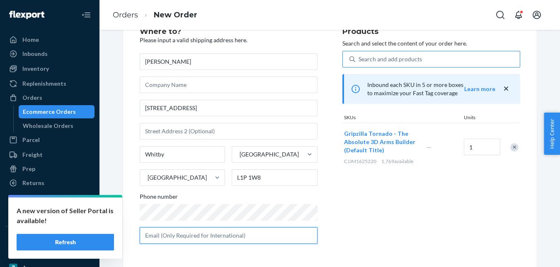
paste input "[EMAIL_ADDRESS][DOMAIN_NAME]"
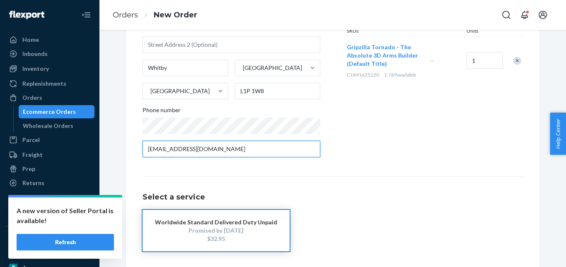
scroll to position [152, 0]
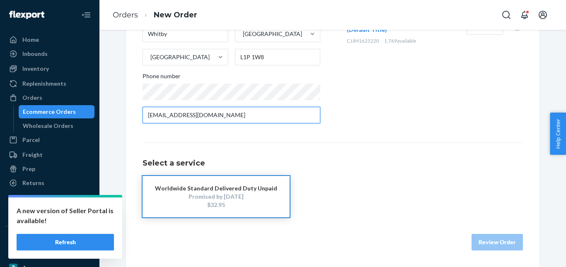
type input "[EMAIL_ADDRESS][DOMAIN_NAME]"
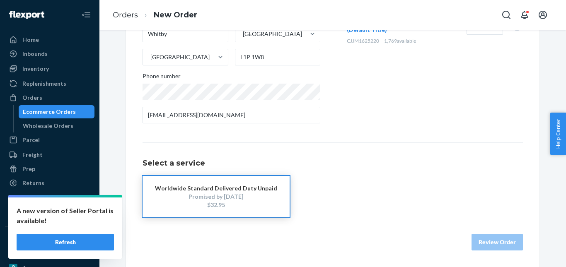
click at [213, 197] on div "Promised by [DATE]" at bounding box center [216, 197] width 122 height 8
drag, startPoint x: 484, startPoint y: 241, endPoint x: 484, endPoint y: 231, distance: 9.9
click at [484, 241] on button "Review Order" at bounding box center [496, 242] width 51 height 17
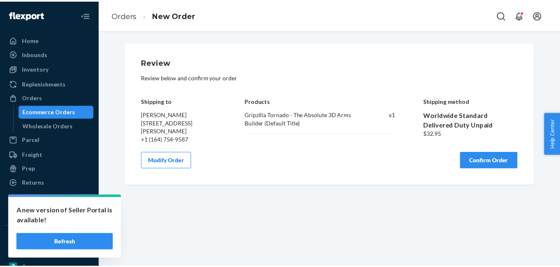
scroll to position [0, 0]
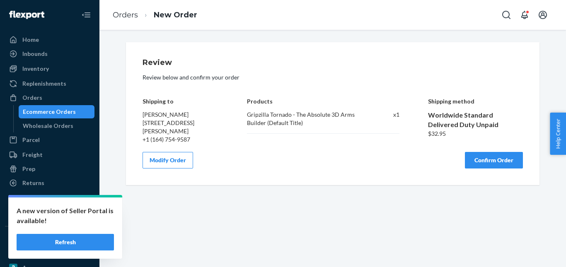
click at [488, 164] on button "Confirm Order" at bounding box center [494, 160] width 58 height 17
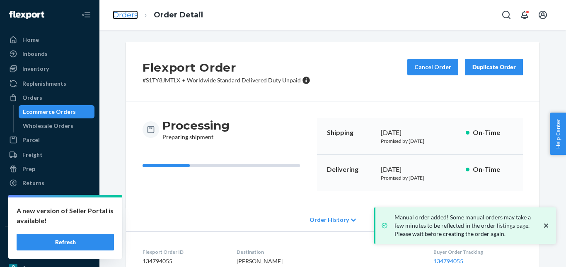
click at [126, 15] on link "Orders" at bounding box center [125, 14] width 25 height 9
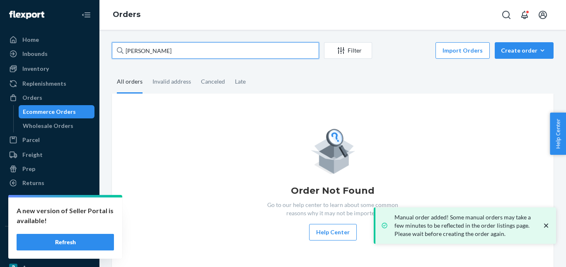
drag, startPoint x: 177, startPoint y: 52, endPoint x: 122, endPoint y: 52, distance: 55.5
click at [122, 52] on div "[PERSON_NAME]" at bounding box center [215, 50] width 207 height 17
paste input "[PERSON_NAME]"
type input "[PERSON_NAME]"
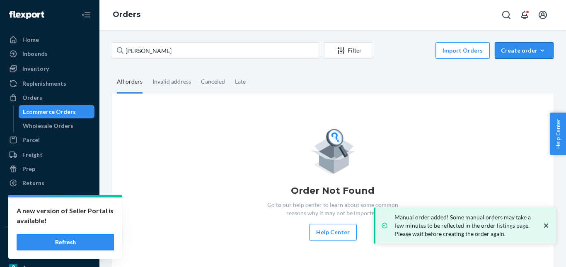
click at [513, 50] on div "Create order" at bounding box center [524, 50] width 46 height 8
click at [510, 66] on button "Ecommerce order" at bounding box center [537, 71] width 80 height 18
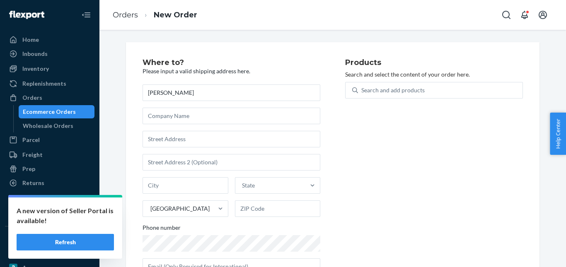
type input "[PERSON_NAME]"
click at [172, 143] on input "text" at bounding box center [232, 139] width 178 height 17
paste input "[STREET_ADDRESS][US_STATE]"
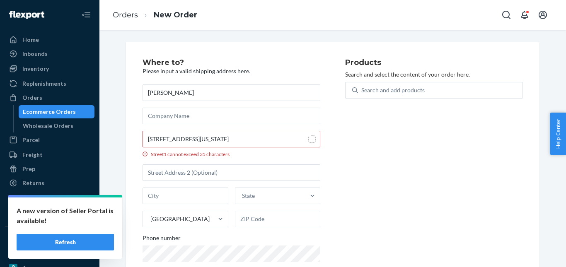
type input "[STREET_ADDRESS]"
type input "[PERSON_NAME]"
type input "11747"
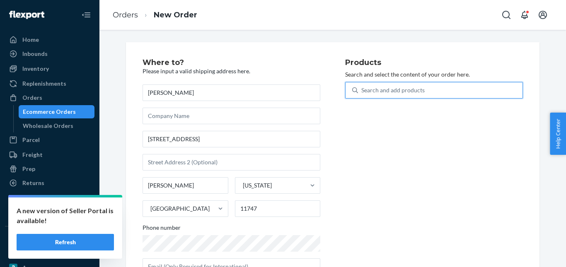
click at [380, 85] on div "Search and add products" at bounding box center [440, 90] width 164 height 15
click at [362, 86] on input "0 results available. Use Up and Down to choose options, press Enter to select t…" at bounding box center [361, 90] width 1 height 8
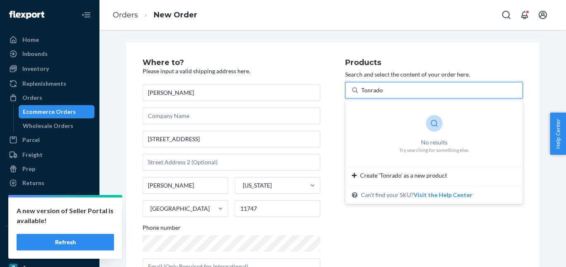
click at [373, 86] on input "Tonrado" at bounding box center [372, 90] width 22 height 8
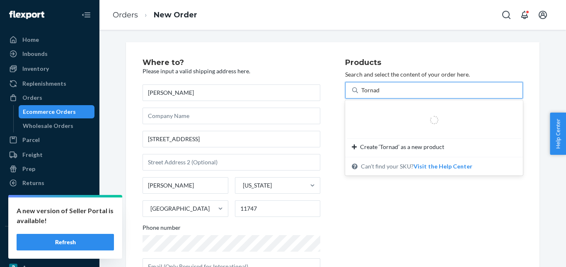
type input "Tornado"
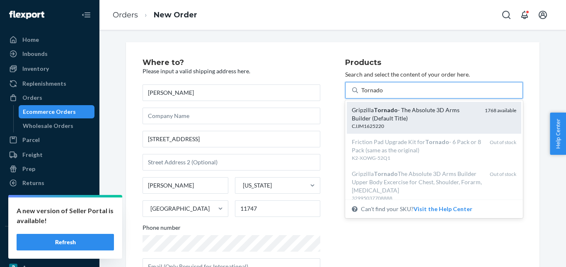
click at [377, 111] on em "Tornado" at bounding box center [386, 109] width 24 height 7
click at [377, 94] on input "Tornado" at bounding box center [372, 90] width 22 height 8
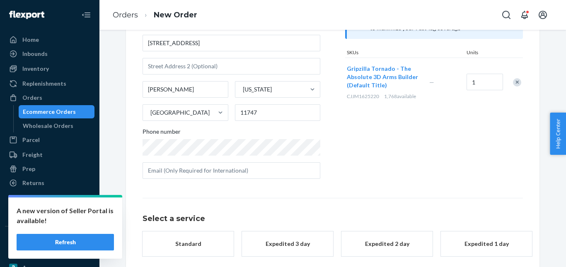
scroll to position [135, 0]
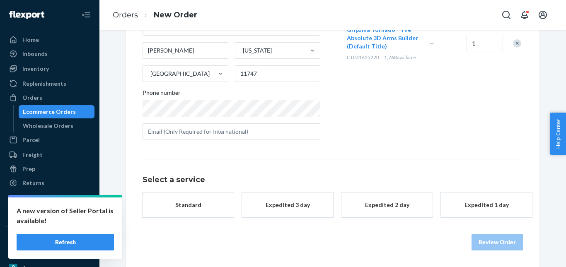
click at [210, 208] on div "Standard" at bounding box center [188, 205] width 66 height 8
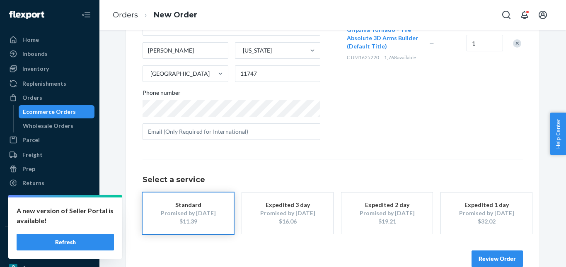
click at [479, 253] on button "Review Order" at bounding box center [496, 259] width 51 height 17
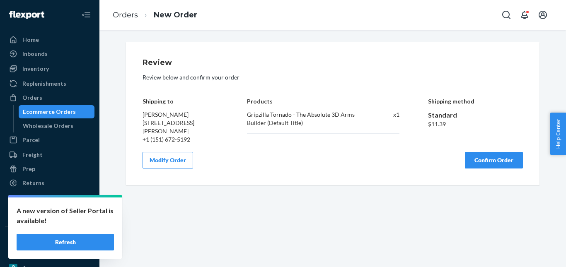
click at [486, 160] on button "Confirm Order" at bounding box center [494, 160] width 58 height 17
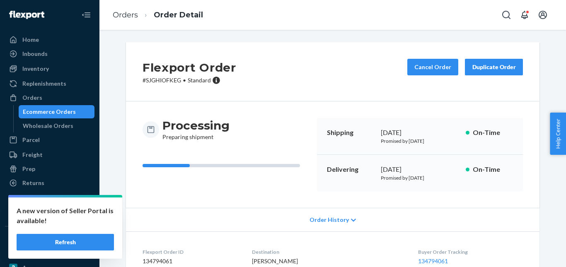
click at [130, 7] on ol "Orders Order Detail" at bounding box center [158, 15] width 104 height 24
click at [129, 10] on li "Orders" at bounding box center [125, 15] width 25 height 11
